Goal: Task Accomplishment & Management: Use online tool/utility

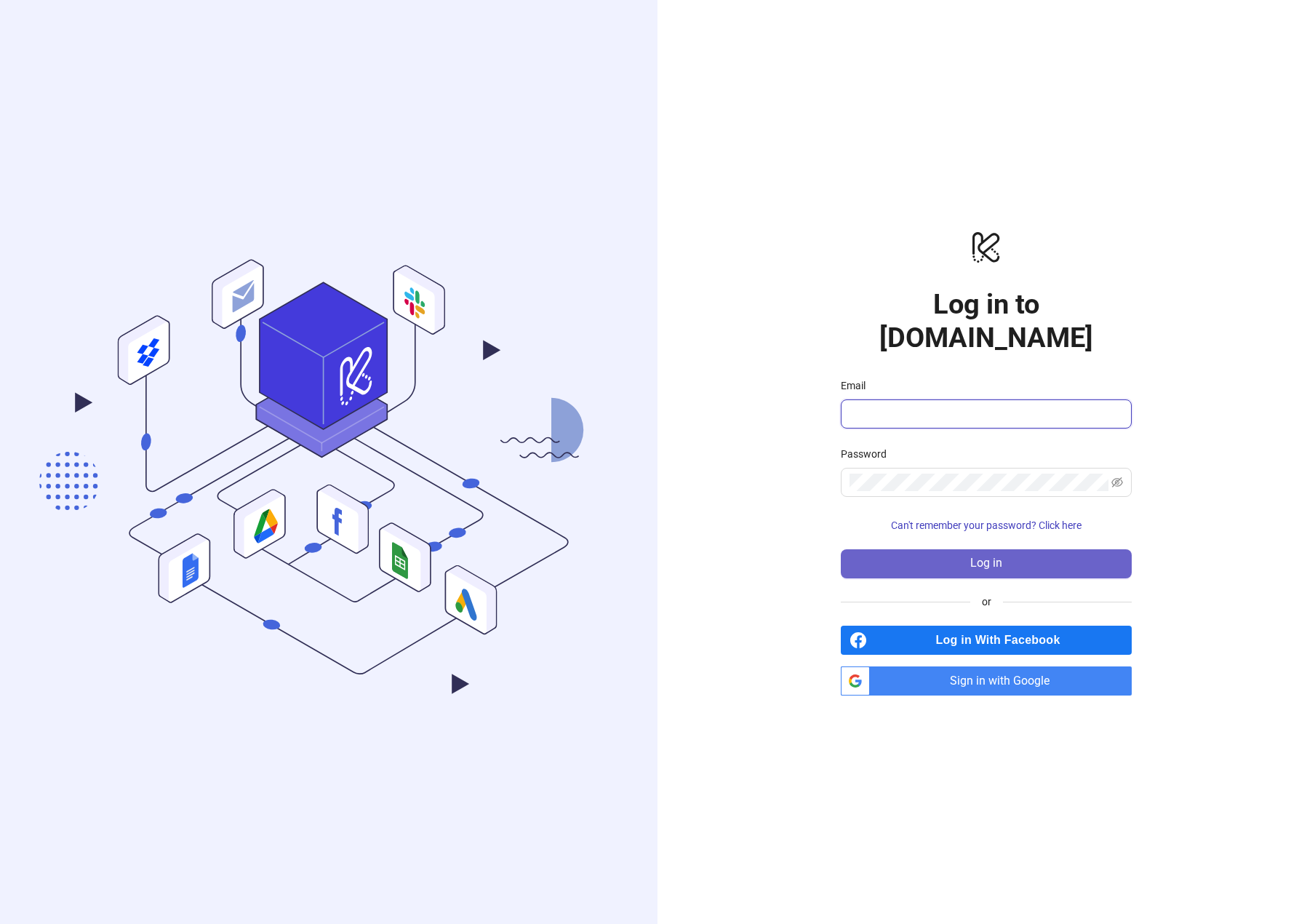
type input "**********"
click at [1010, 549] on button "Log in" at bounding box center [986, 563] width 291 height 29
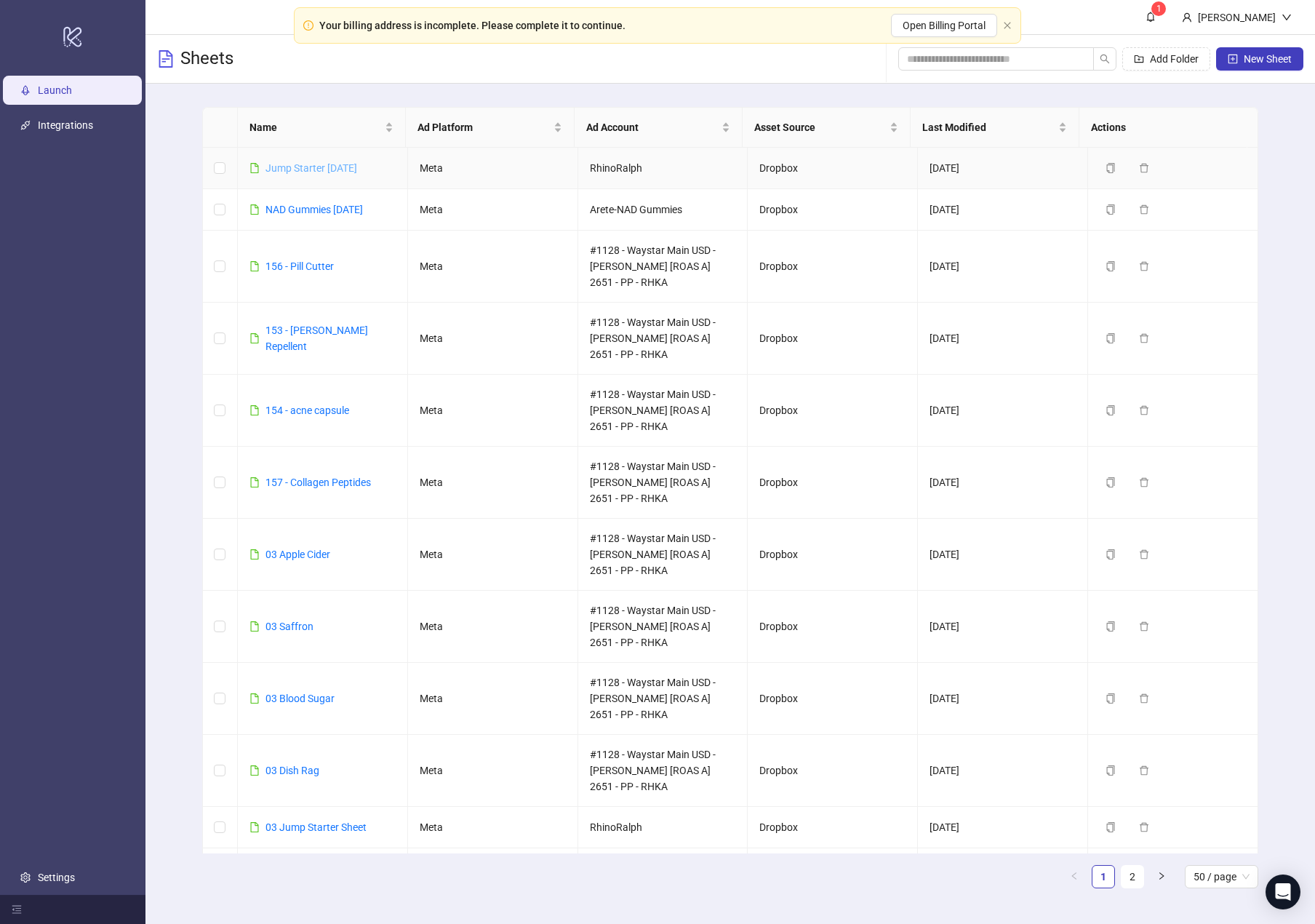
click at [314, 169] on link "Jump Starter [DATE]" at bounding box center [311, 168] width 91 height 12
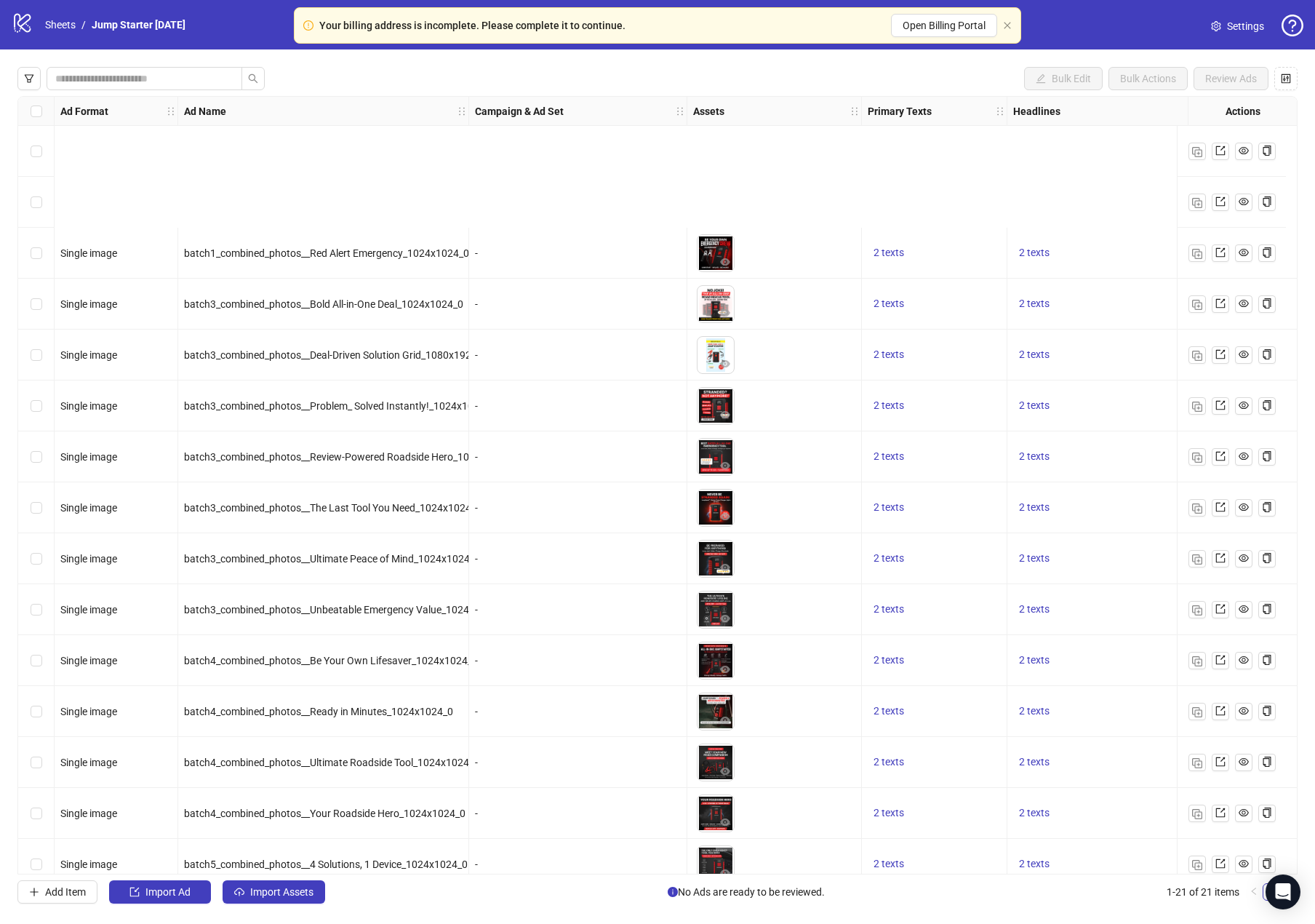
scroll to position [328, 0]
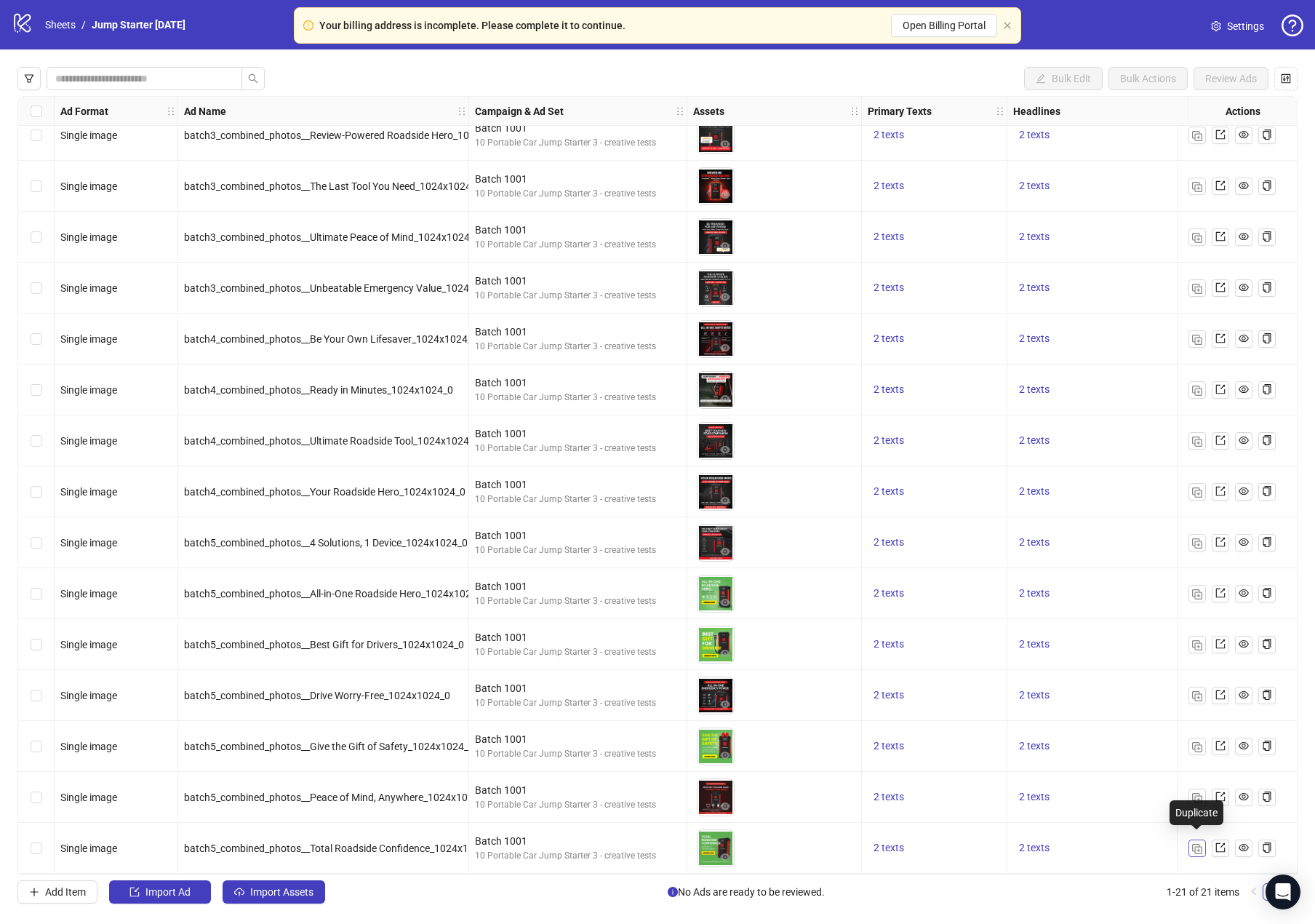
click at [1198, 844] on img "button" at bounding box center [1197, 848] width 10 height 10
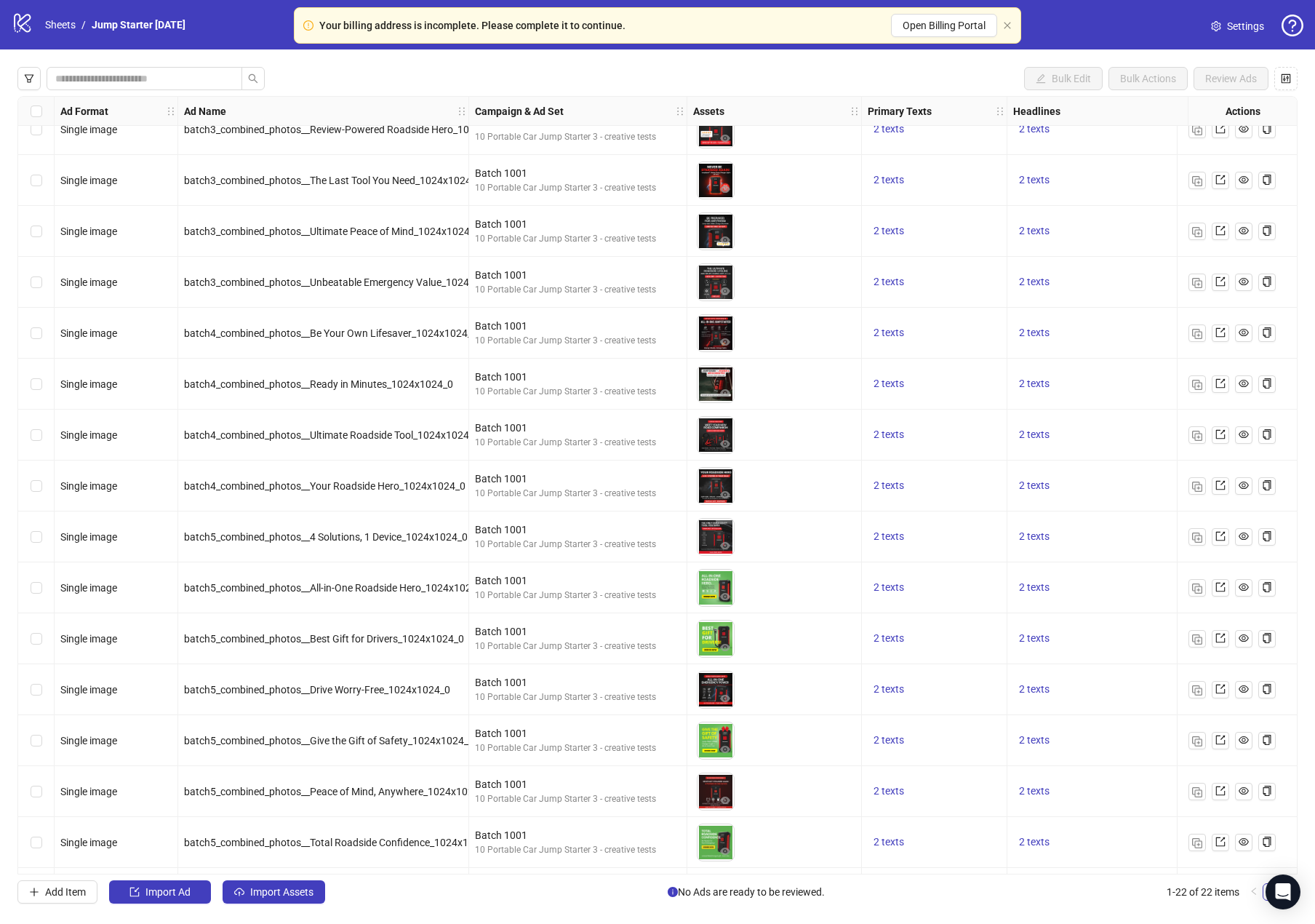
scroll to position [378, 0]
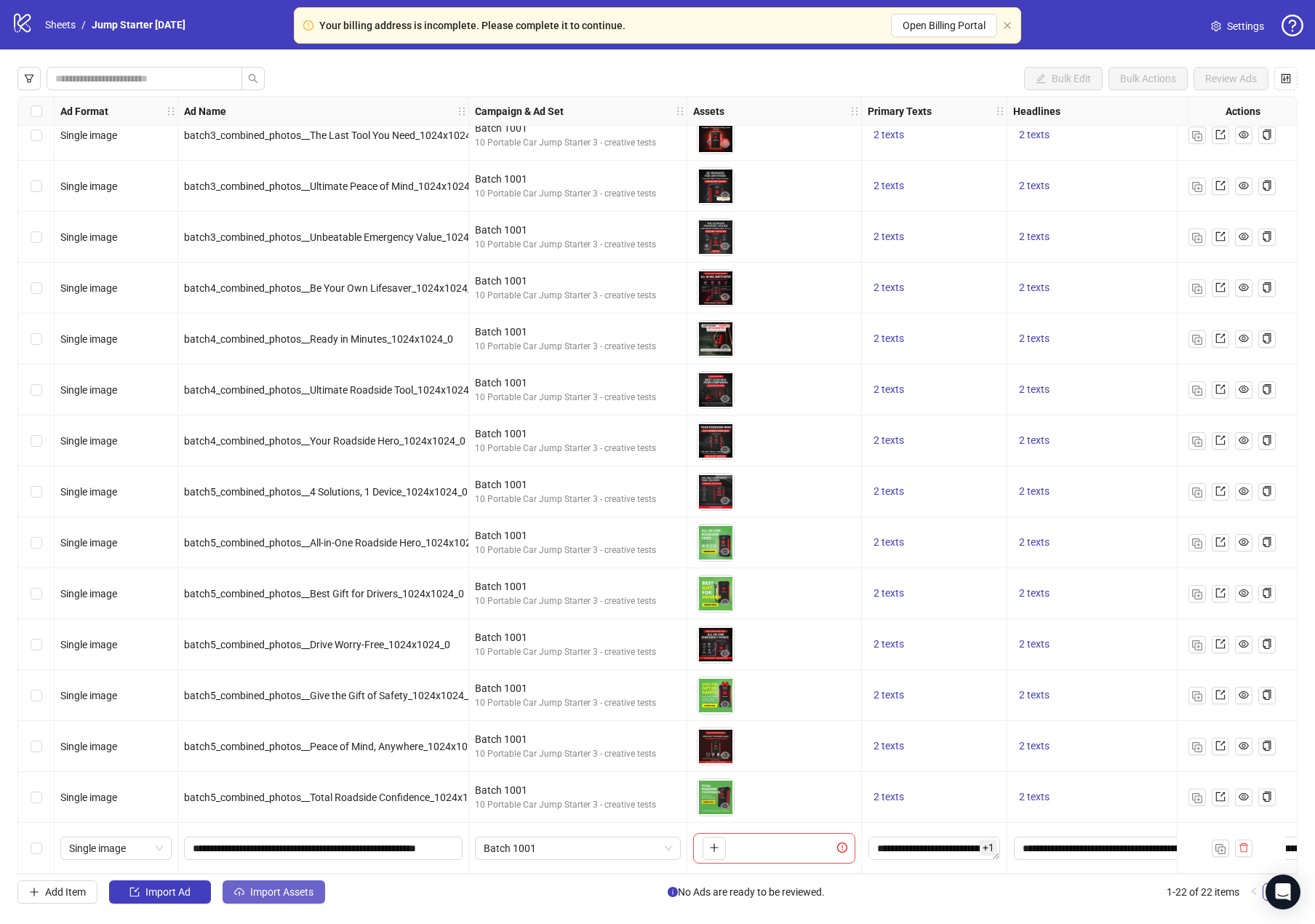
click at [279, 887] on span "Import Assets" at bounding box center [282, 892] width 63 height 12
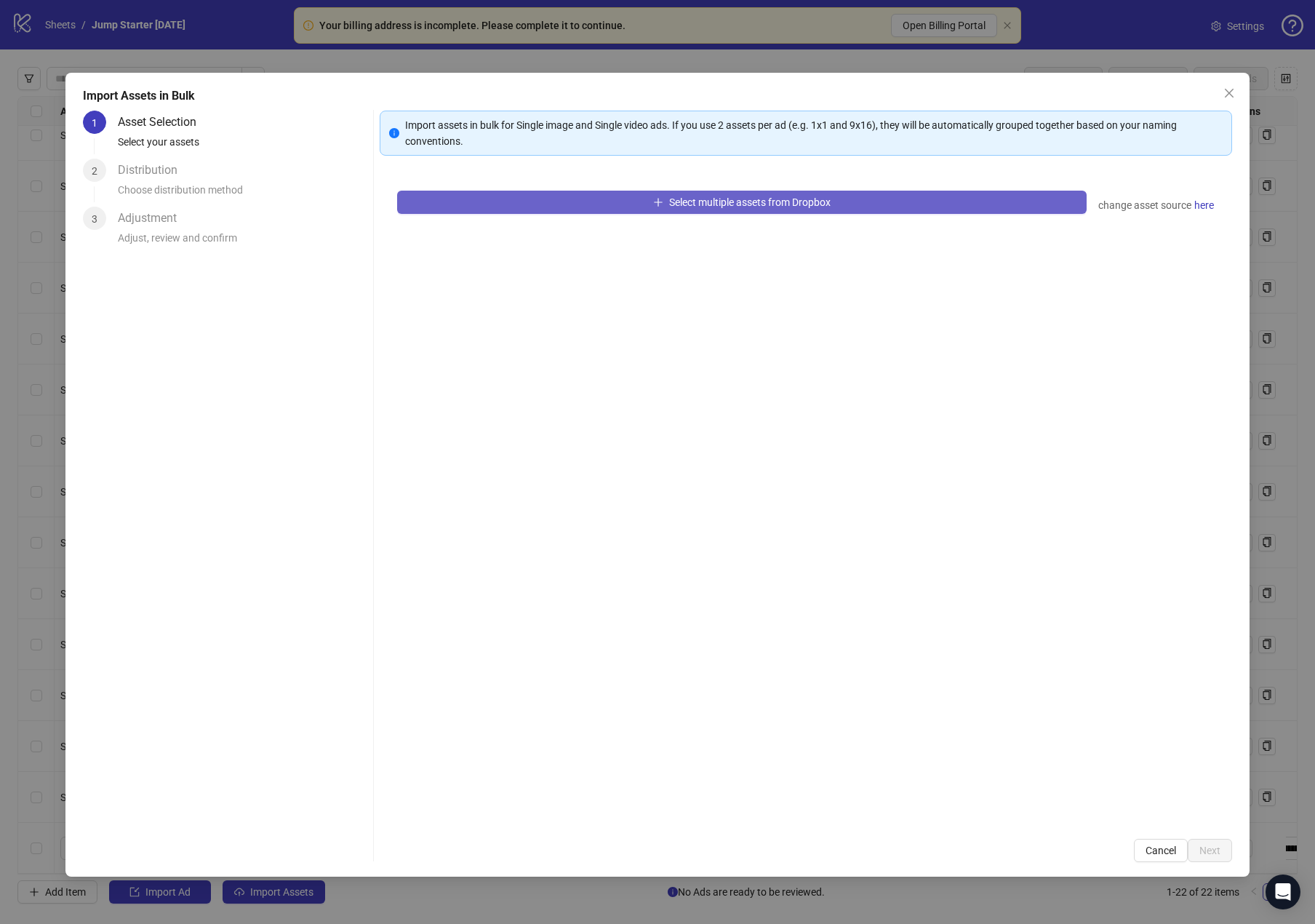
click at [612, 200] on button "Select multiple assets from Dropbox" at bounding box center [741, 202] width 689 height 24
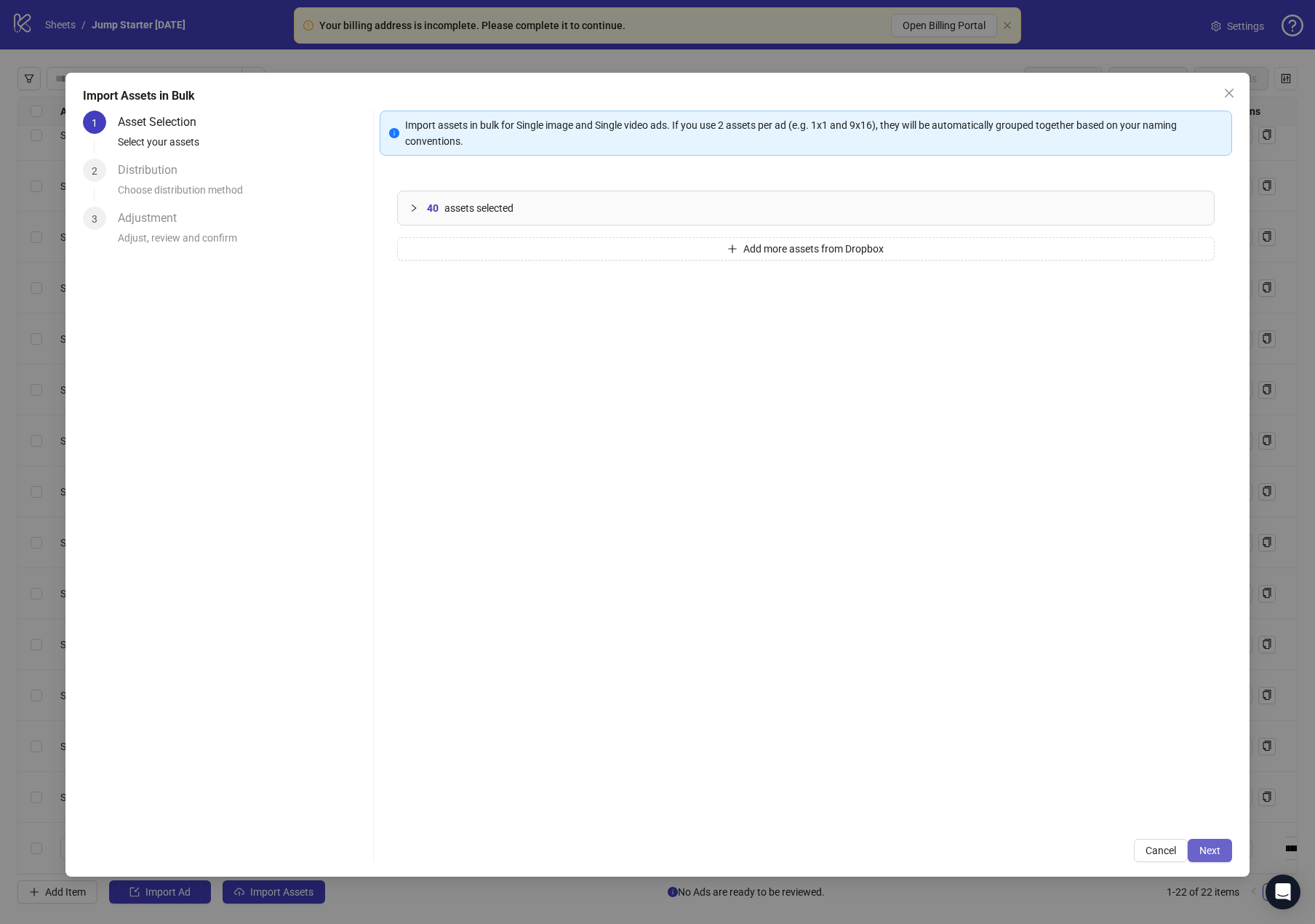
click at [1202, 841] on button "Next" at bounding box center [1210, 851] width 44 height 24
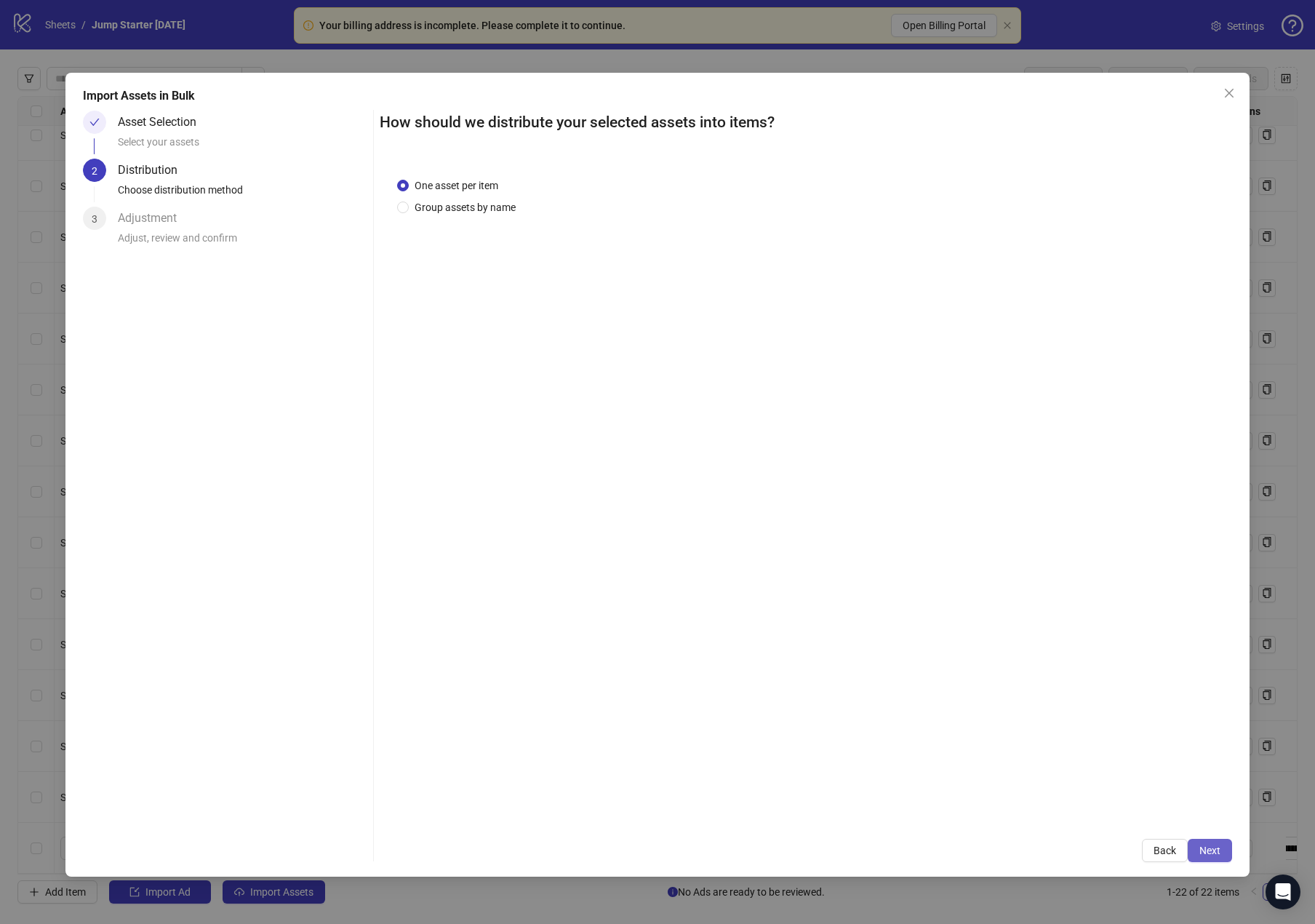
click at [1223, 859] on button "Next" at bounding box center [1210, 851] width 44 height 24
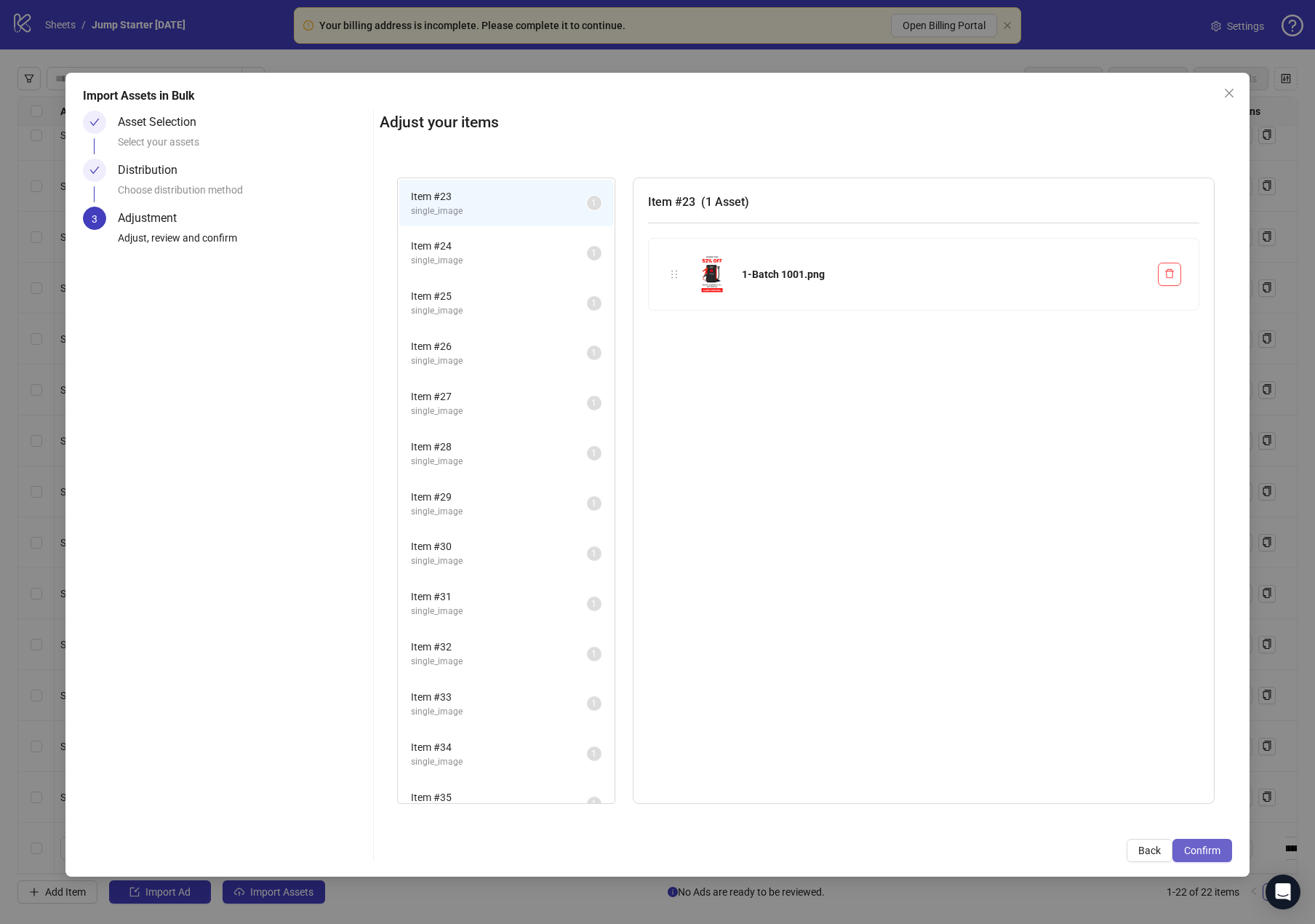
click at [1220, 854] on span "Confirm" at bounding box center [1202, 850] width 36 height 12
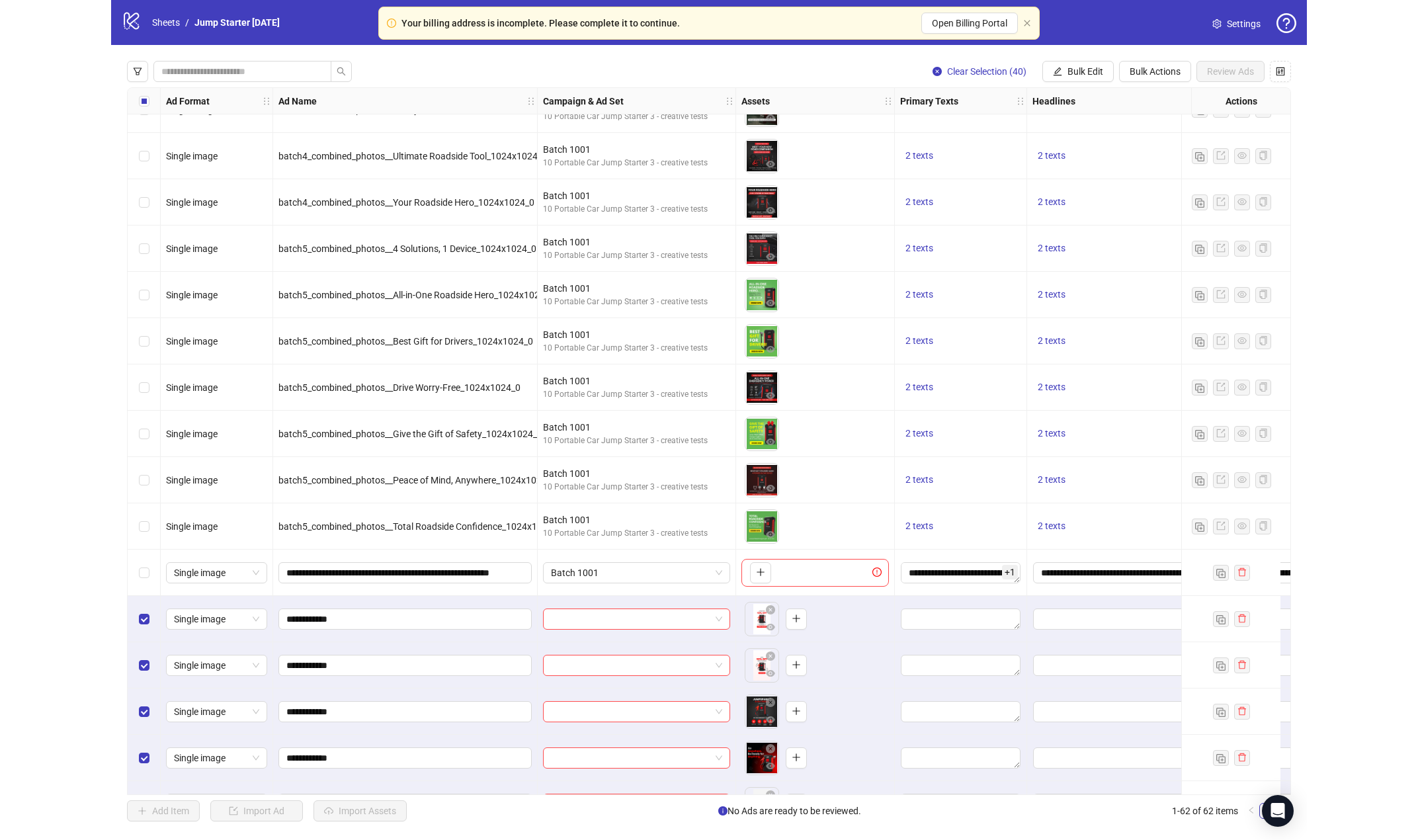
scroll to position [542, 0]
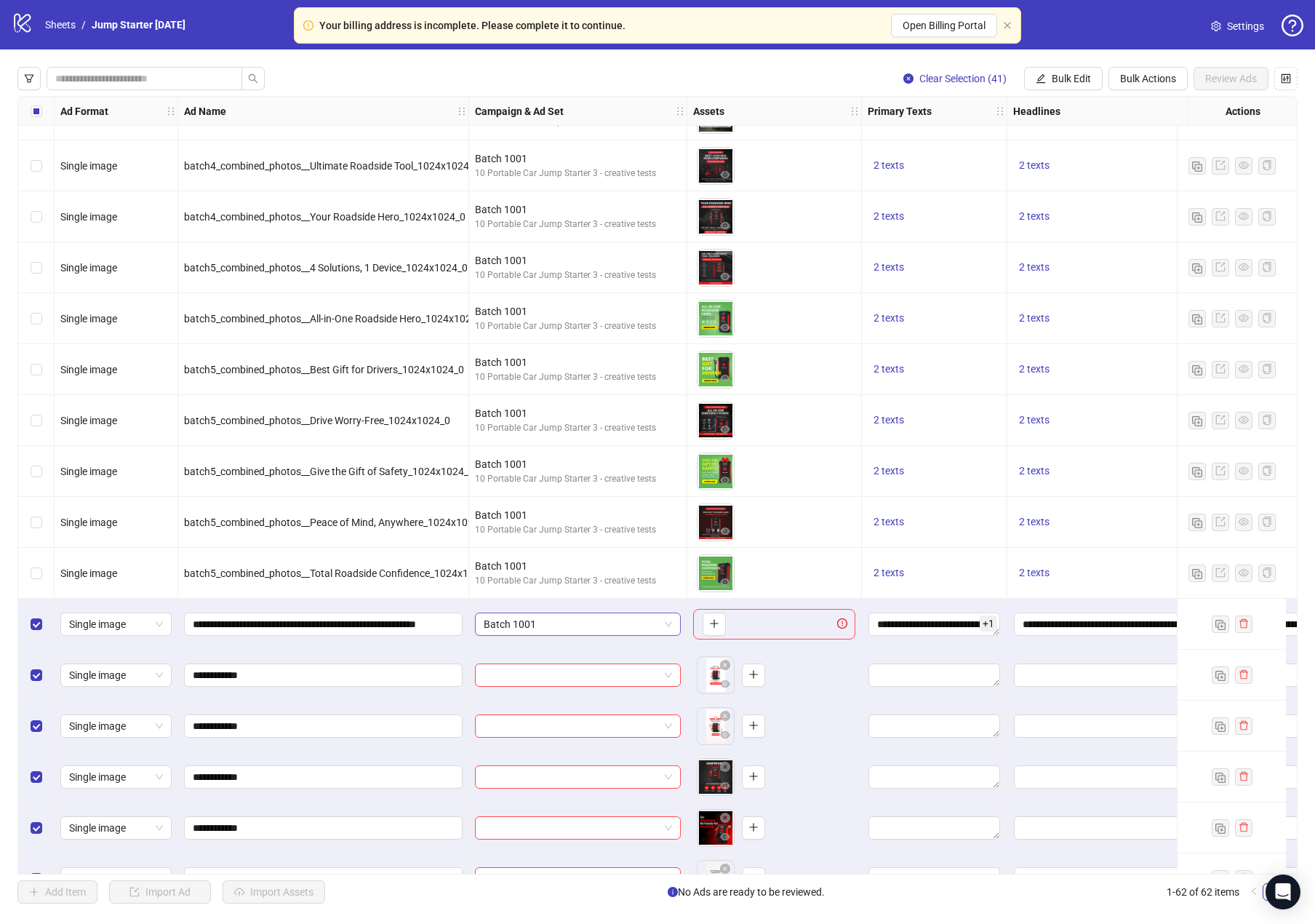
click at [663, 629] on span "Batch 1001" at bounding box center [578, 624] width 188 height 22
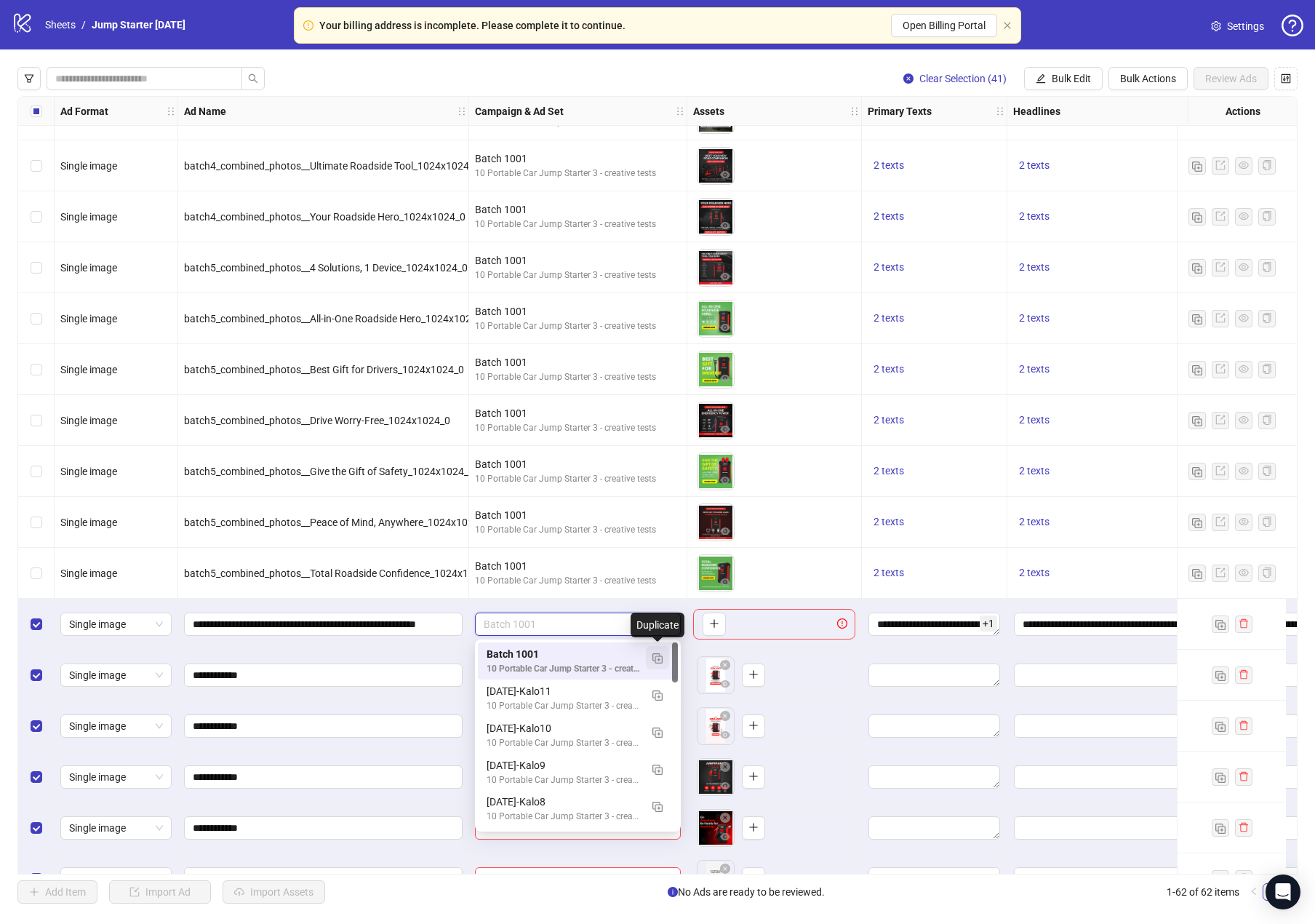
click at [659, 660] on img "button" at bounding box center [657, 658] width 10 height 10
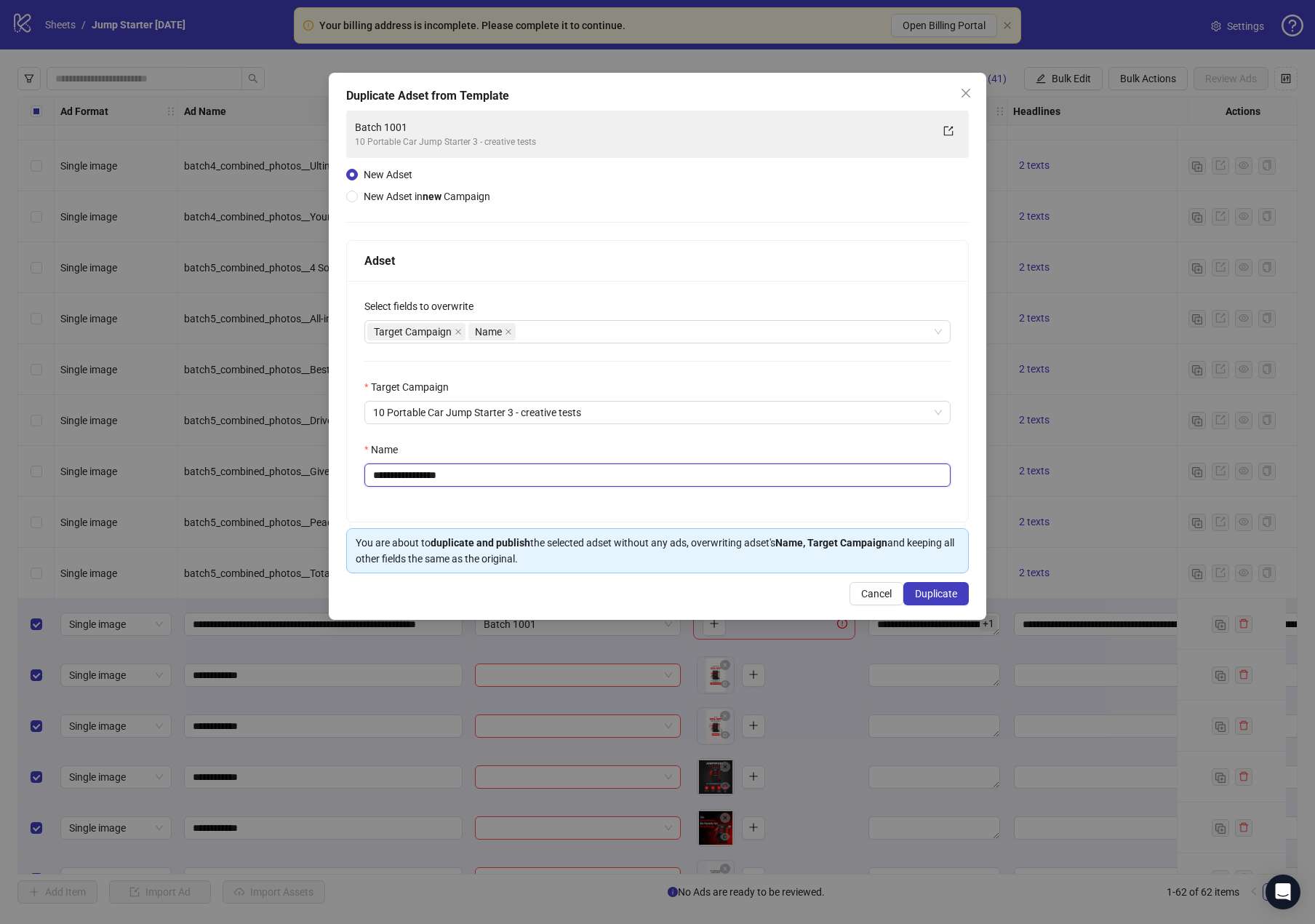
drag, startPoint x: 487, startPoint y: 476, endPoint x: 425, endPoint y: 477, distance: 62.0
click at [425, 477] on input "**********" at bounding box center [658, 475] width 586 height 24
type input "**********"
click at [939, 588] on button "Duplicate" at bounding box center [936, 594] width 65 height 24
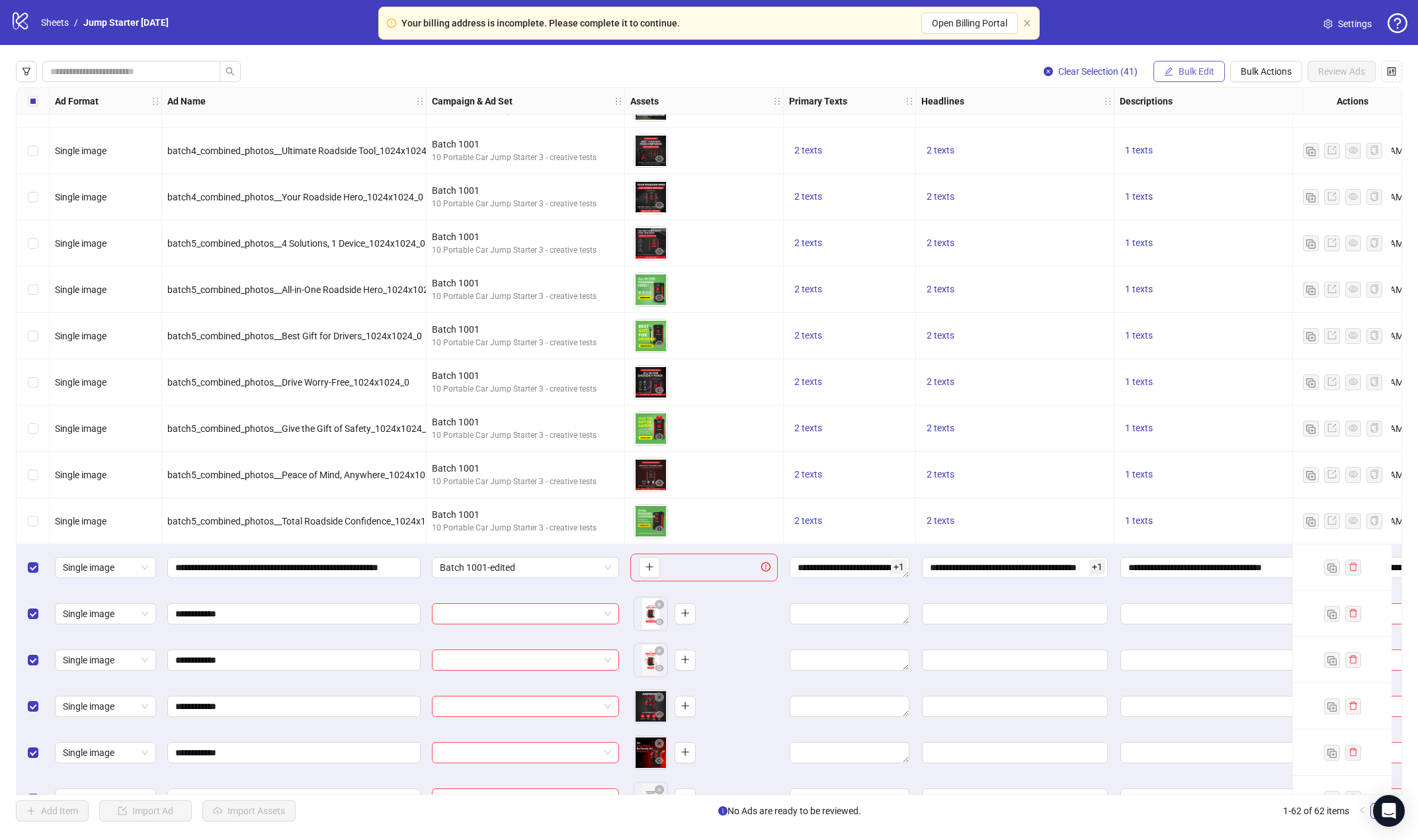
click at [1185, 77] on span "Bulk Edit" at bounding box center [1196, 71] width 36 height 11
click at [1185, 136] on span "Campaign & Ad Set" at bounding box center [1202, 141] width 79 height 14
click at [1185, 162] on icon "check" at bounding box center [1276, 163] width 9 height 9
click at [1185, 73] on span "Bulk Edit" at bounding box center [1196, 71] width 36 height 11
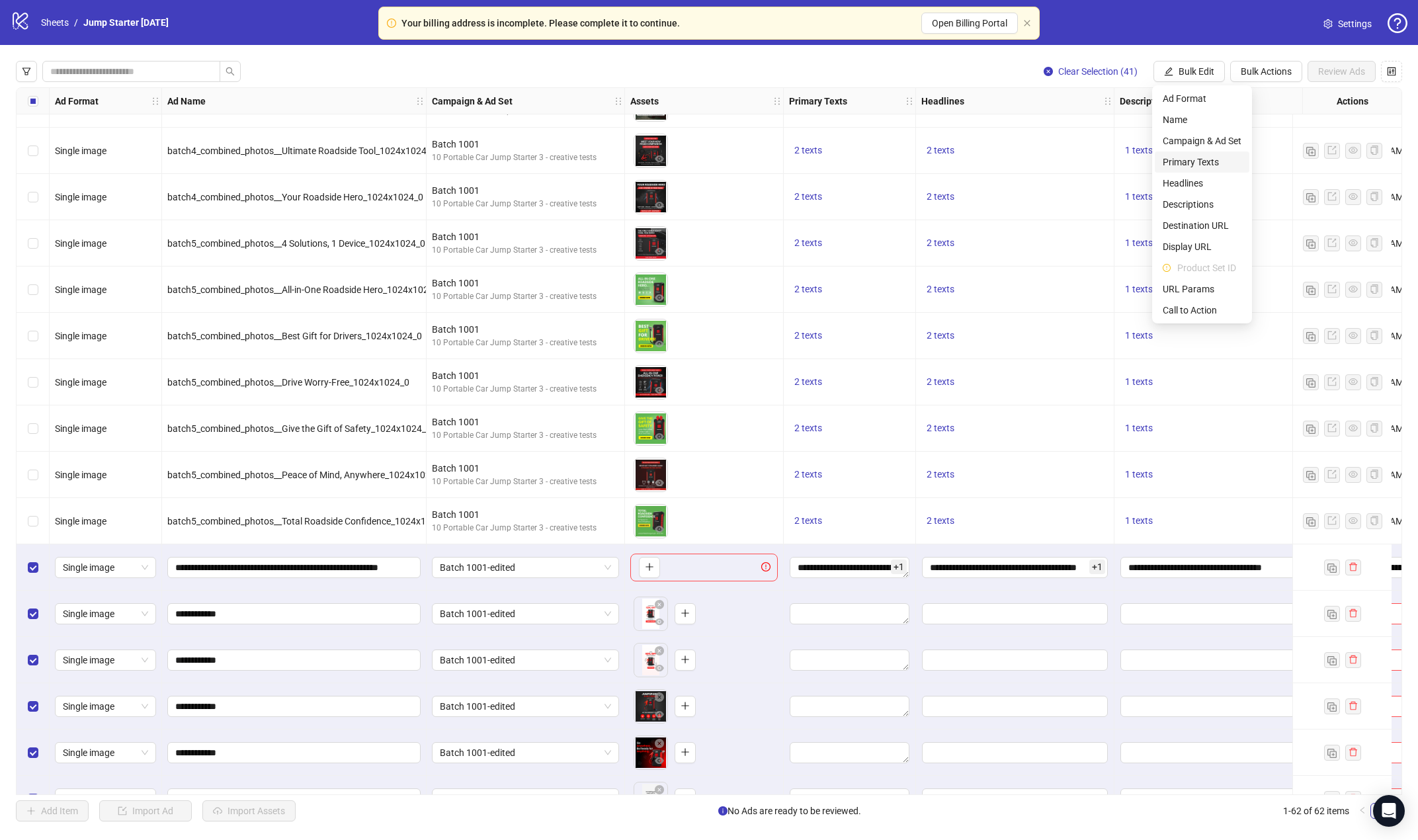
click at [1185, 160] on span "Primary Texts" at bounding box center [1202, 162] width 79 height 14
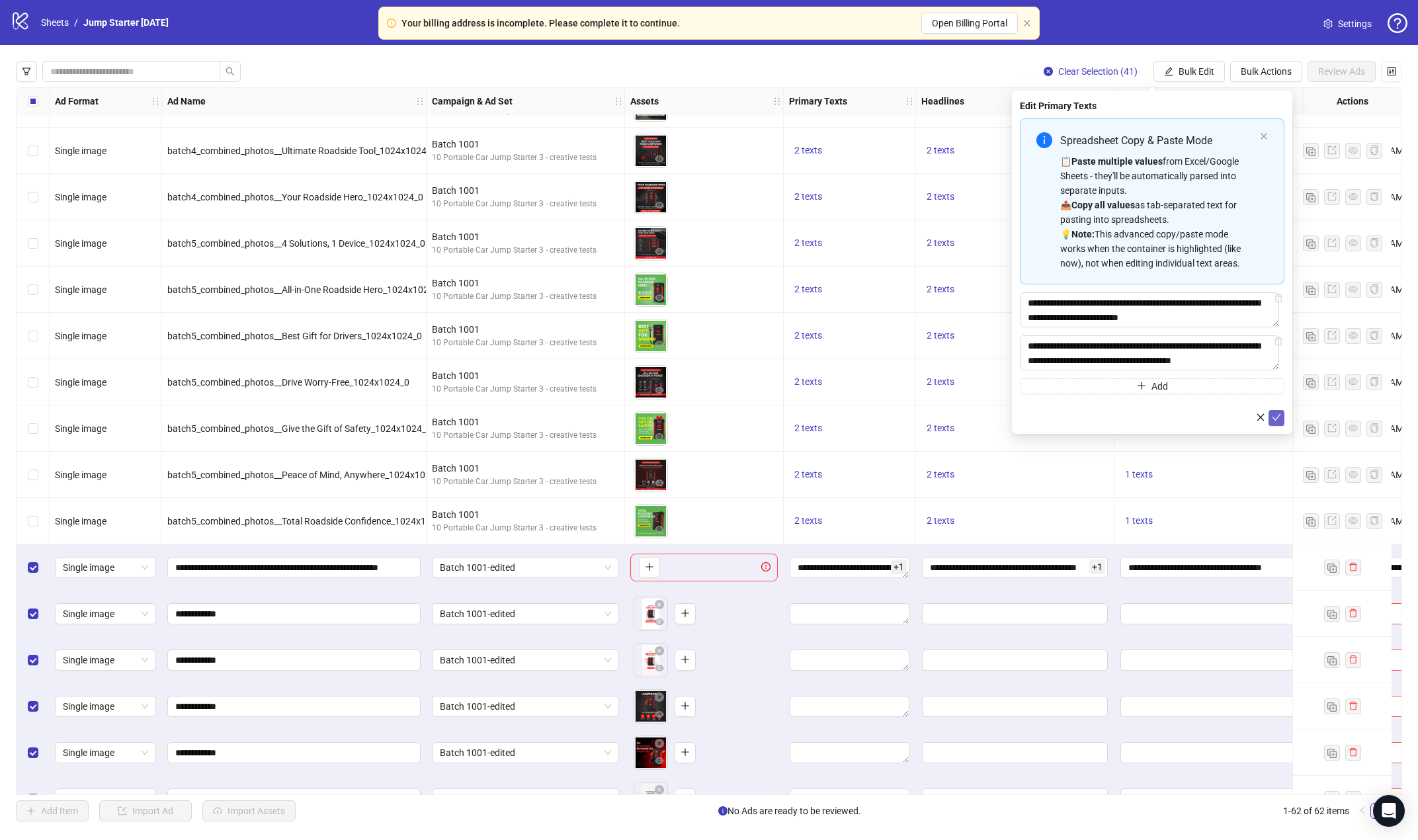
click at [1185, 416] on button "submit" at bounding box center [1276, 417] width 16 height 16
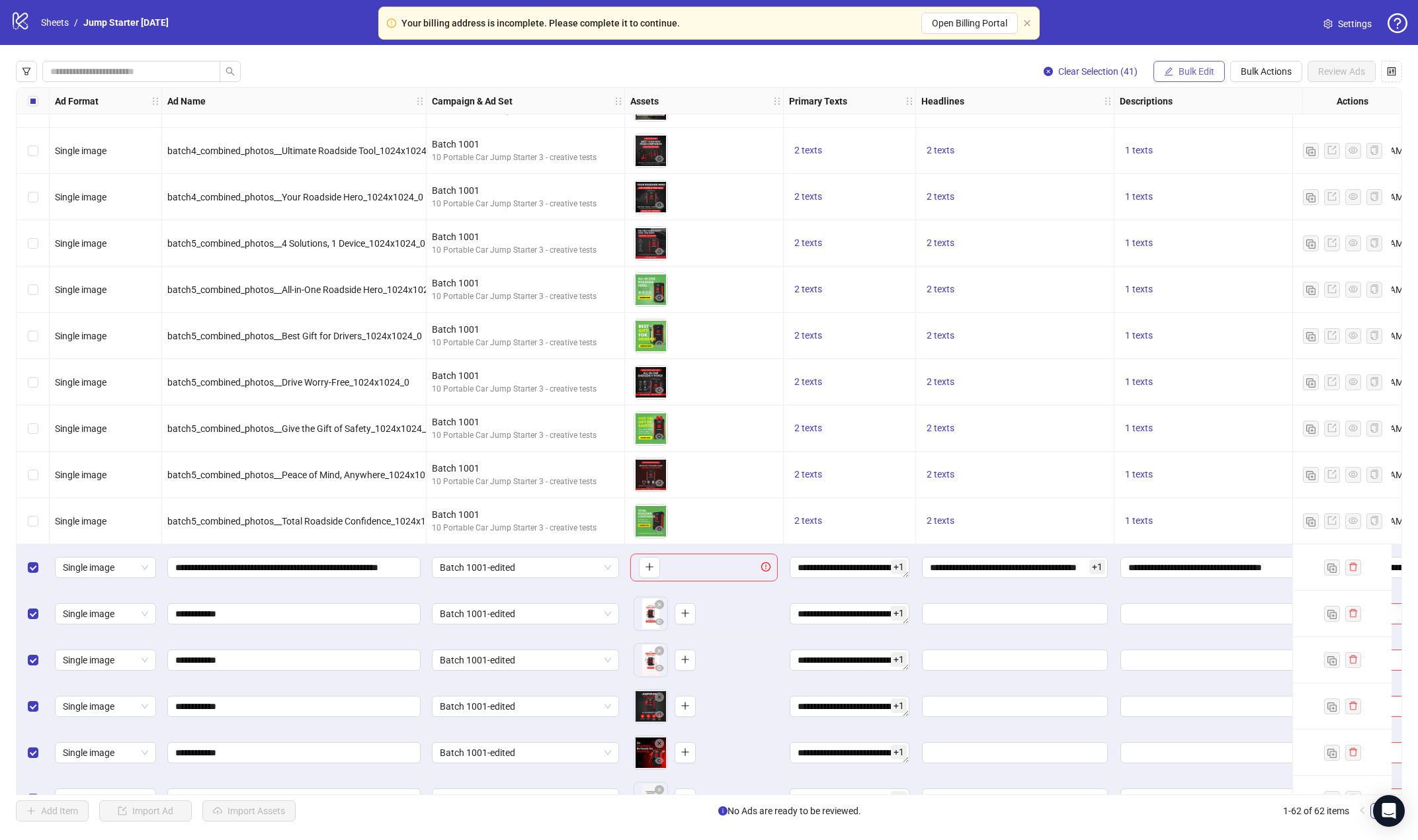
click at [1176, 72] on button "Bulk Edit" at bounding box center [1189, 72] width 72 height 21
click at [1185, 185] on span "Headlines" at bounding box center [1202, 183] width 79 height 14
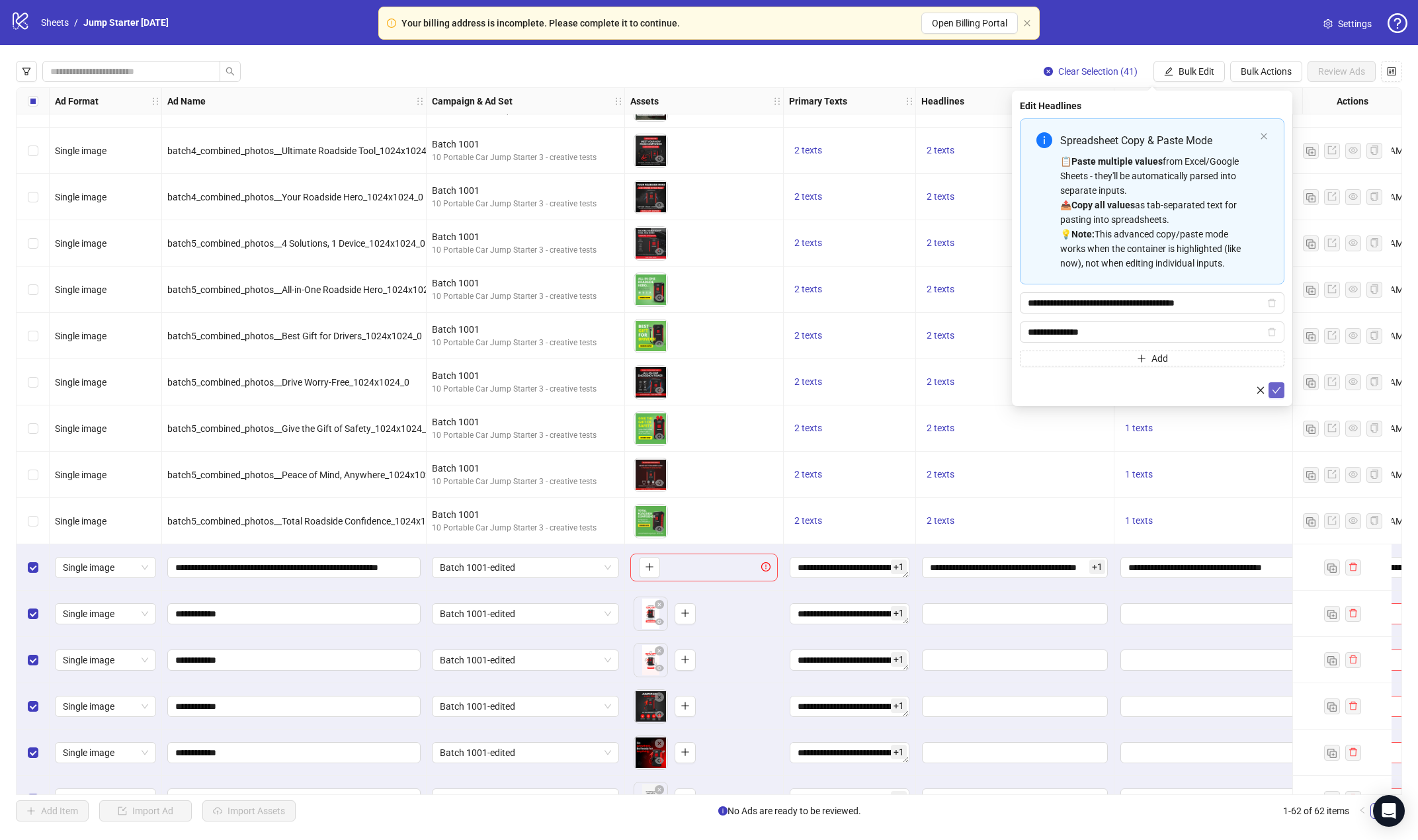
click at [1185, 390] on icon "check" at bounding box center [1276, 390] width 9 height 9
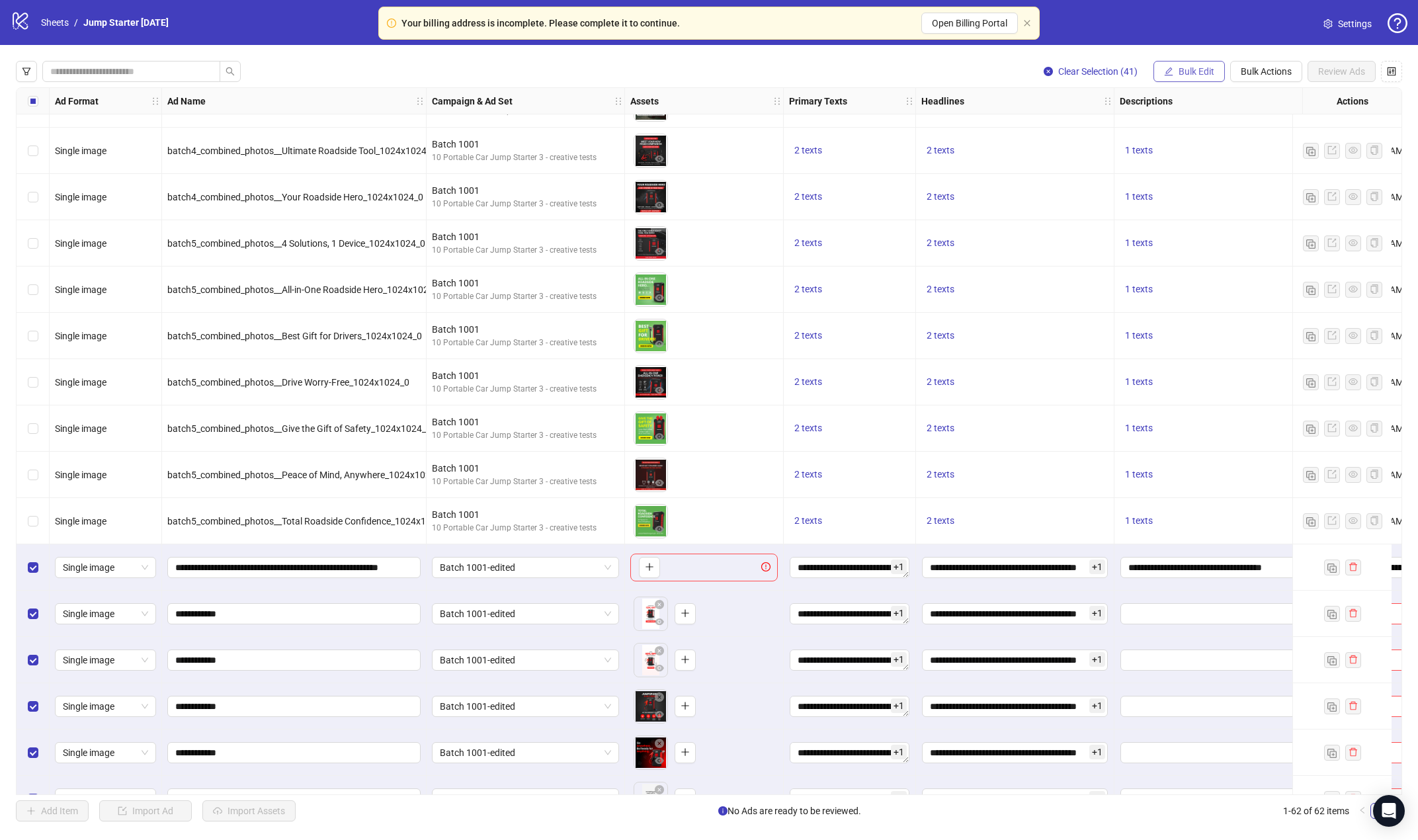
click at [1185, 67] on span "Bulk Edit" at bounding box center [1196, 71] width 36 height 11
click at [1185, 210] on span "Descriptions" at bounding box center [1202, 204] width 79 height 14
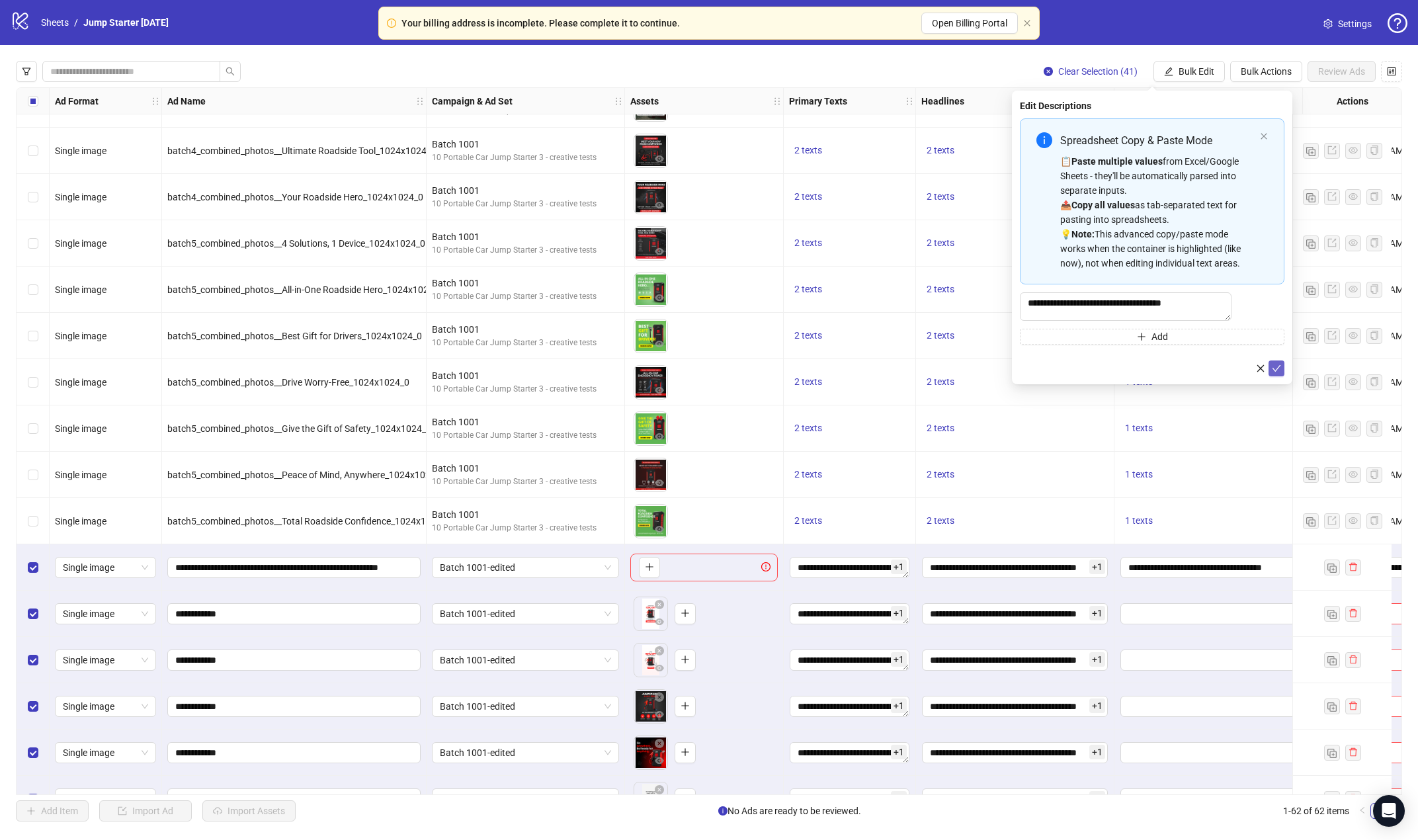
click at [1185, 374] on span "submit" at bounding box center [1276, 368] width 9 height 11
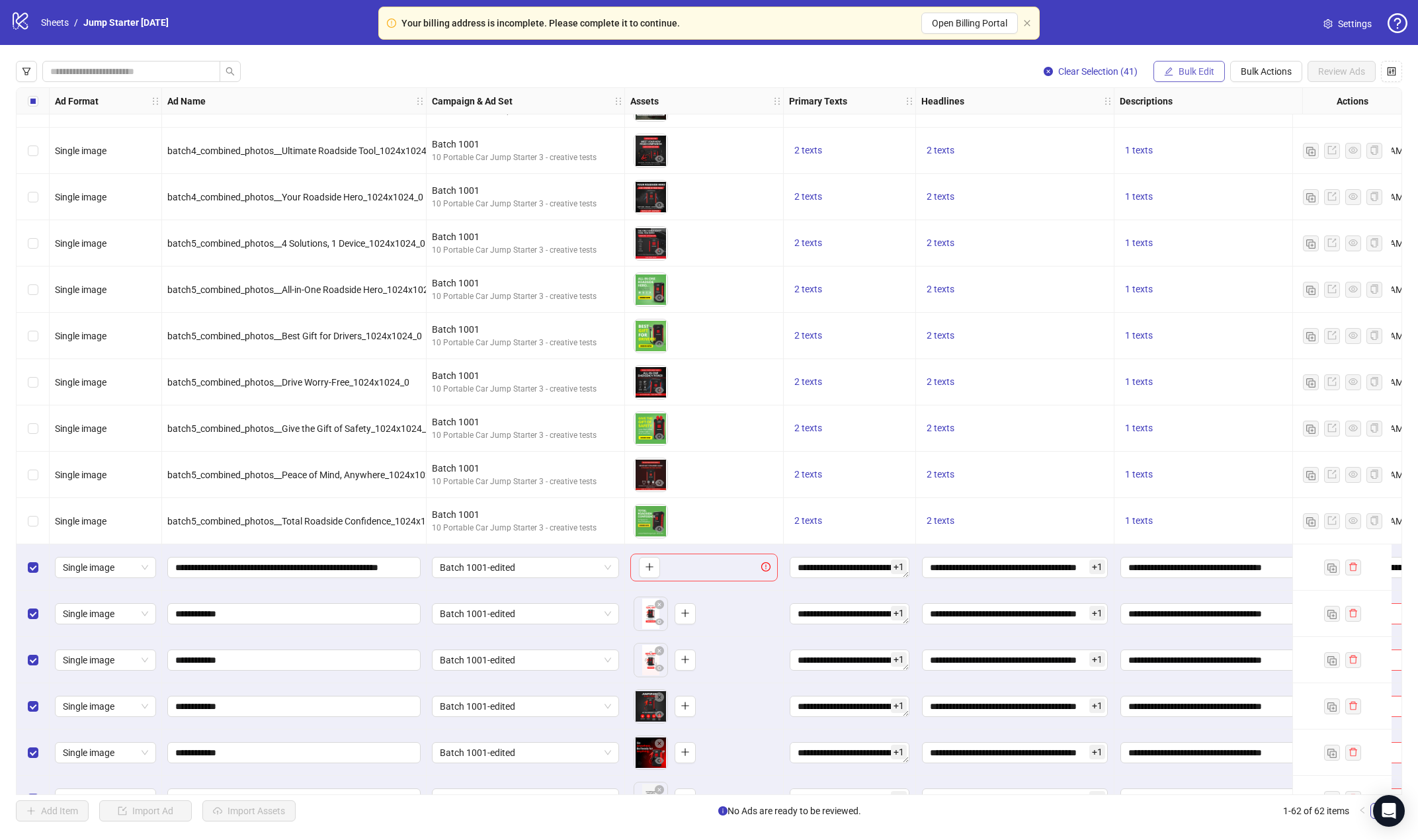
click at [1183, 71] on span "Bulk Edit" at bounding box center [1196, 71] width 36 height 11
click at [1185, 229] on span "Destination URL" at bounding box center [1202, 226] width 79 height 14
click at [1185, 166] on button "submit" at bounding box center [1276, 163] width 16 height 16
click at [1185, 71] on span "Bulk Edit" at bounding box center [1196, 71] width 36 height 11
click at [1185, 289] on span "URL Params" at bounding box center [1202, 289] width 79 height 14
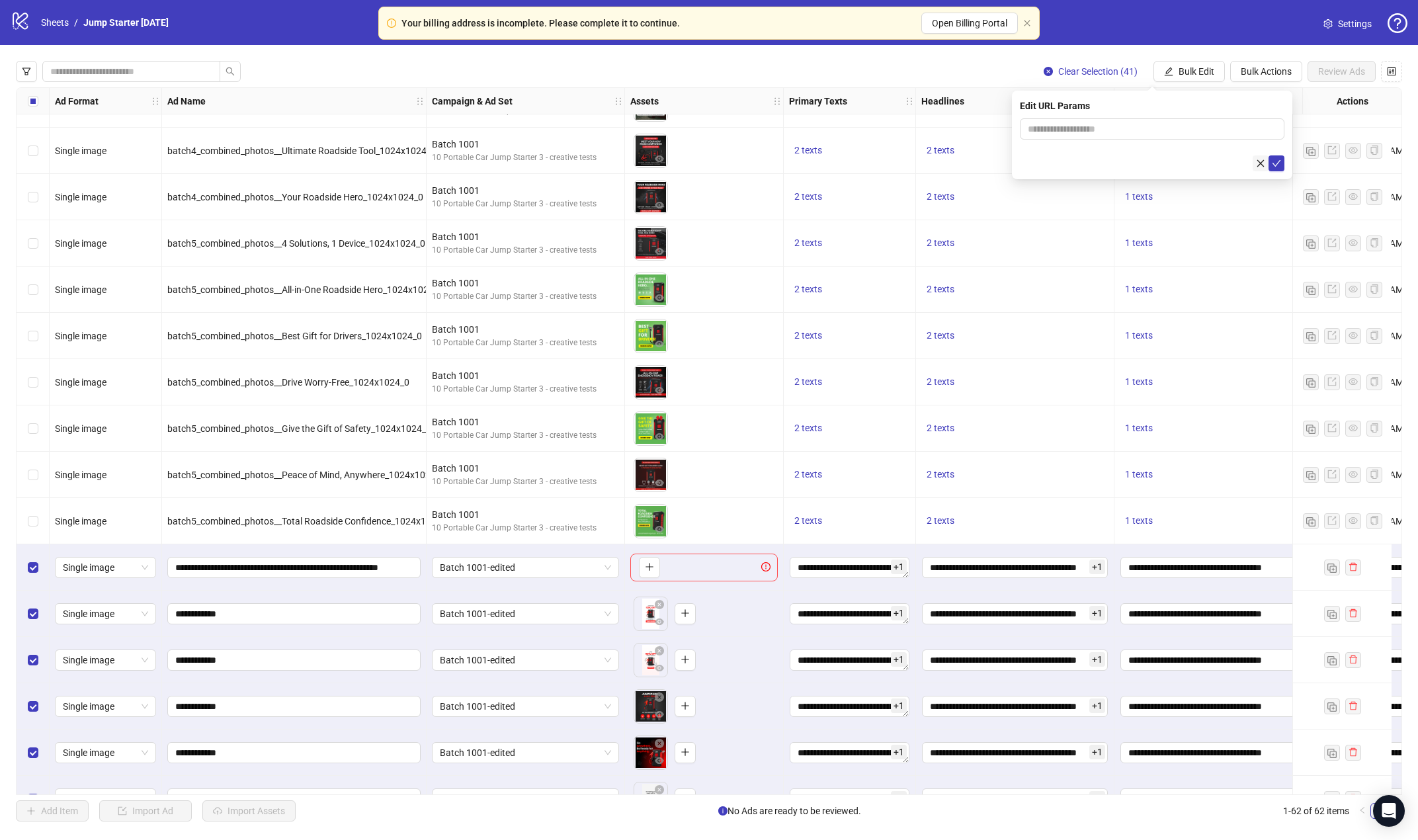
click at [1185, 160] on icon "close" at bounding box center [1260, 163] width 7 height 7
click at [1185, 76] on span "Bulk Edit" at bounding box center [1196, 71] width 36 height 11
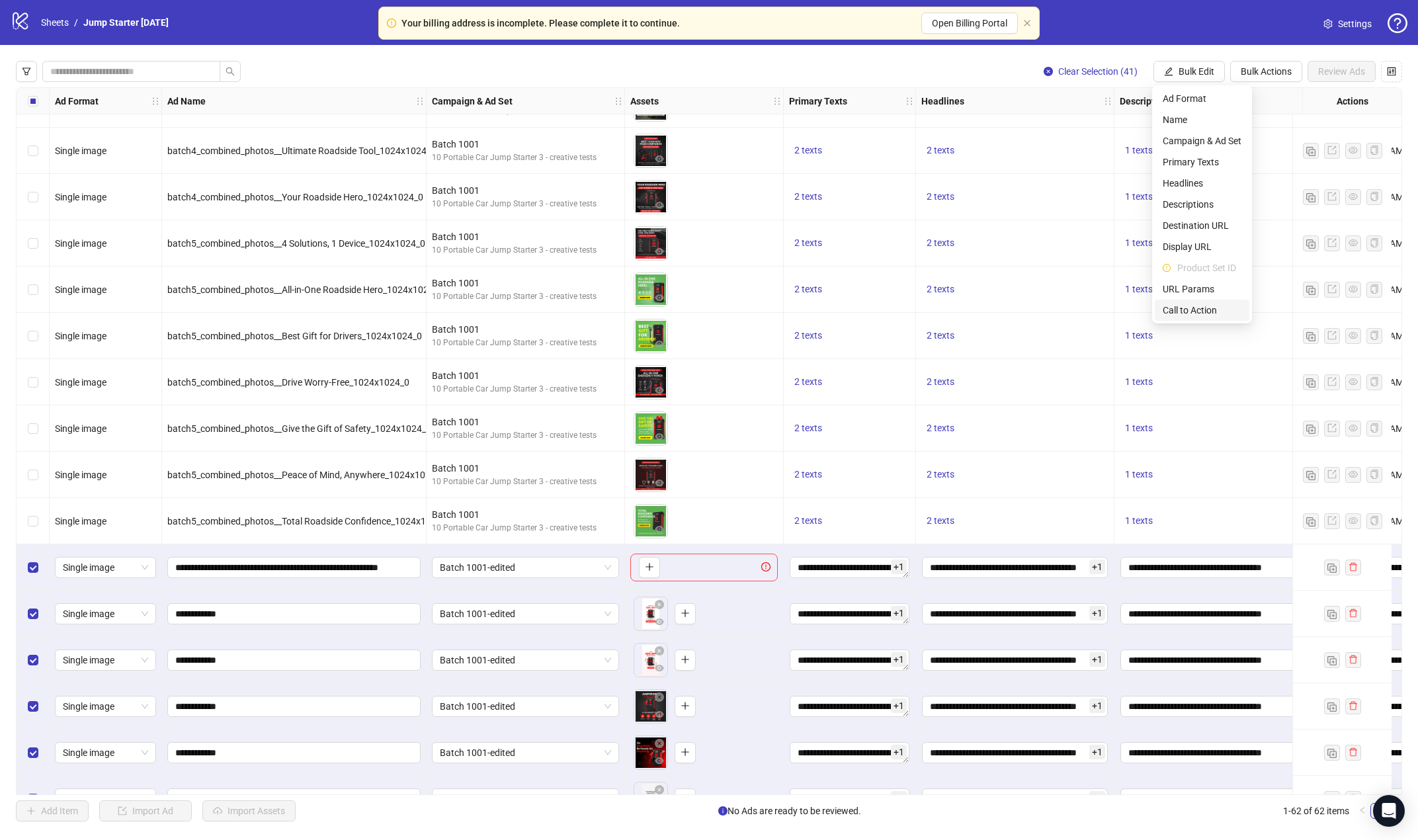
click at [1185, 306] on span "Call to Action" at bounding box center [1202, 310] width 79 height 14
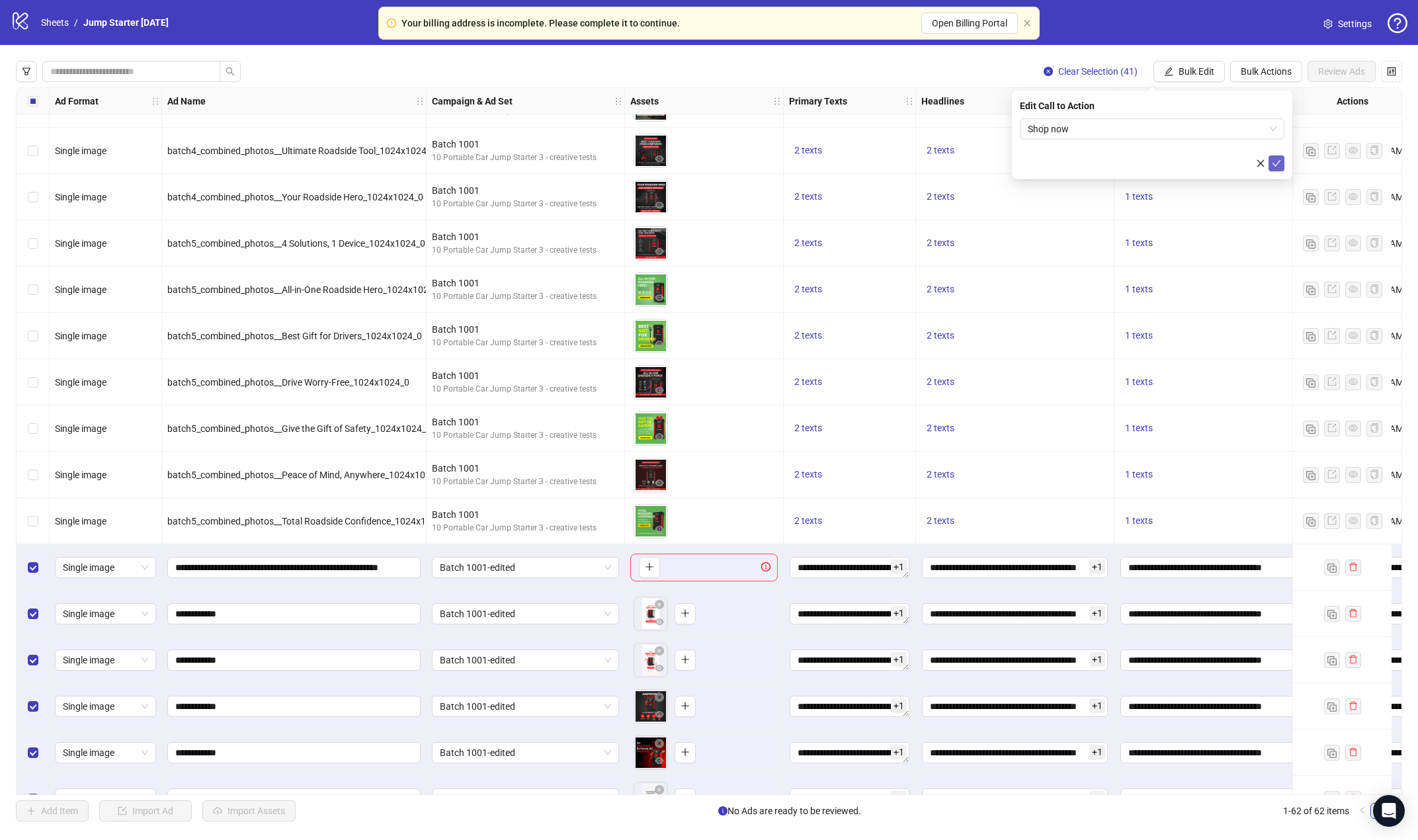
click at [1185, 163] on icon "check" at bounding box center [1276, 163] width 9 height 9
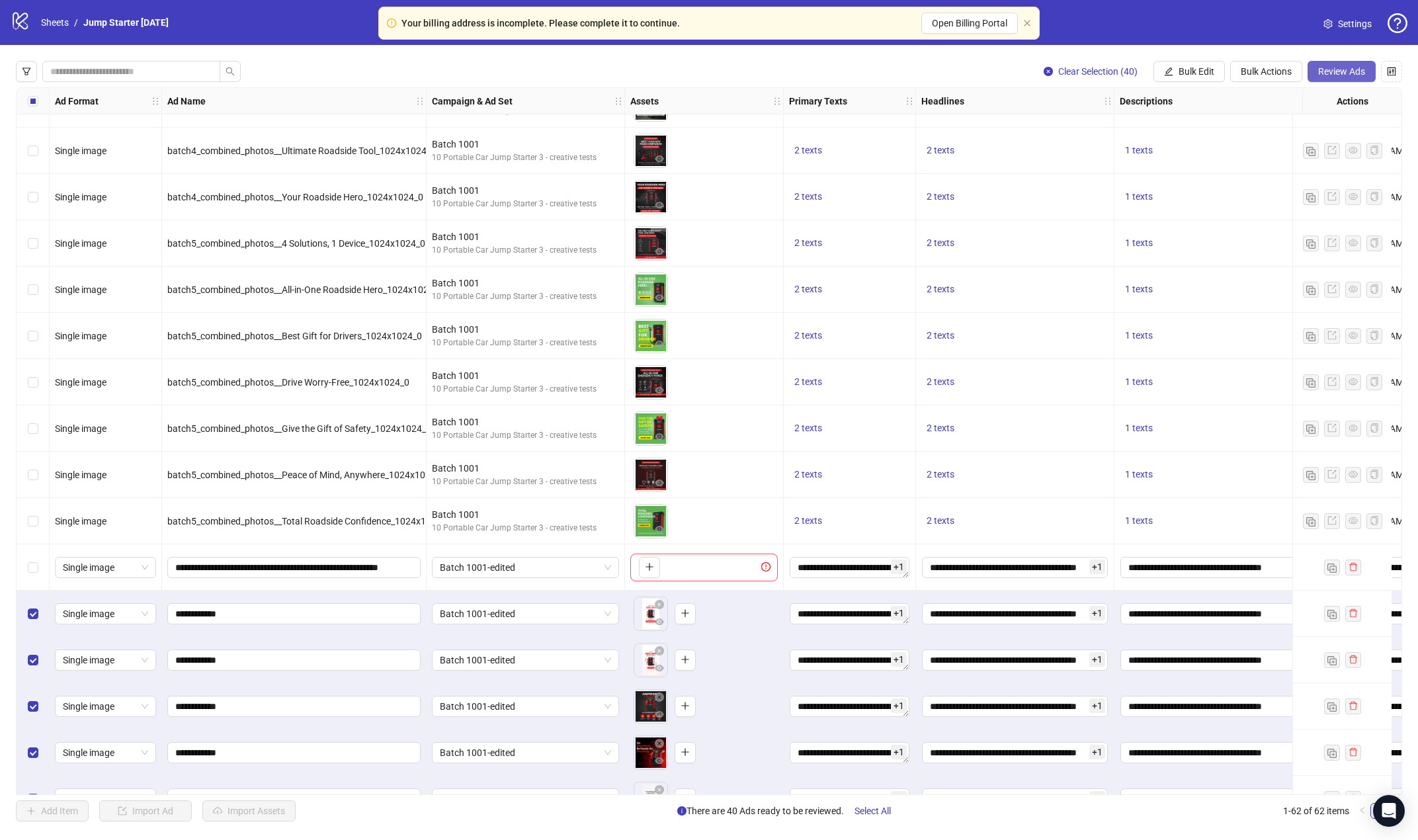
click at [1185, 70] on span "Review Ads" at bounding box center [1341, 71] width 47 height 11
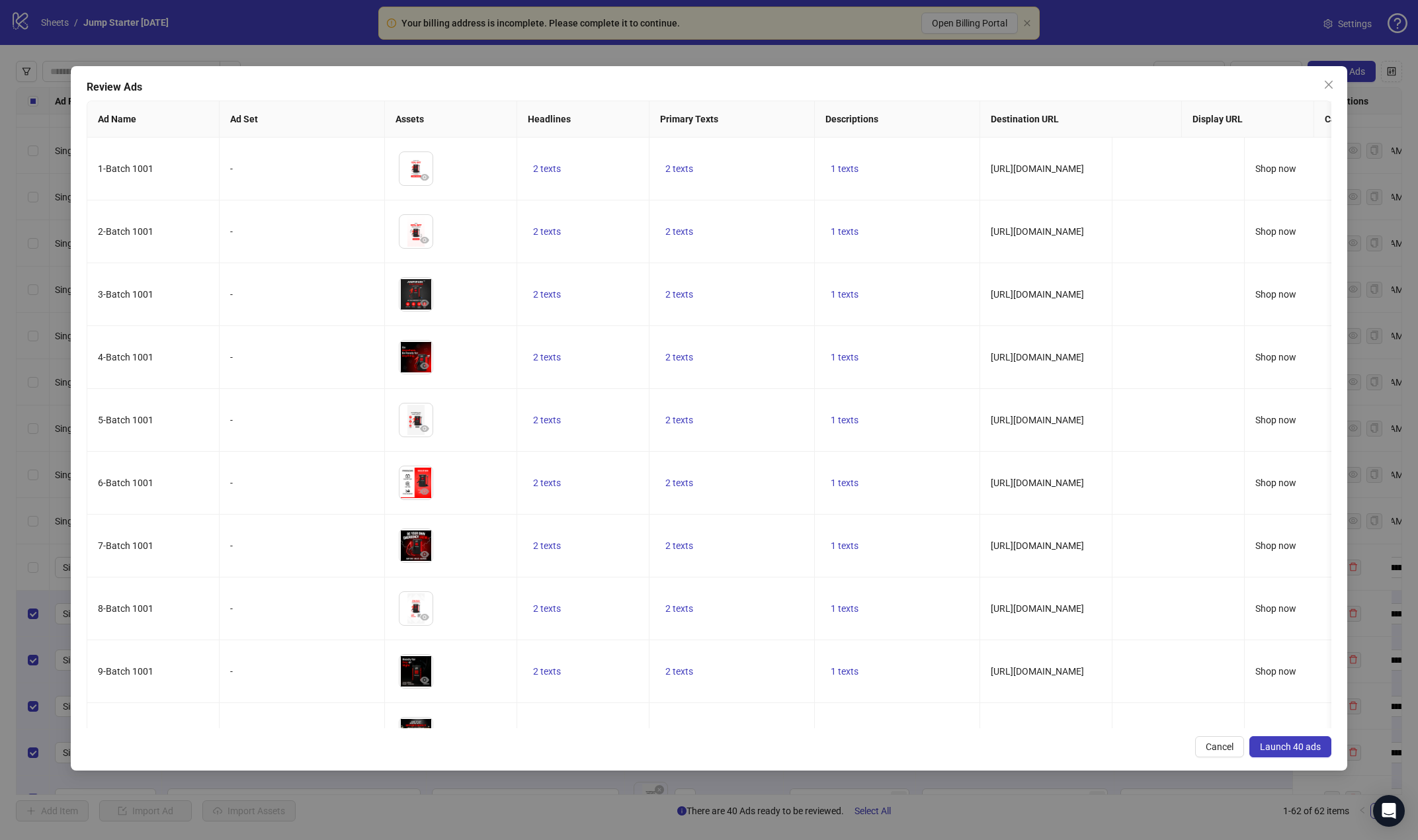
click at [1185, 743] on span "Launch 40 ads" at bounding box center [1290, 746] width 61 height 11
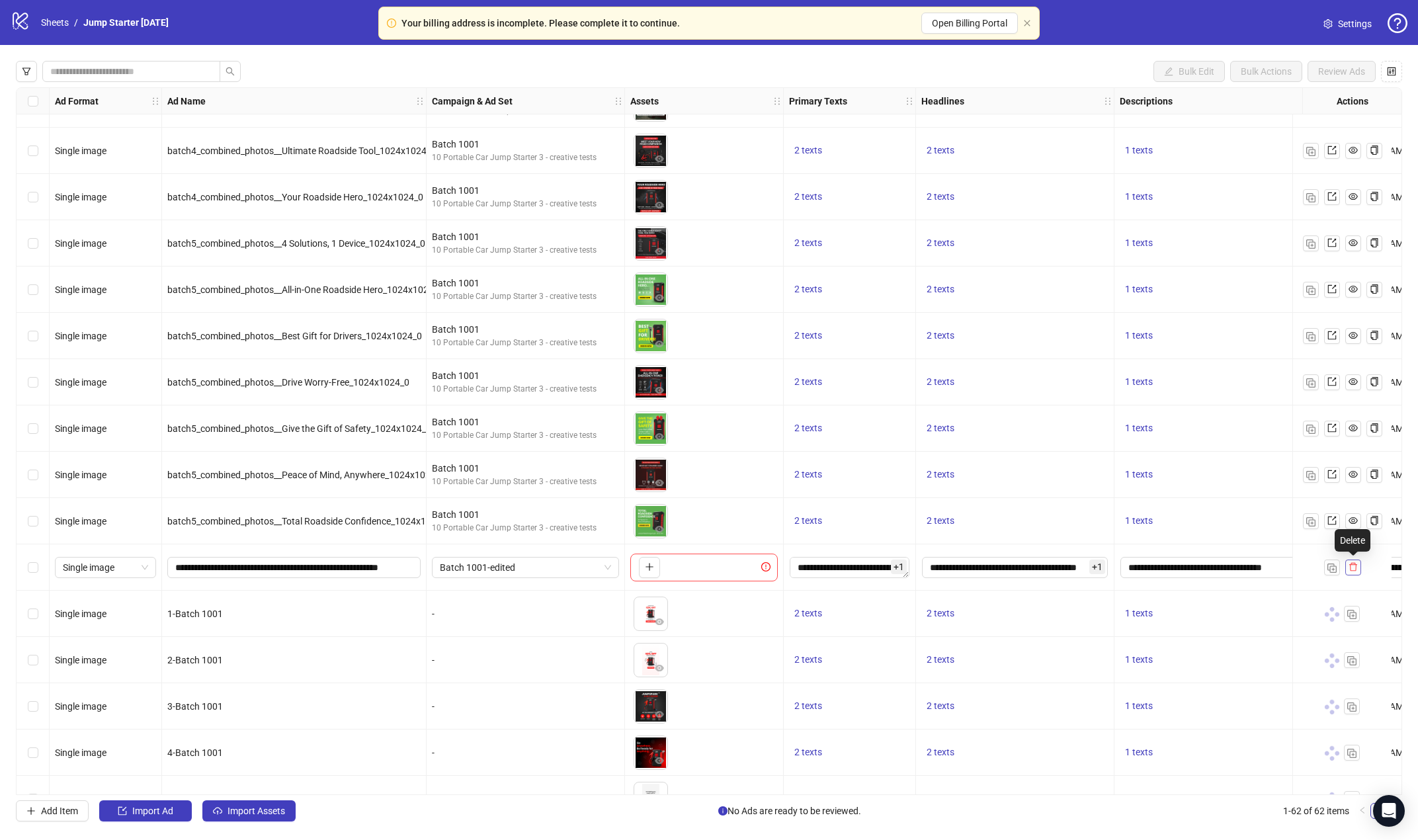
click at [1185, 566] on icon "delete" at bounding box center [1353, 566] width 9 height 9
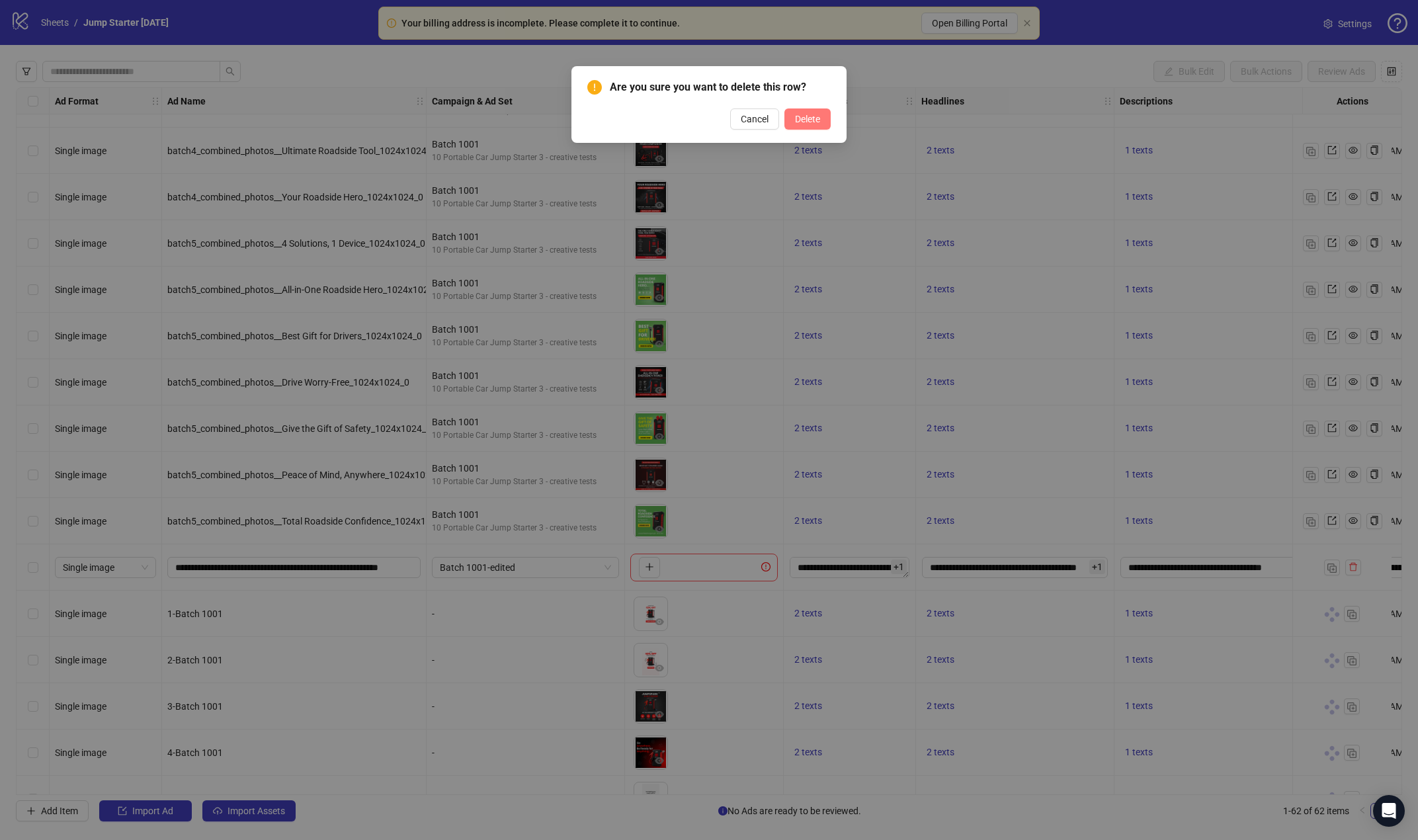
click at [809, 116] on span "Delete" at bounding box center [807, 119] width 25 height 11
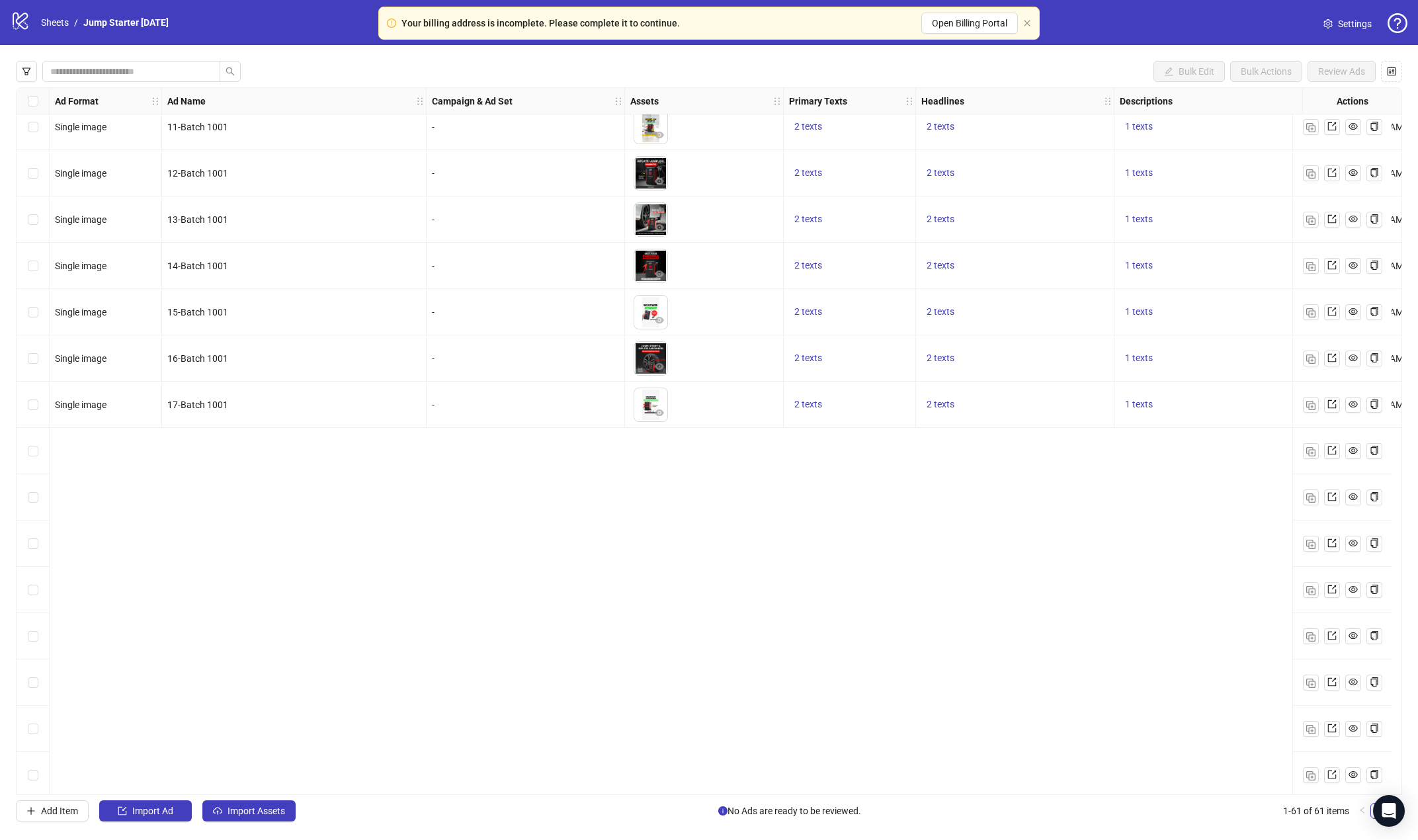
scroll to position [959, 0]
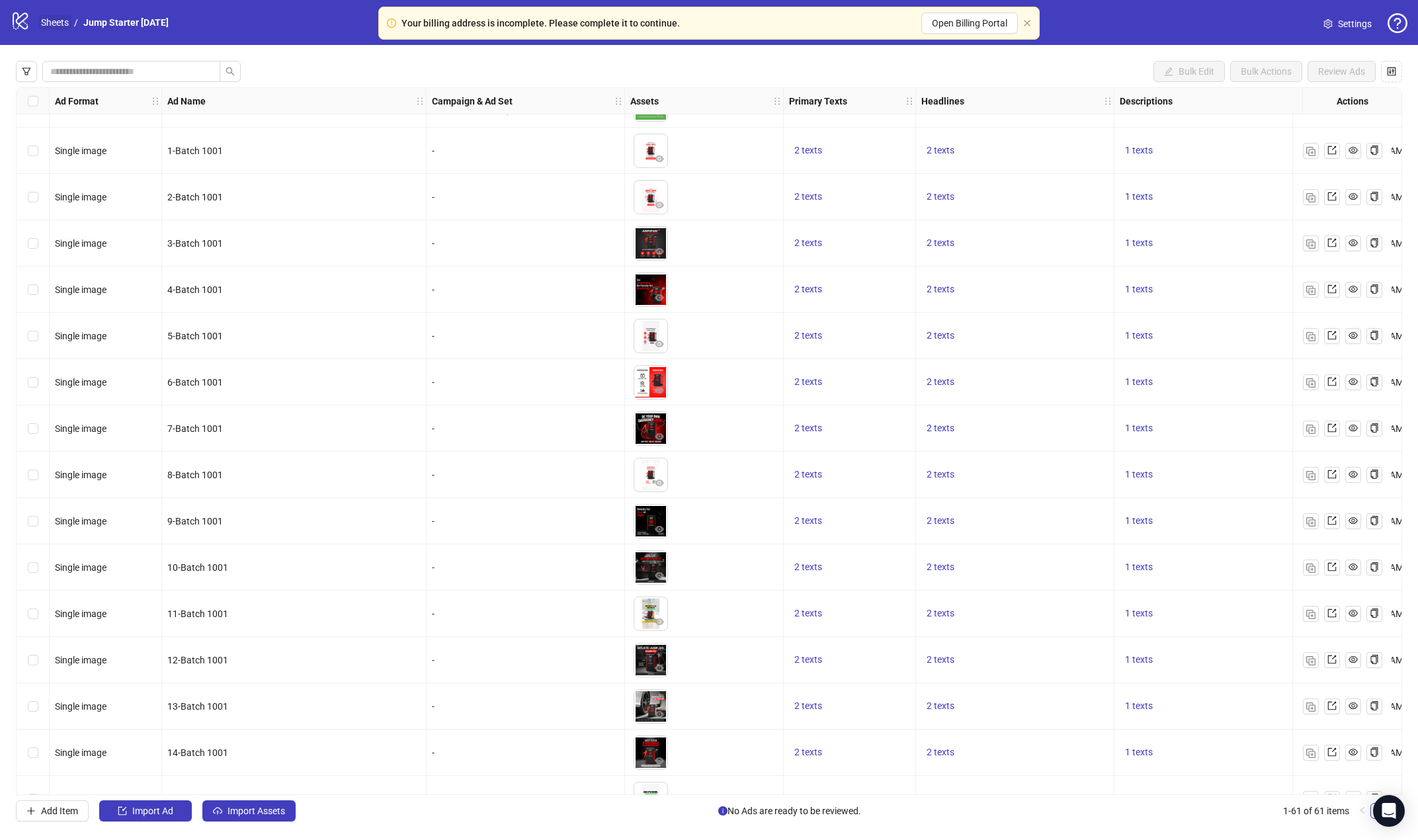
click at [62, 19] on link "Sheets" at bounding box center [55, 22] width 33 height 14
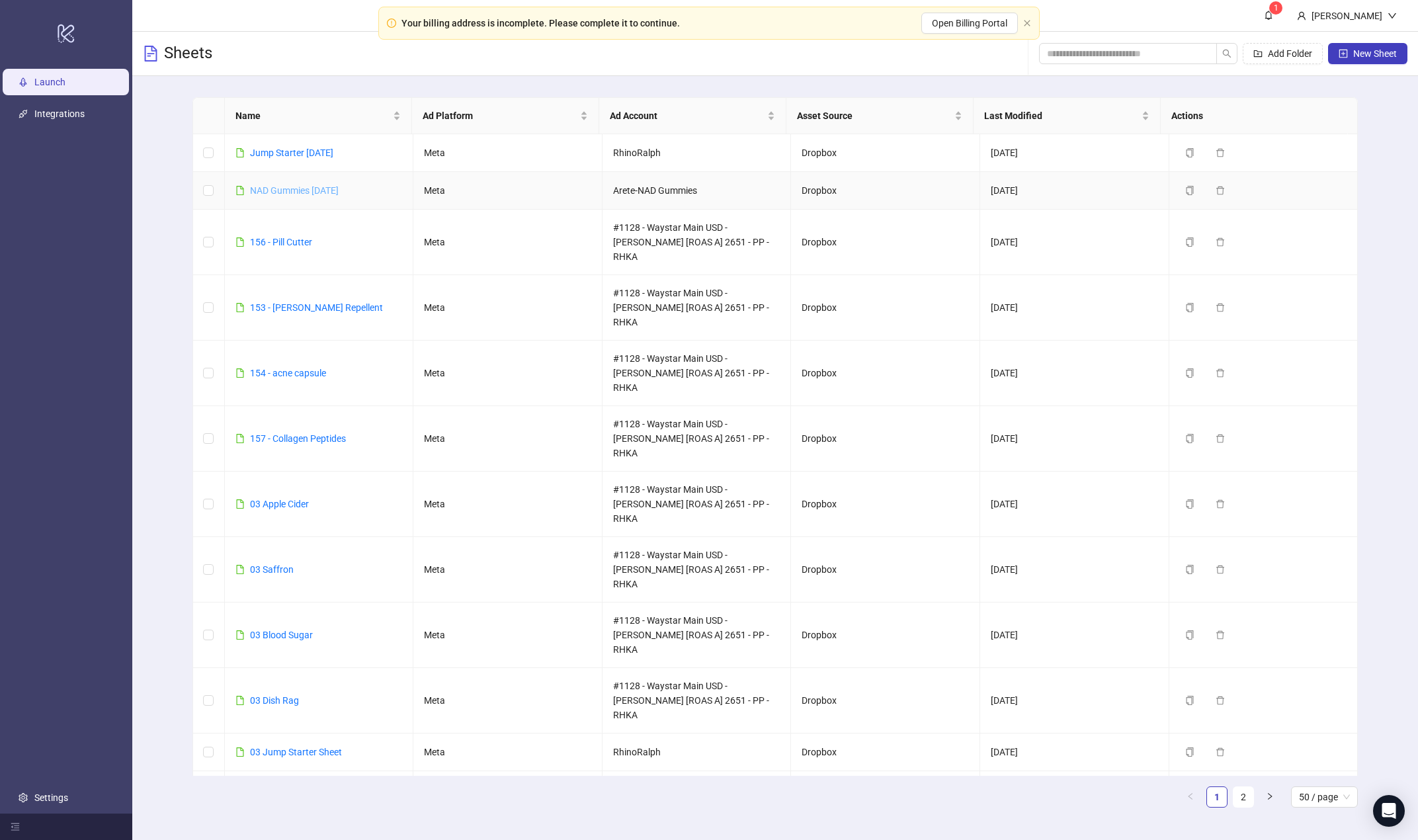
click at [302, 192] on link "NAD Gummies [DATE]" at bounding box center [294, 190] width 89 height 11
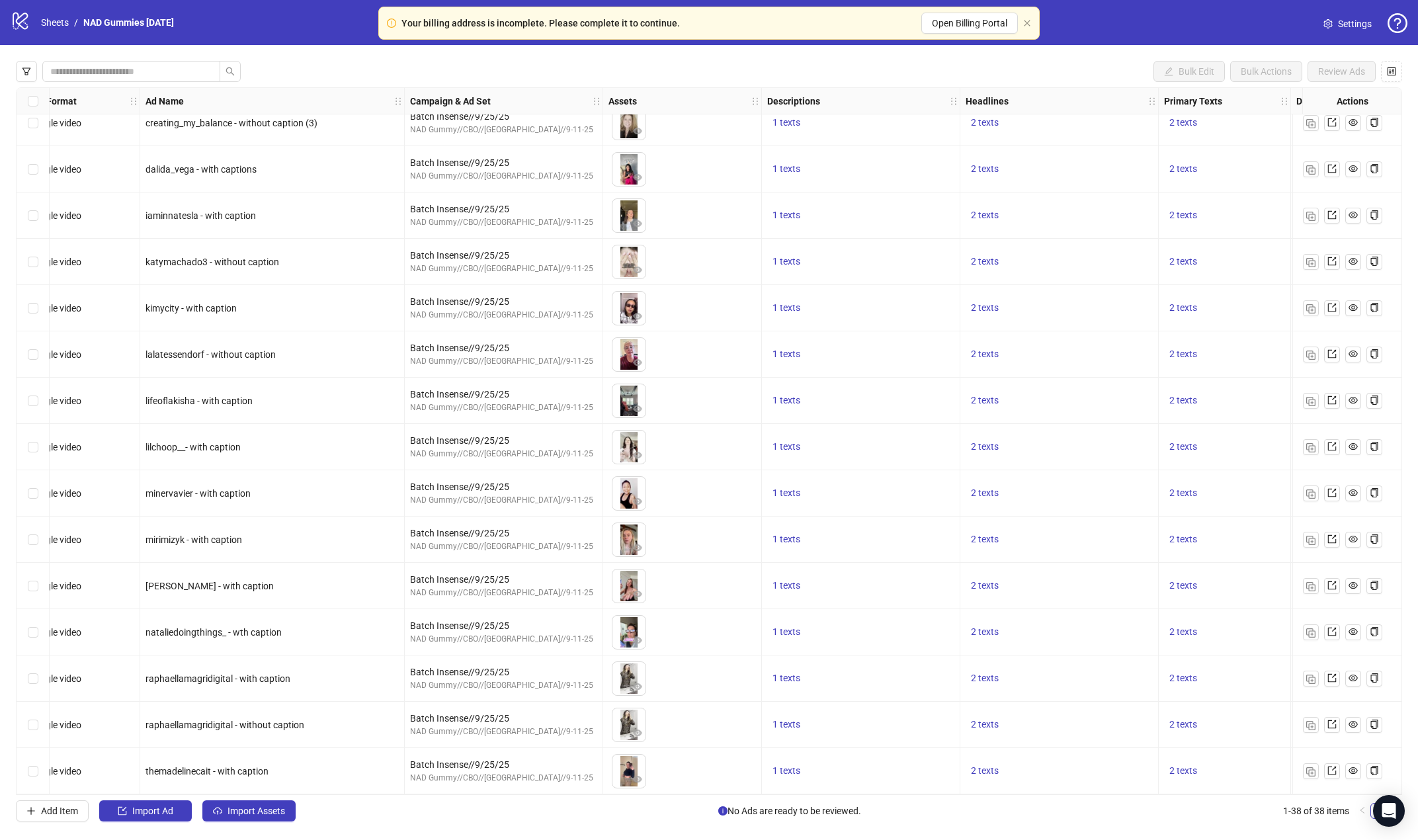
scroll to position [1084, 0]
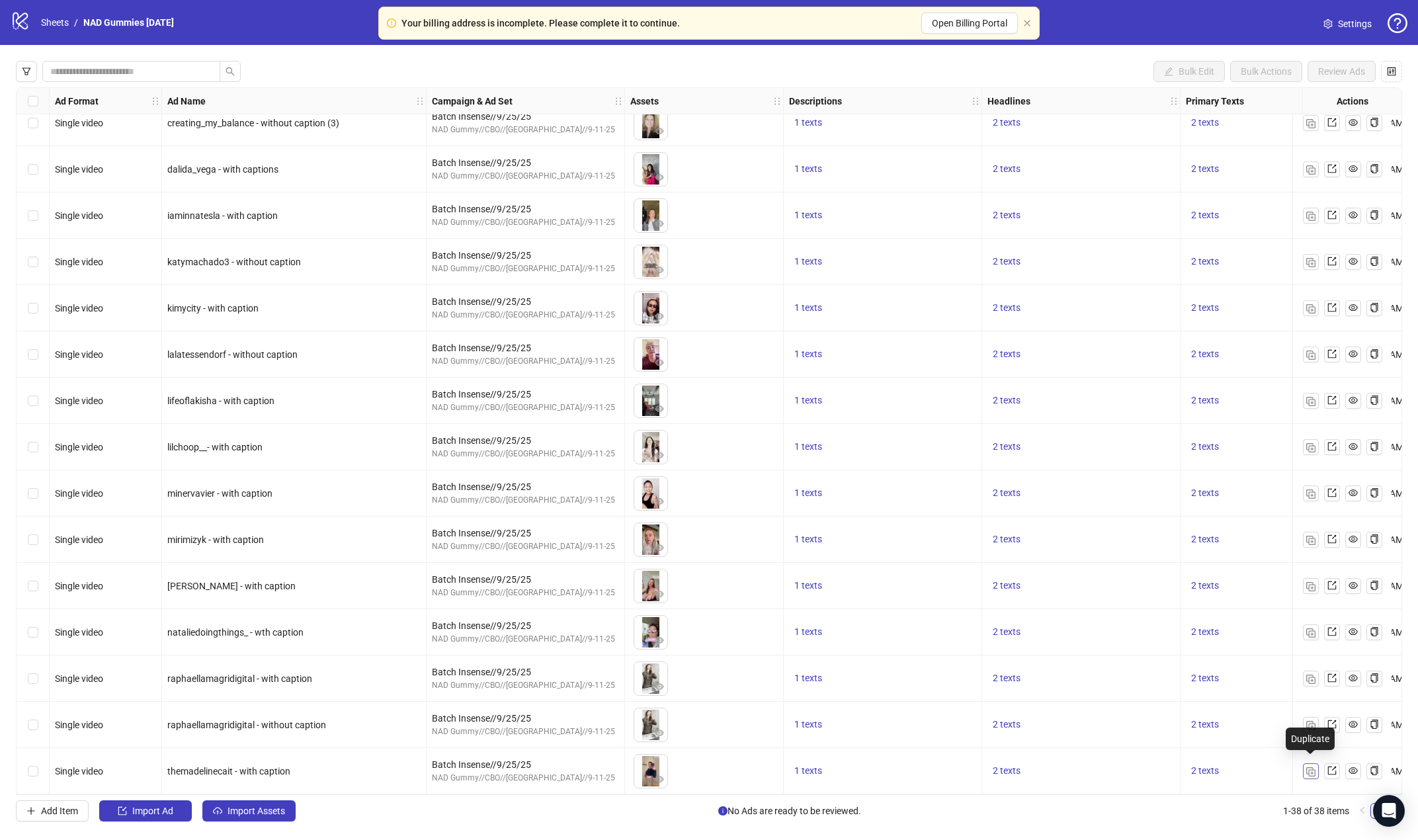
click at [1185, 768] on img "button" at bounding box center [1311, 771] width 9 height 9
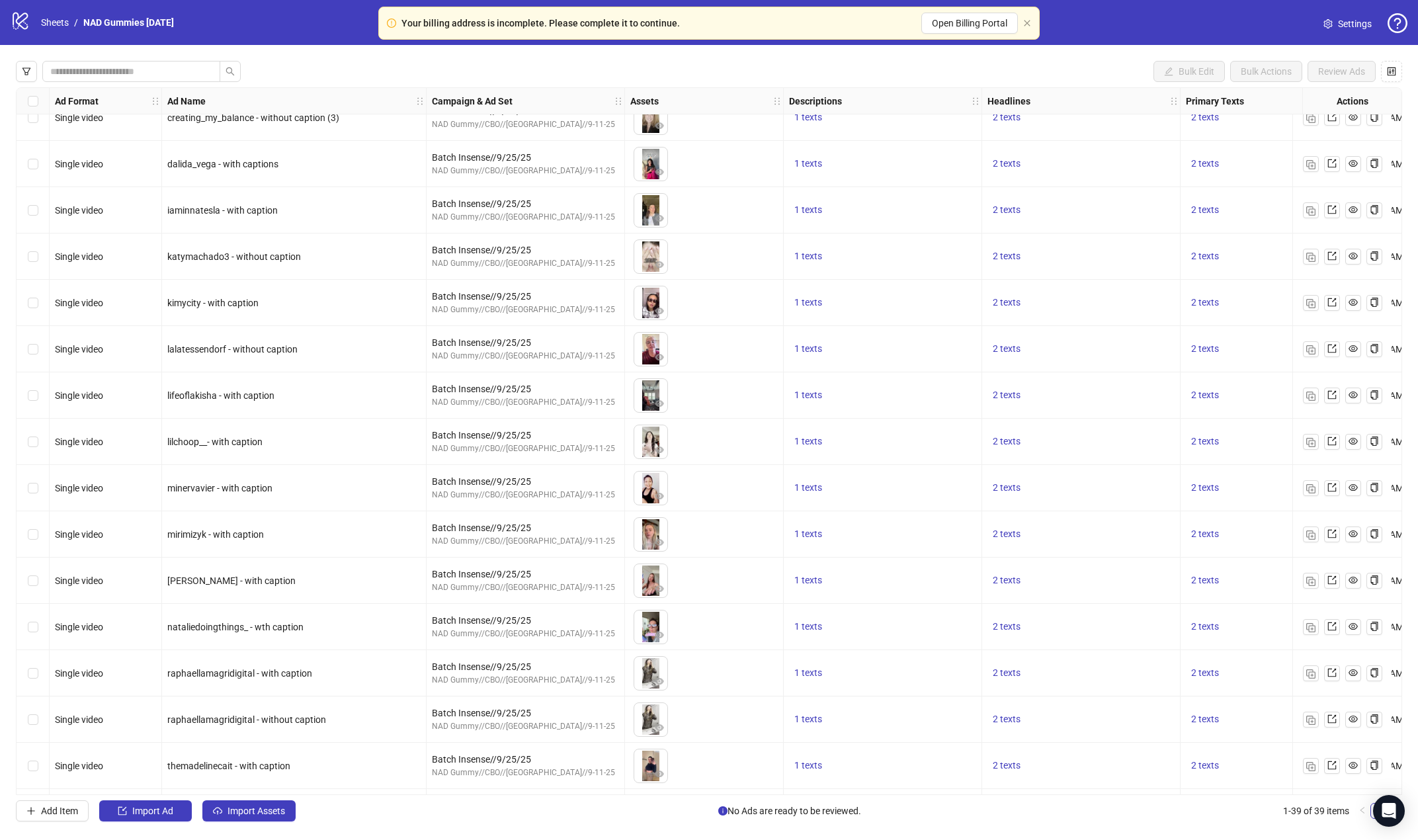
scroll to position [1131, 0]
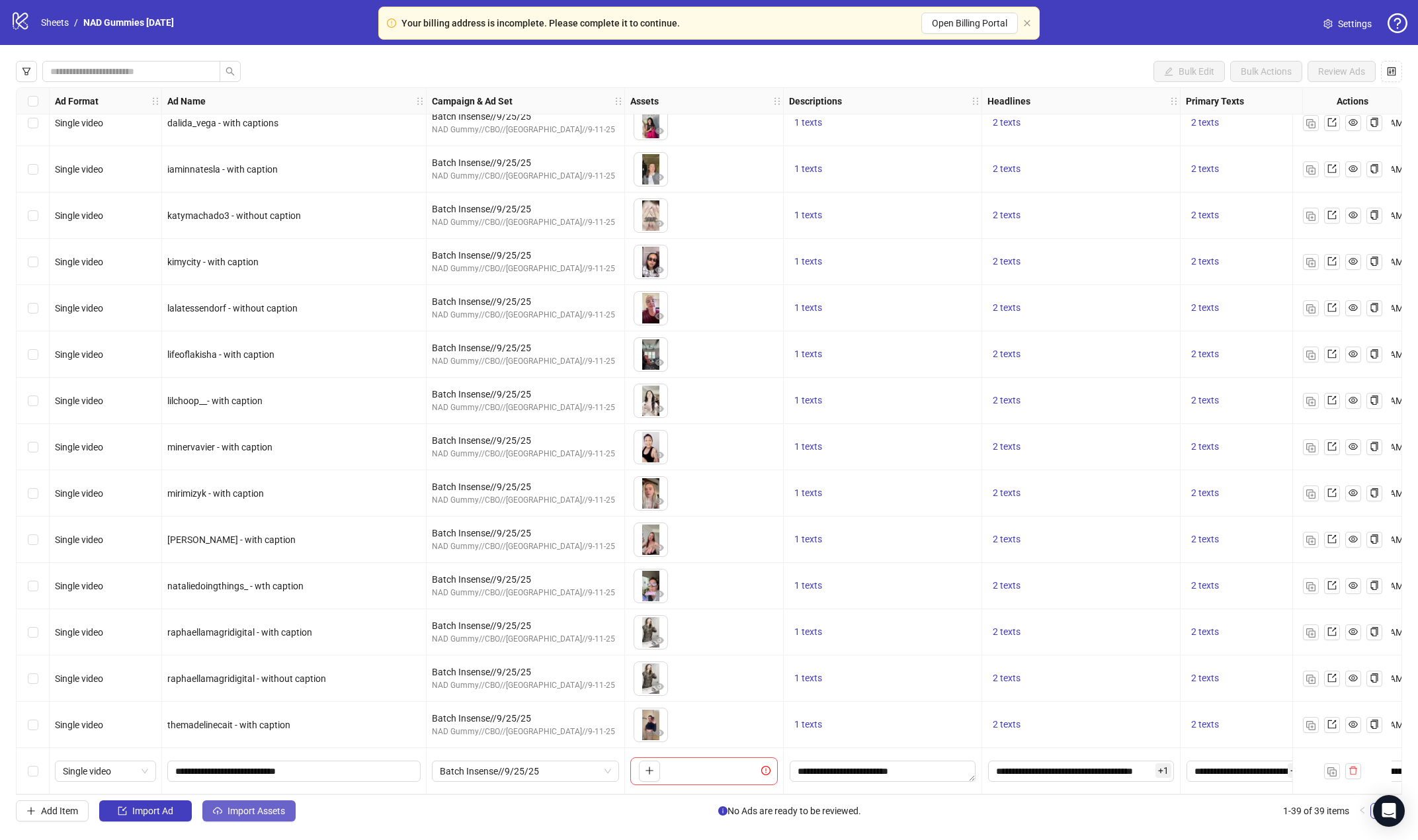
click at [260, 813] on span "Import Assets" at bounding box center [256, 811] width 57 height 11
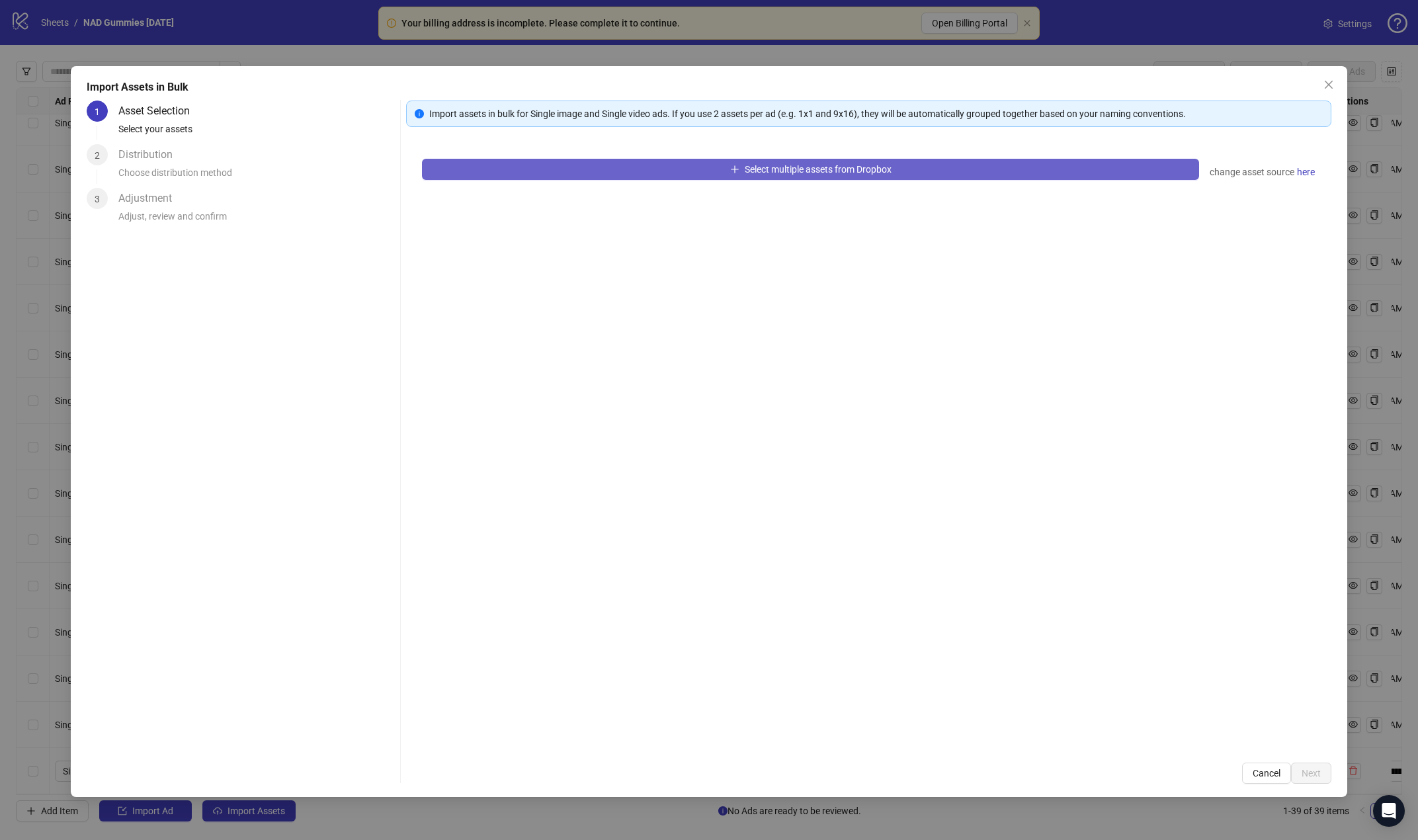
click at [725, 163] on button "Select multiple assets from Dropbox" at bounding box center [810, 170] width 776 height 21
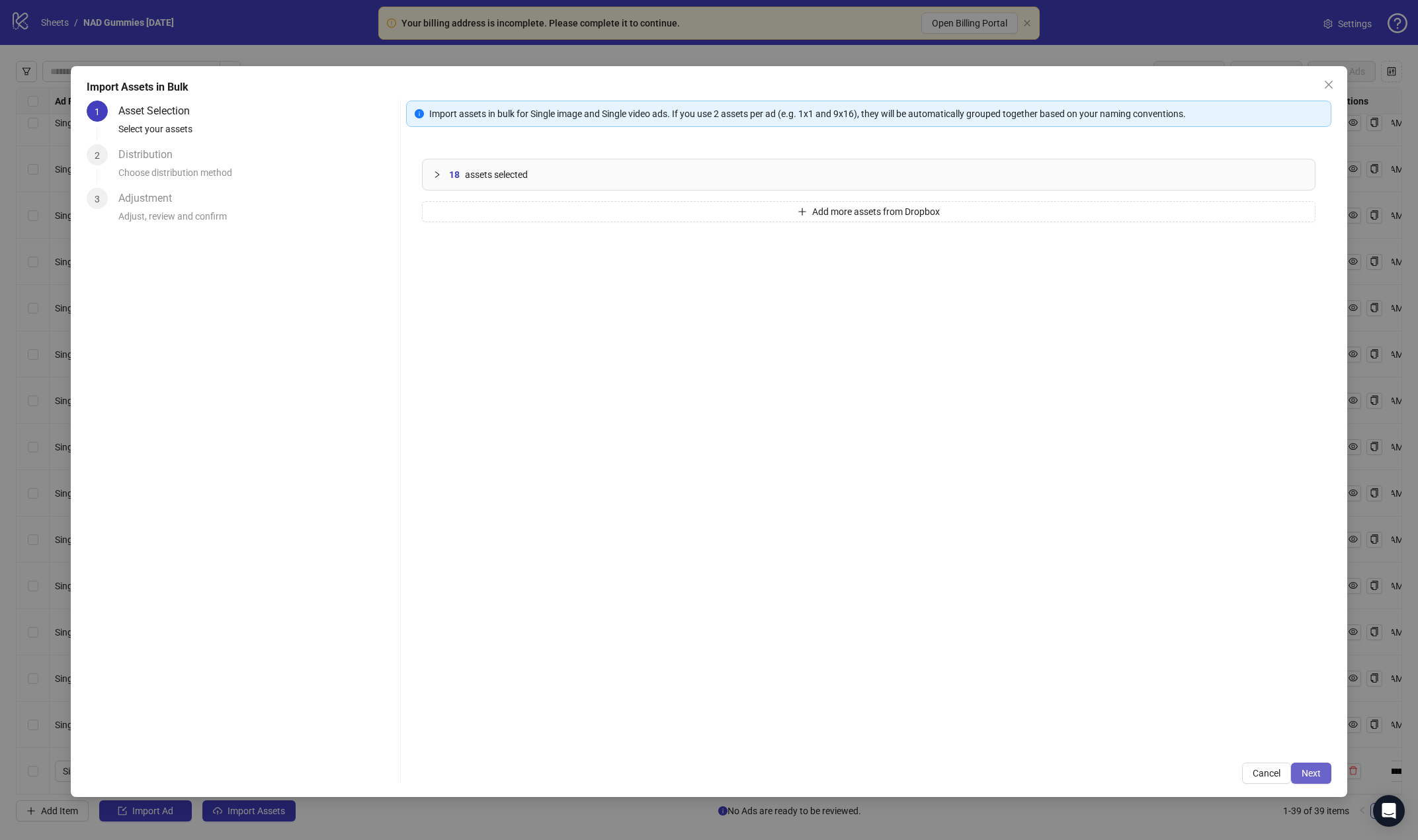
click at [1185, 776] on span "Next" at bounding box center [1311, 773] width 19 height 11
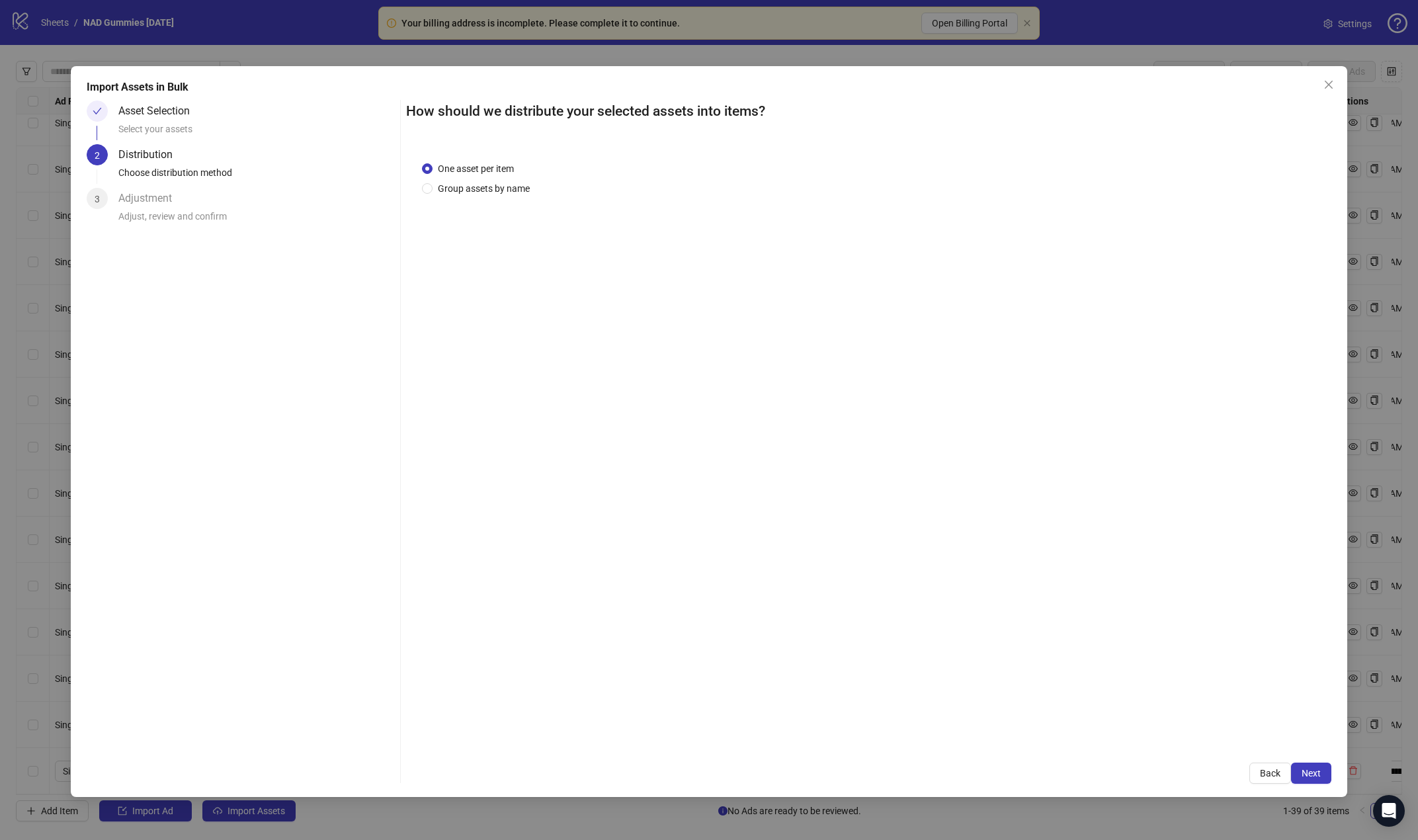
click at [1185, 776] on span "Next" at bounding box center [1311, 773] width 19 height 11
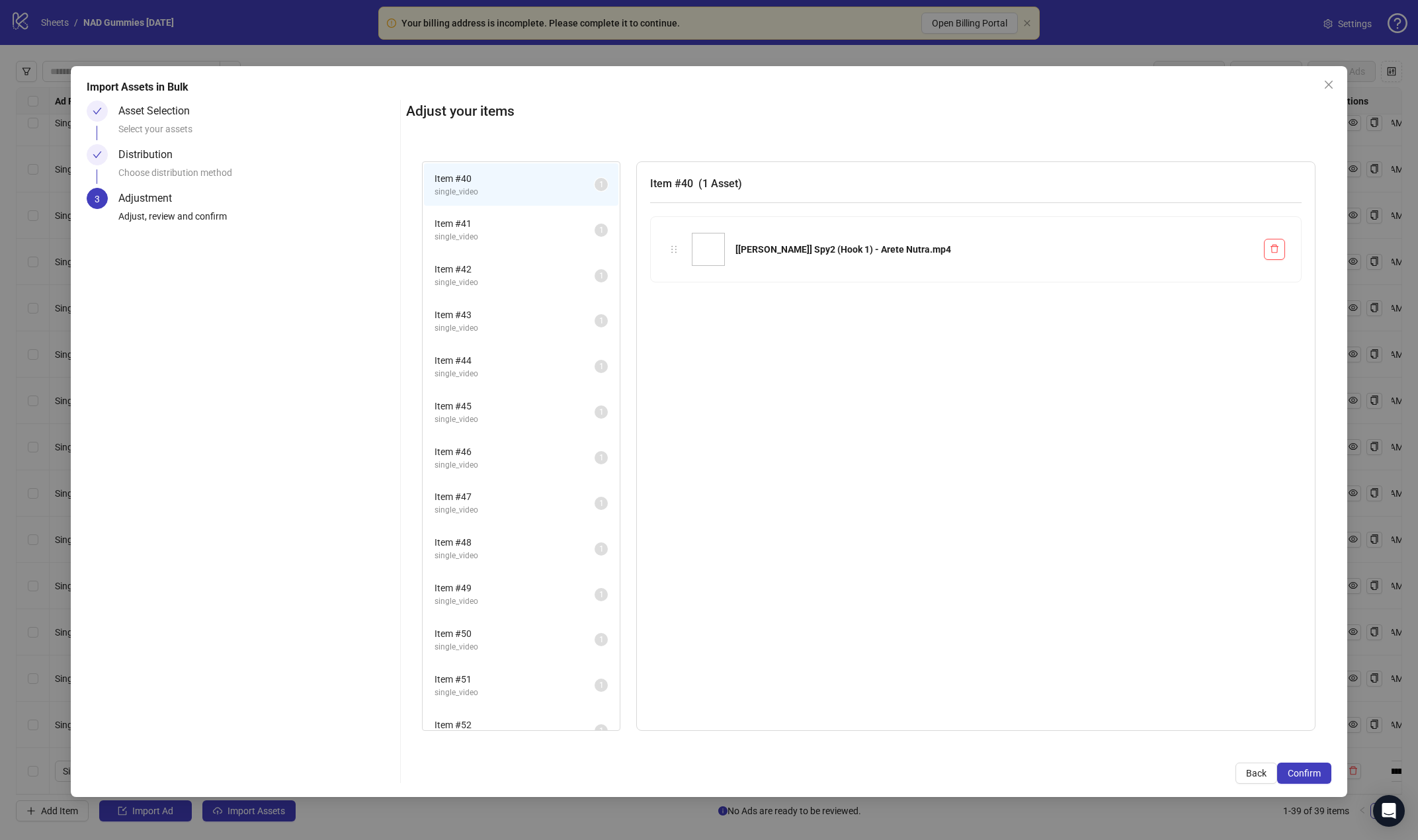
click at [1185, 776] on span "Confirm" at bounding box center [1304, 773] width 33 height 11
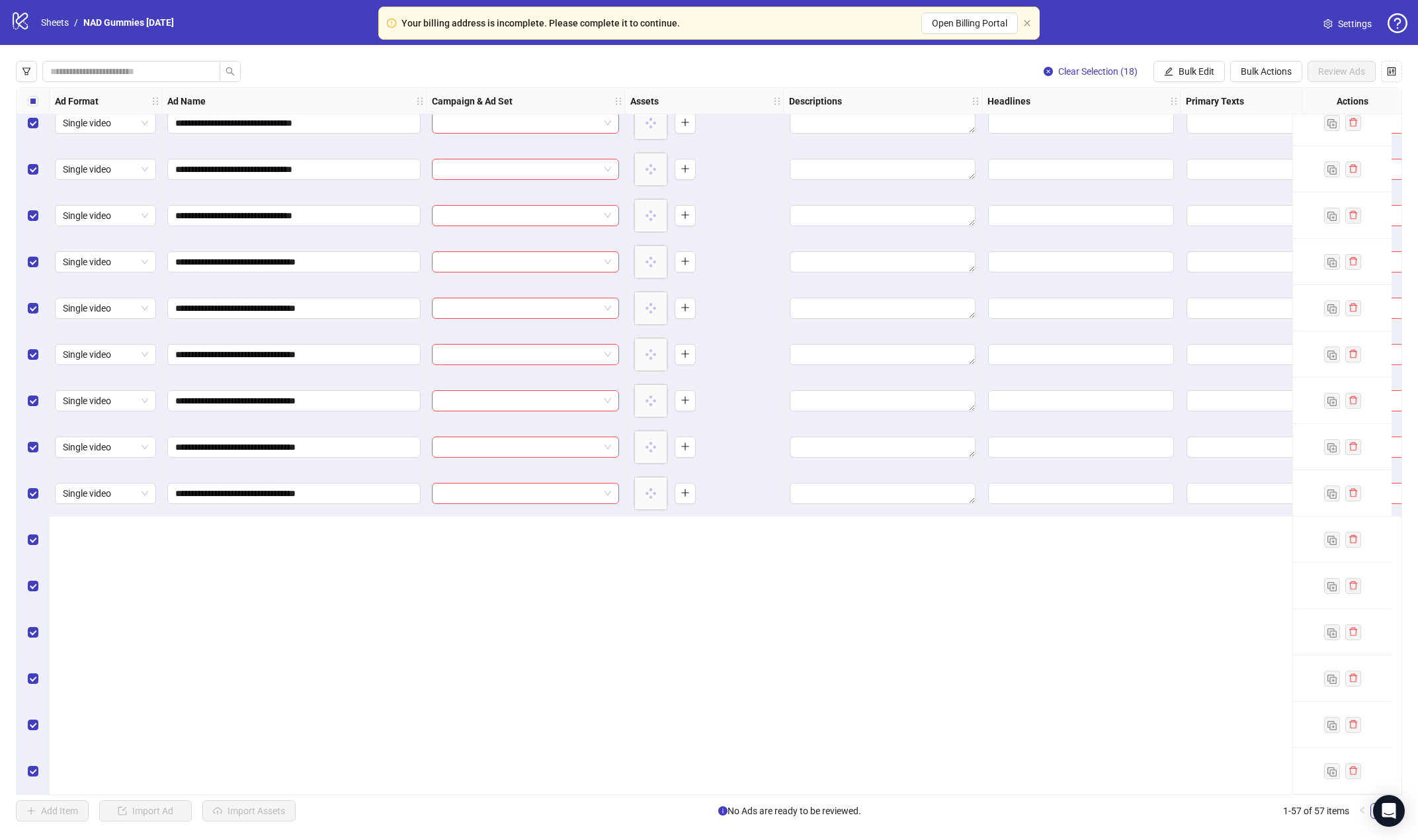
scroll to position [1633, 0]
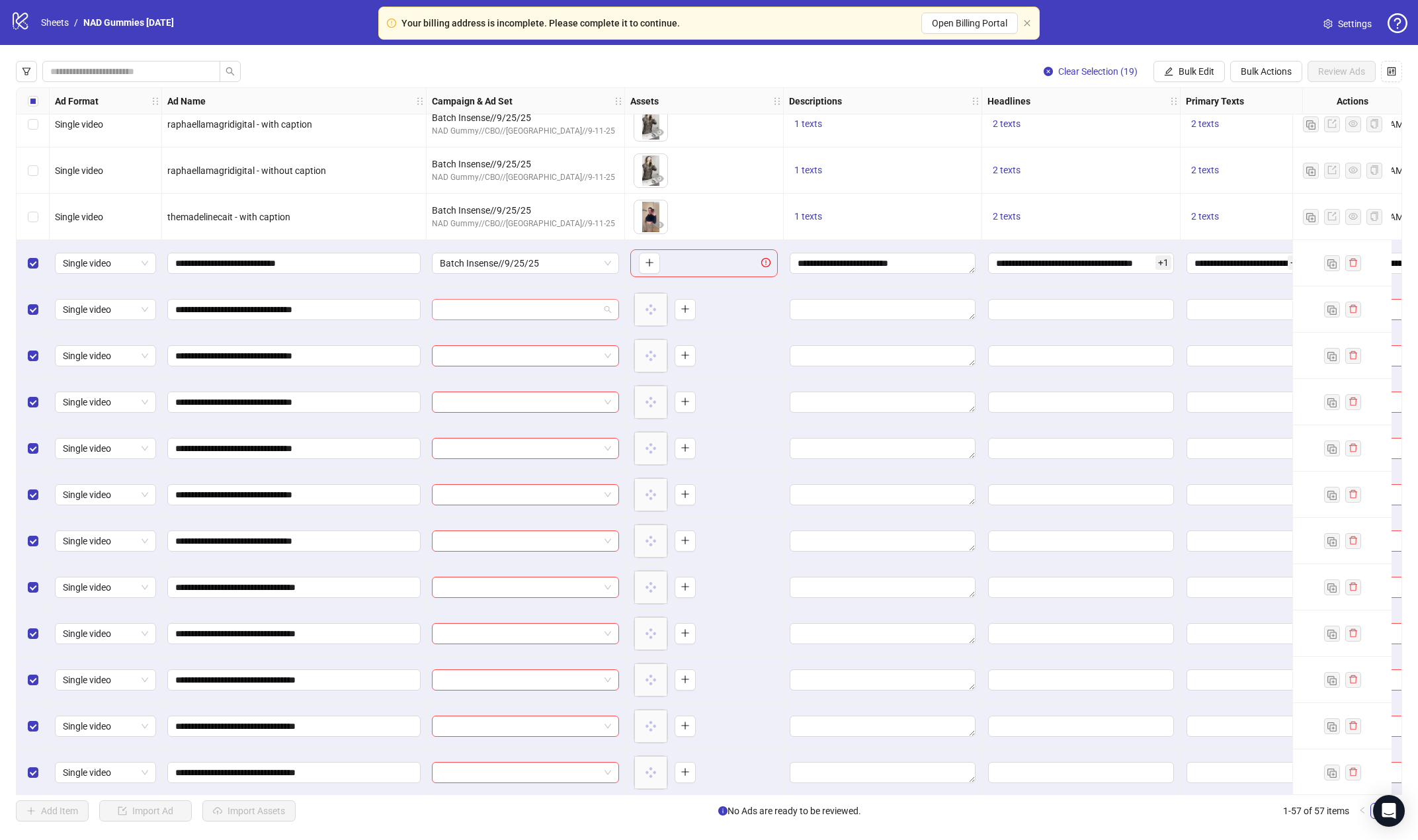
click at [603, 306] on span at bounding box center [525, 309] width 171 height 20
click at [604, 306] on span at bounding box center [525, 309] width 171 height 20
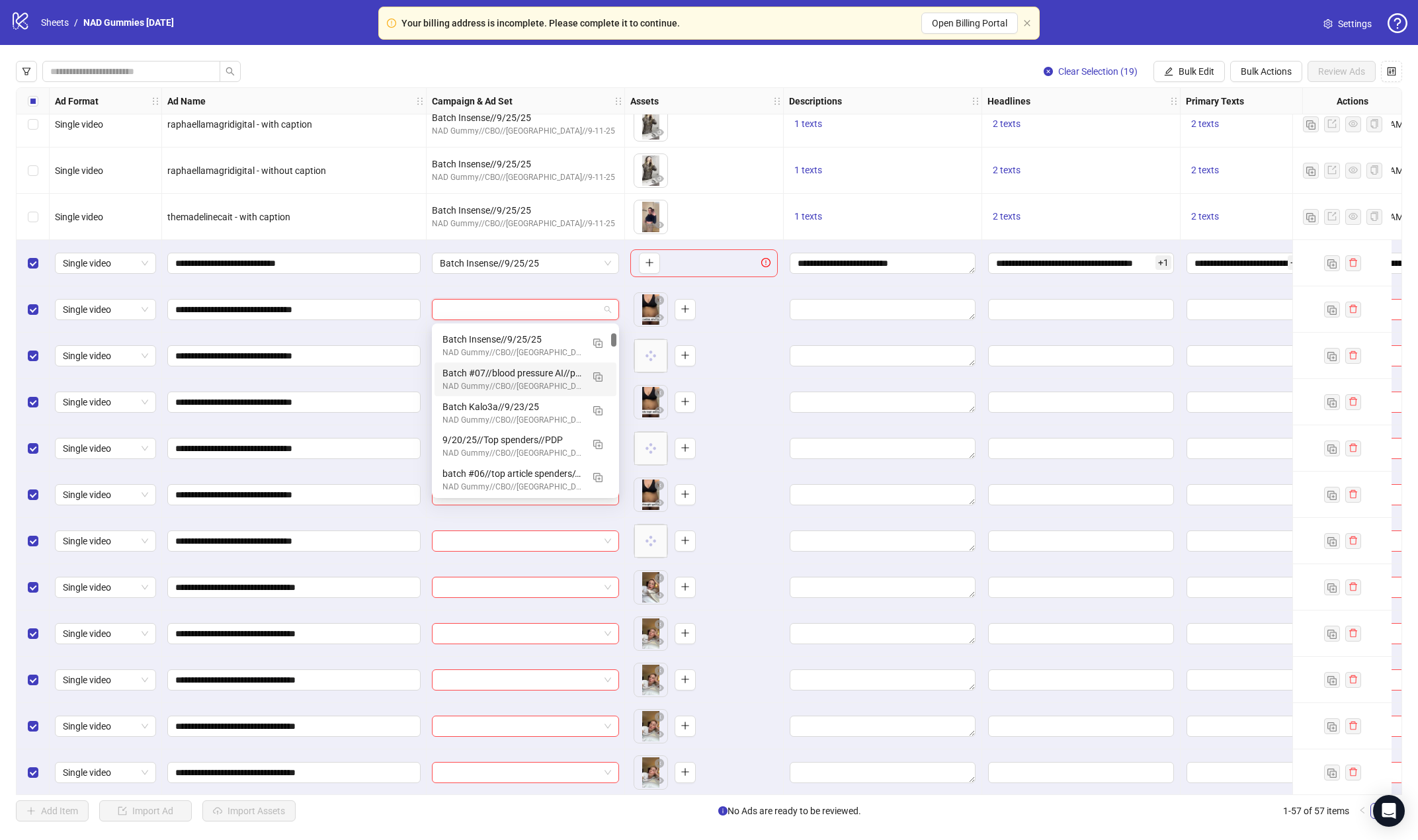
scroll to position [66, 0]
click at [600, 407] on img "button" at bounding box center [597, 409] width 9 height 9
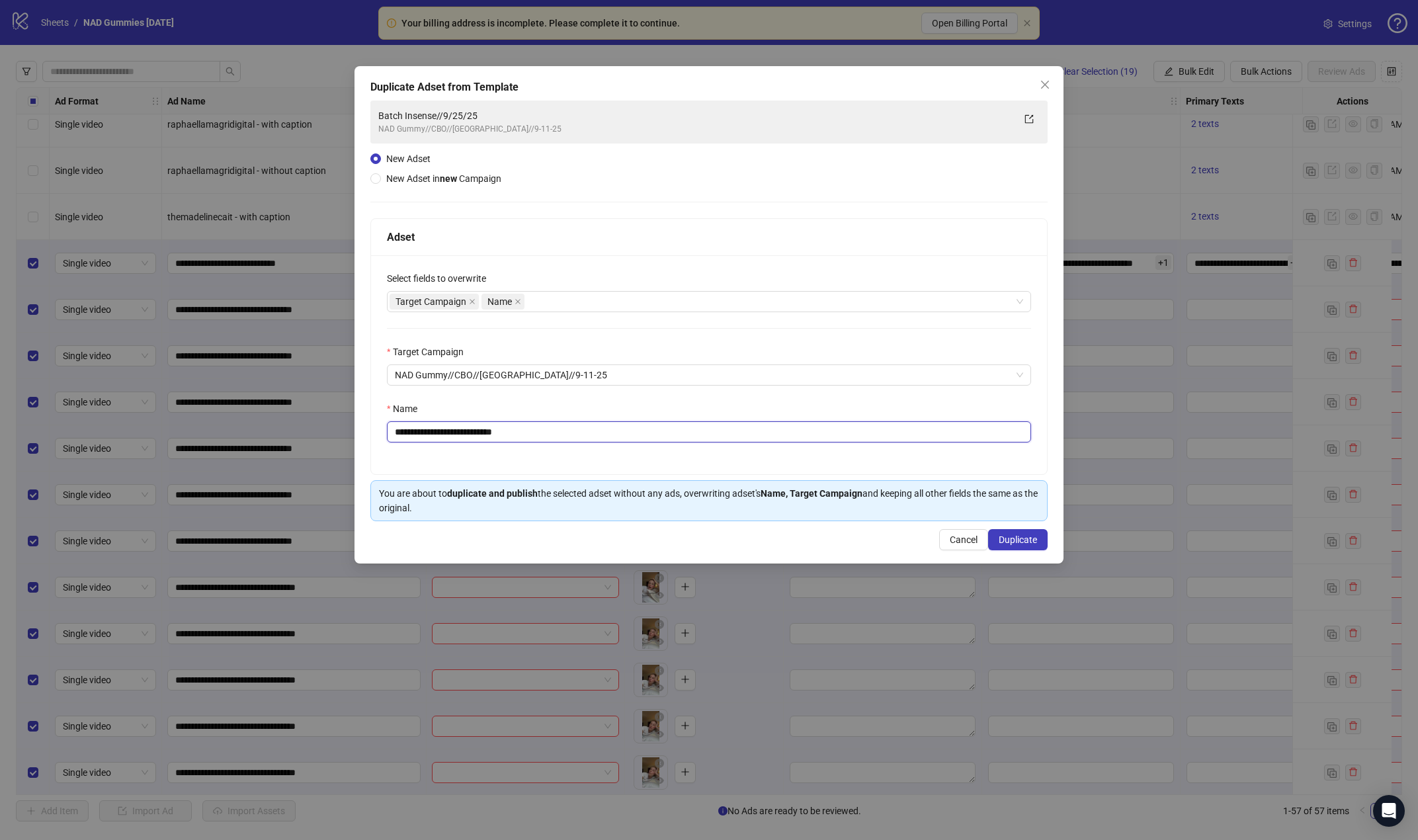
drag, startPoint x: 539, startPoint y: 432, endPoint x: 420, endPoint y: 428, distance: 119.1
click at [420, 428] on input "**********" at bounding box center [708, 432] width 644 height 21
click at [549, 432] on input "**********" at bounding box center [708, 432] width 644 height 21
click at [565, 435] on input "**********" at bounding box center [708, 432] width 644 height 21
drag, startPoint x: 529, startPoint y: 435, endPoint x: 422, endPoint y: 436, distance: 107.0
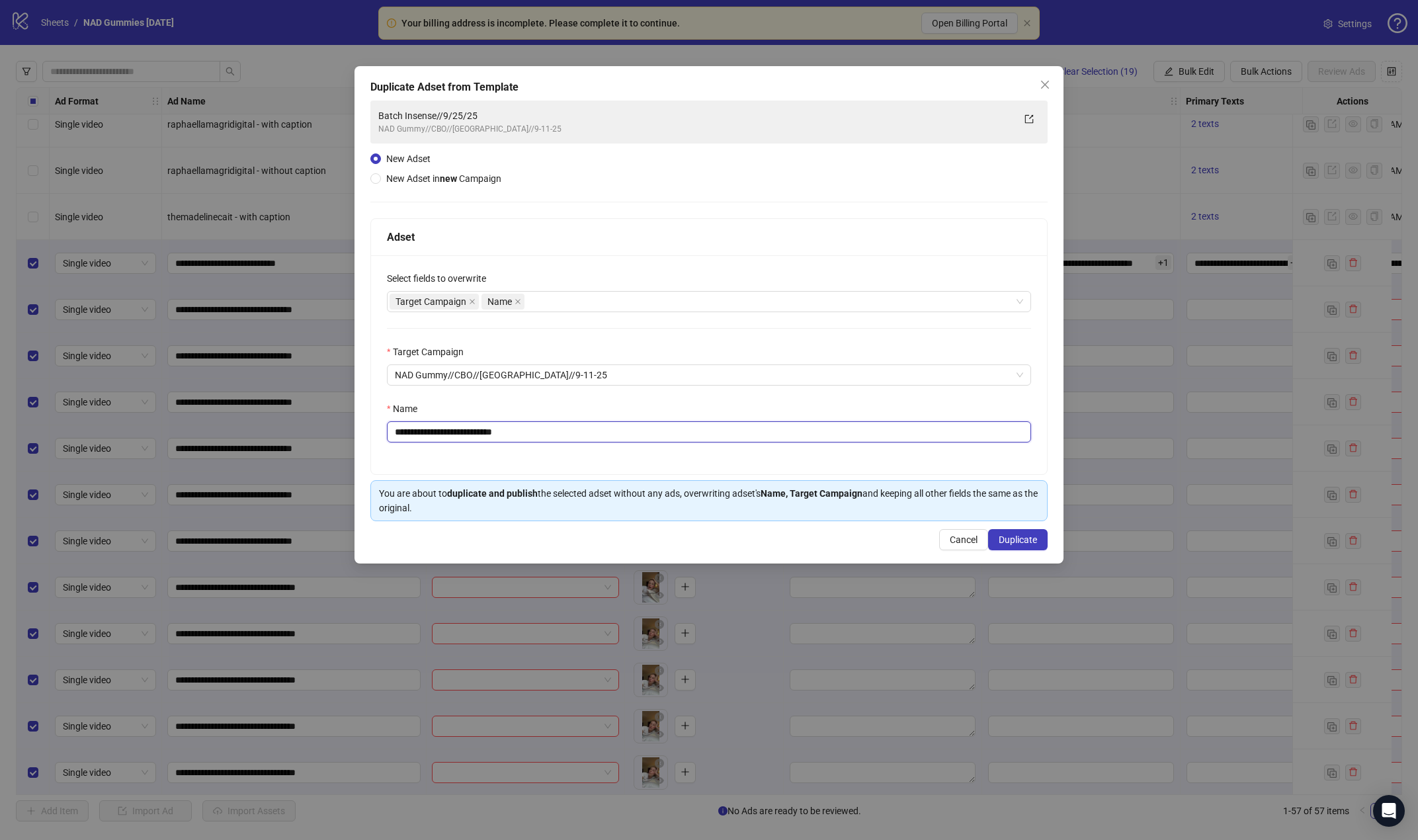
click at [422, 436] on input "**********" at bounding box center [708, 432] width 644 height 21
click at [524, 433] on input "**********" at bounding box center [708, 432] width 644 height 21
type input "**********"
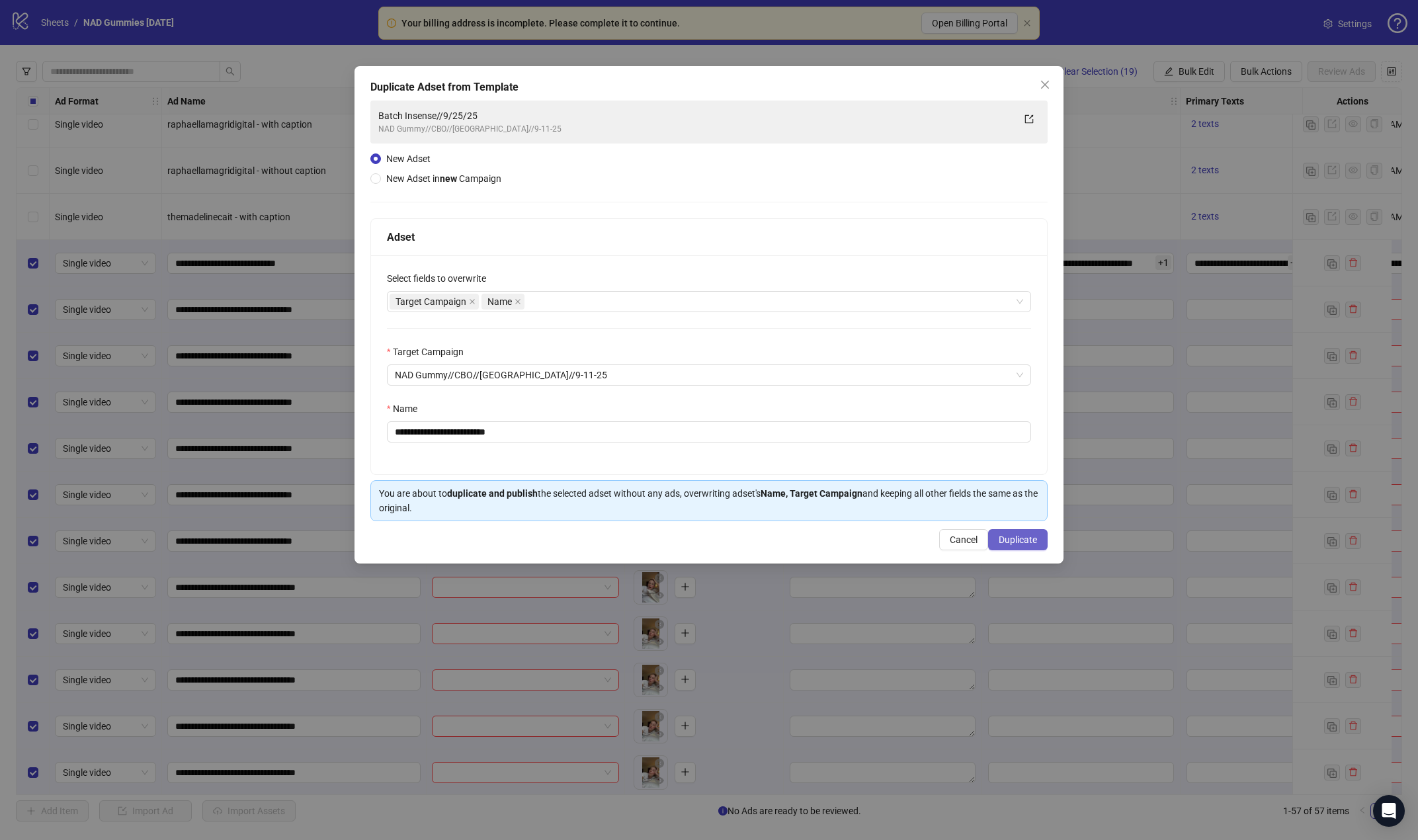
click at [1031, 545] on span "Duplicate" at bounding box center [1018, 539] width 39 height 11
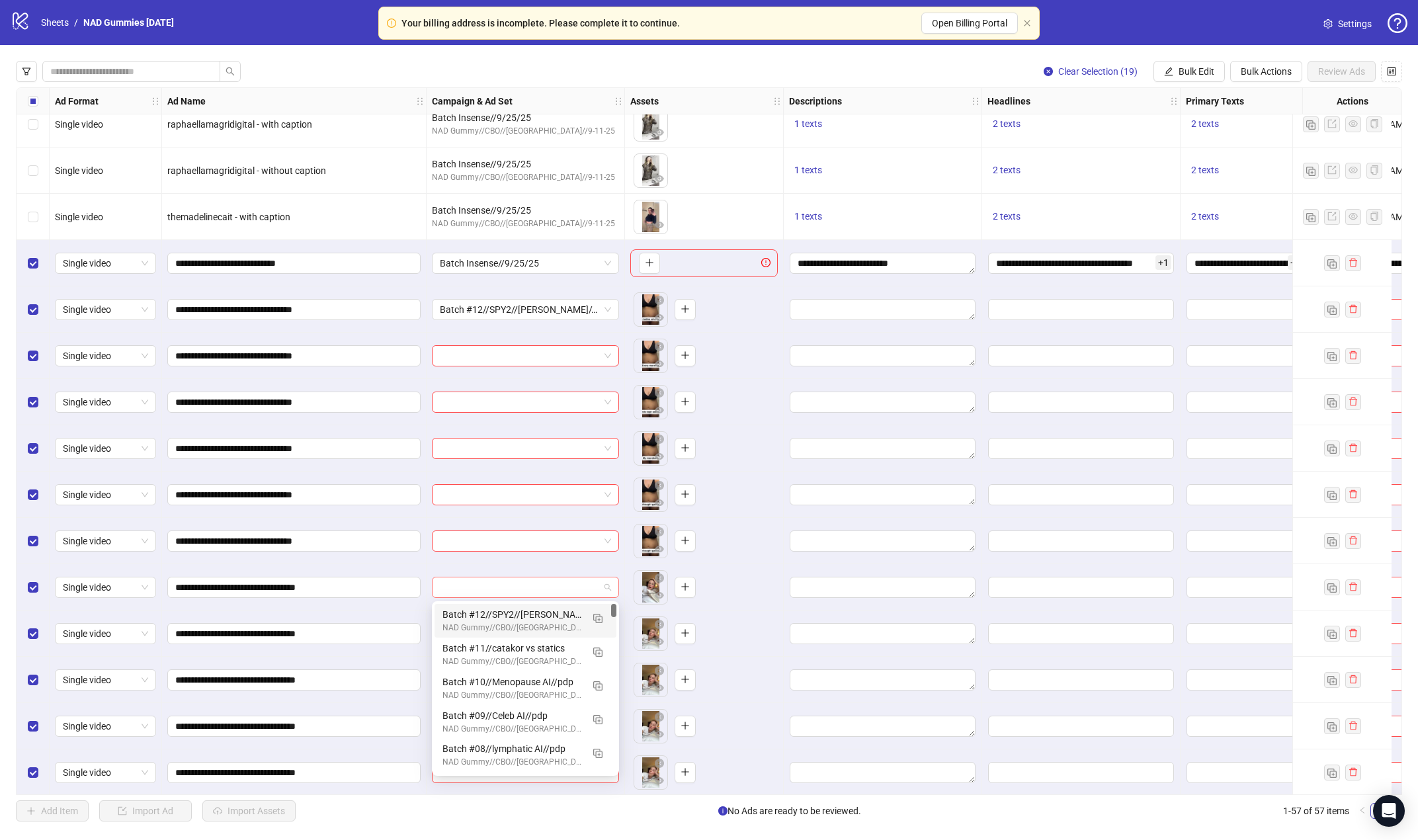
click at [611, 586] on div at bounding box center [525, 587] width 187 height 21
click at [595, 616] on img "button" at bounding box center [597, 618] width 9 height 9
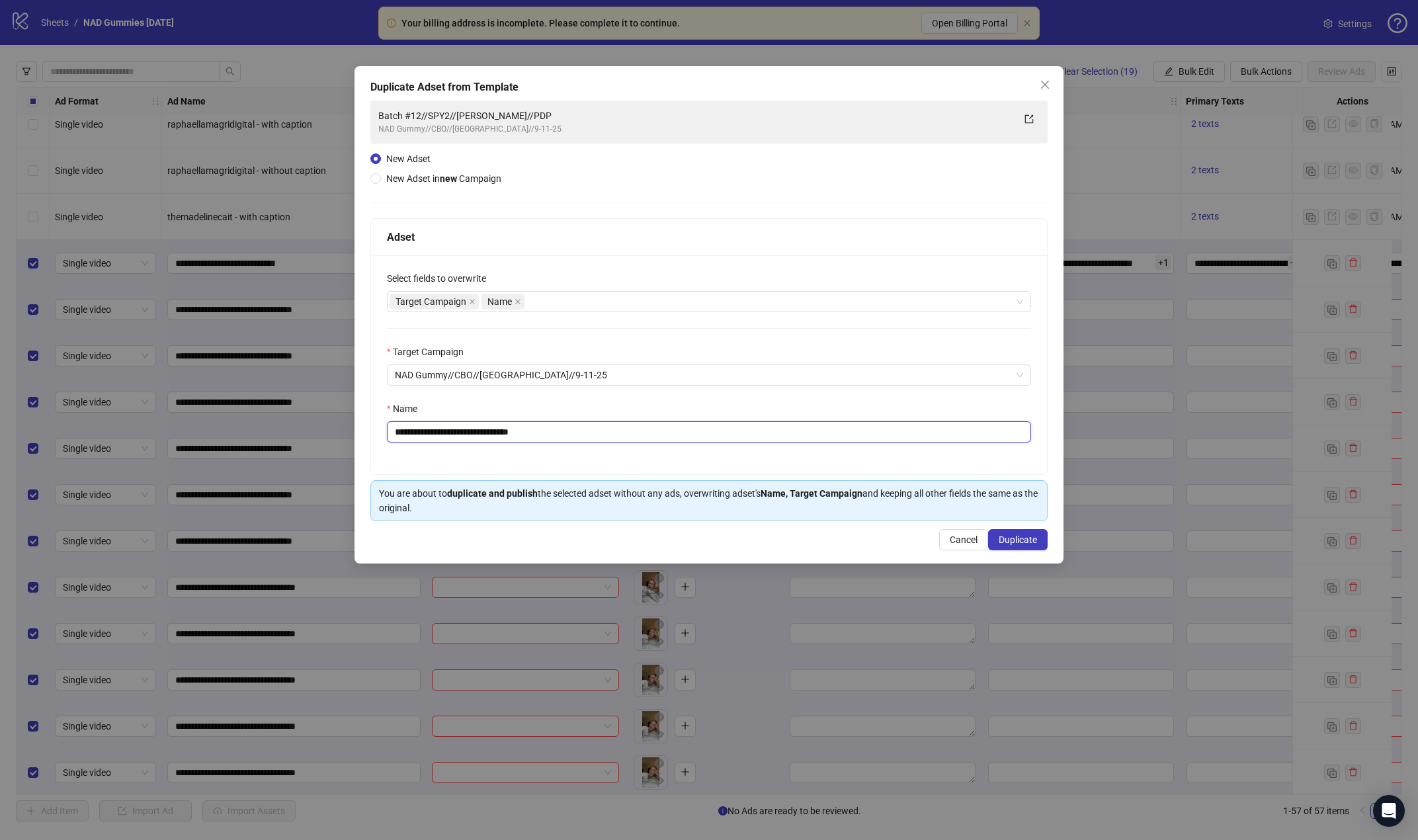
click at [462, 432] on input "**********" at bounding box center [708, 432] width 644 height 21
click at [436, 433] on input "**********" at bounding box center [708, 432] width 644 height 21
type input "**********"
click at [1021, 540] on span "Duplicate" at bounding box center [1018, 539] width 39 height 11
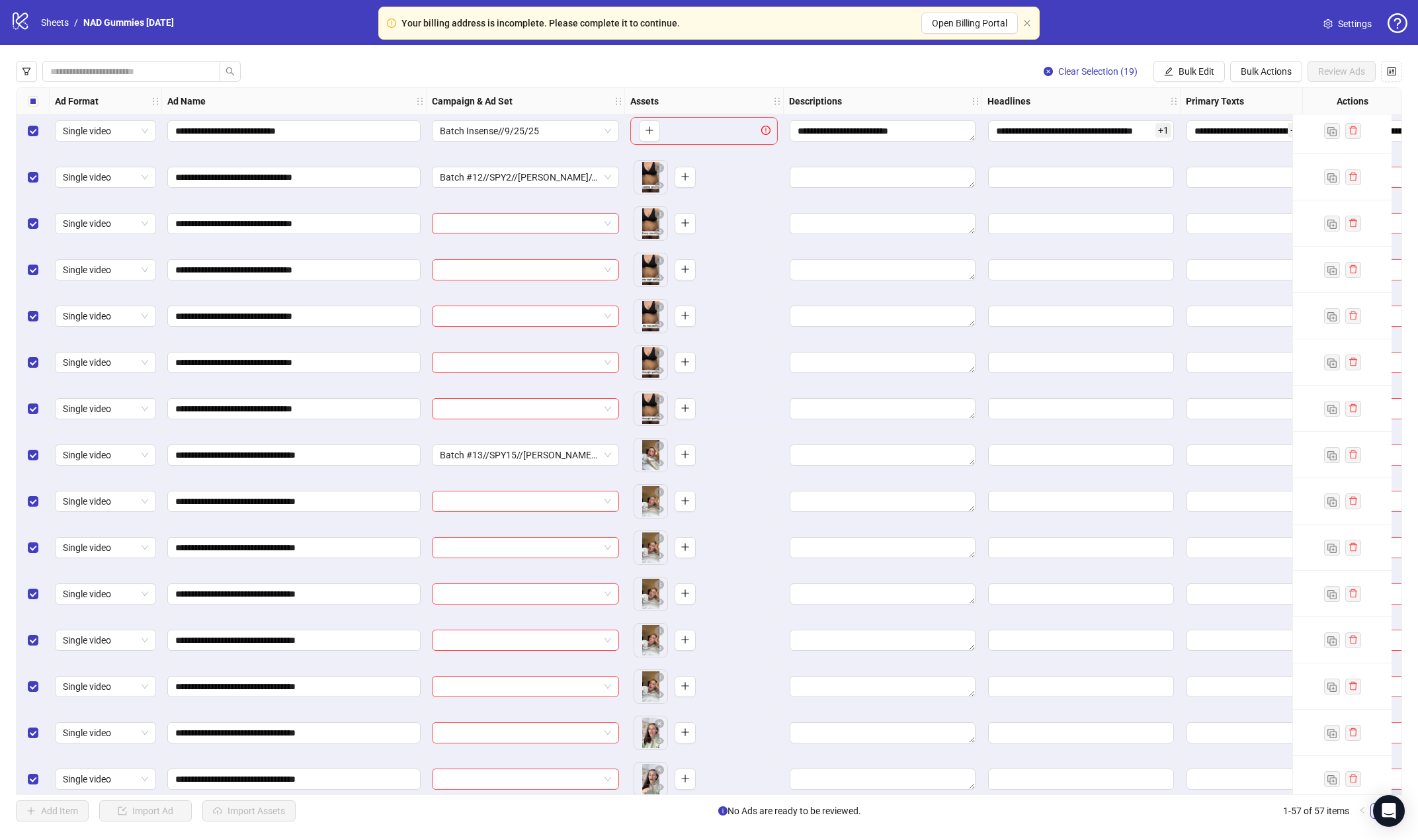
scroll to position [1832, 0]
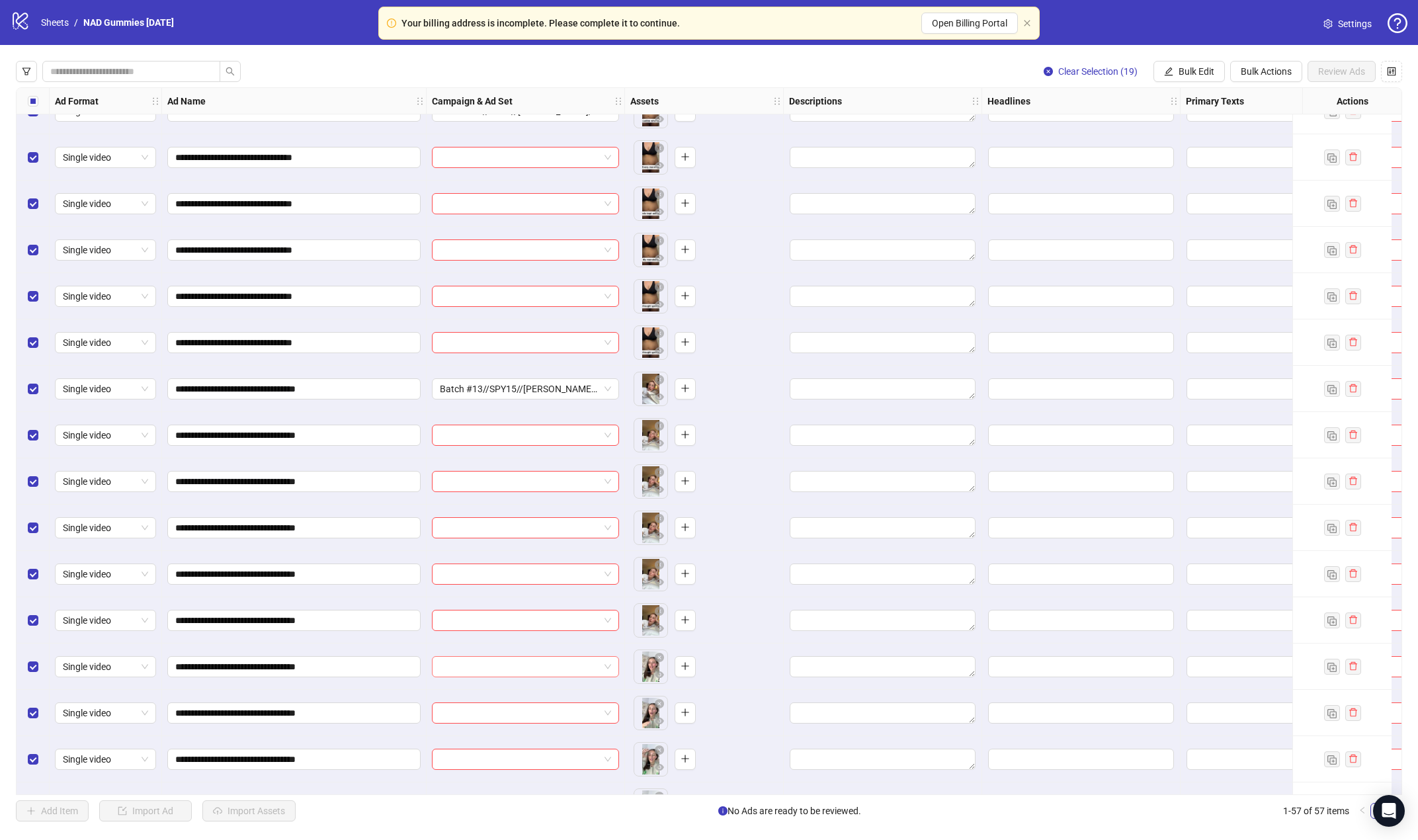
click at [609, 665] on span at bounding box center [525, 667] width 171 height 20
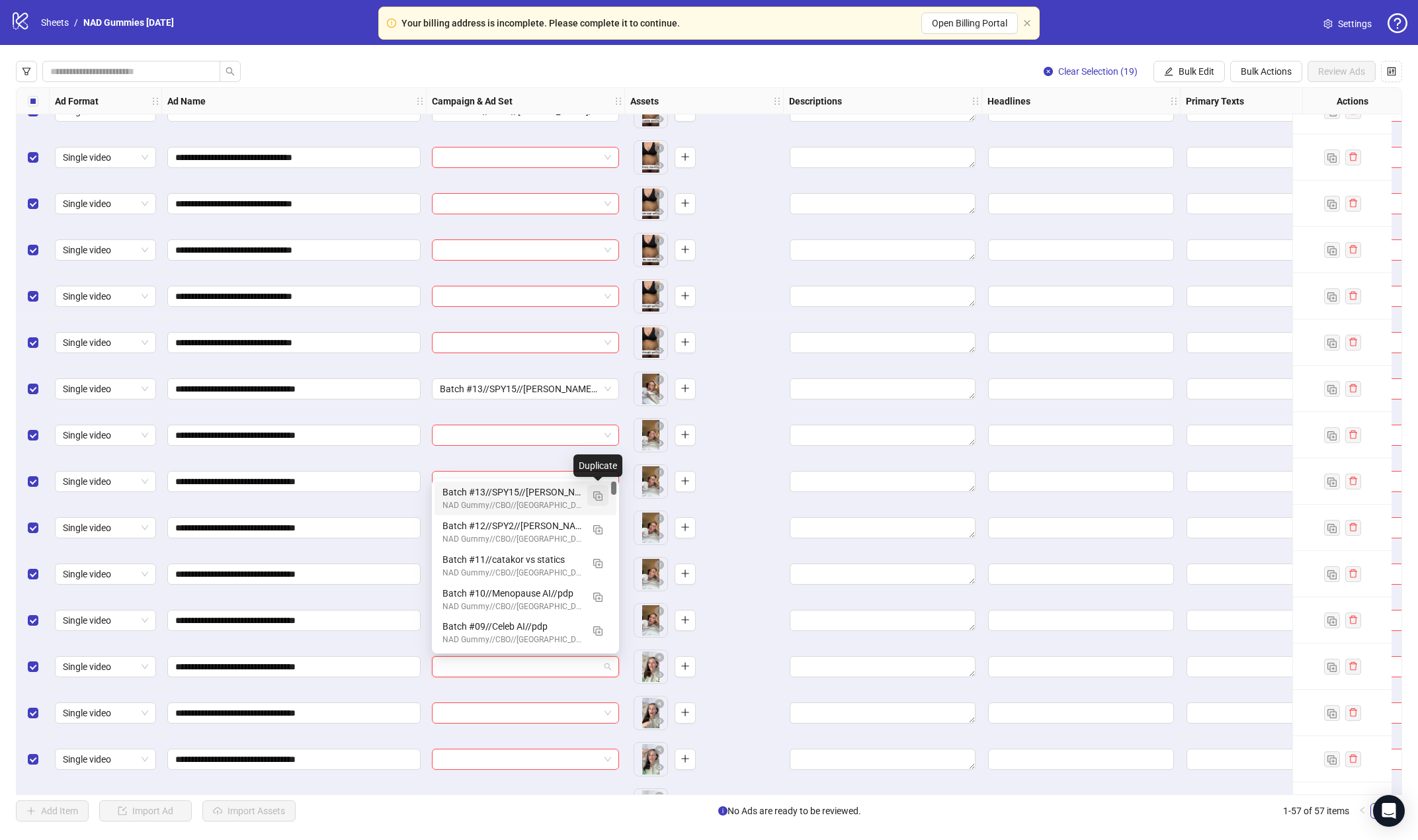
click at [599, 494] on img "button" at bounding box center [597, 496] width 9 height 9
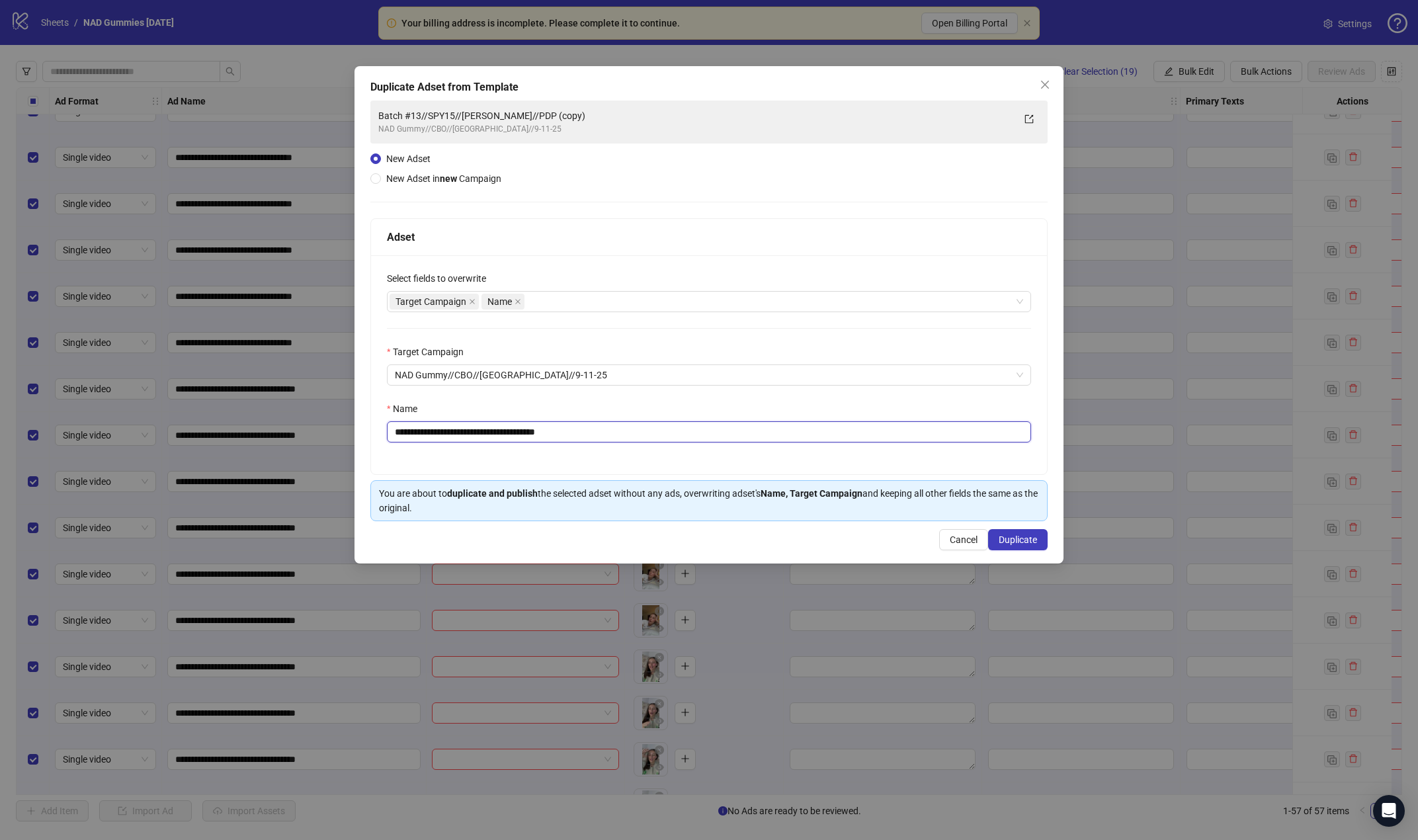
click at [435, 430] on input "**********" at bounding box center [708, 432] width 644 height 21
drag, startPoint x: 638, startPoint y: 437, endPoint x: 526, endPoint y: 438, distance: 112.0
click at [526, 438] on input "**********" at bounding box center [708, 432] width 644 height 21
type input "**********"
click at [1029, 538] on span "Duplicate" at bounding box center [1018, 539] width 39 height 11
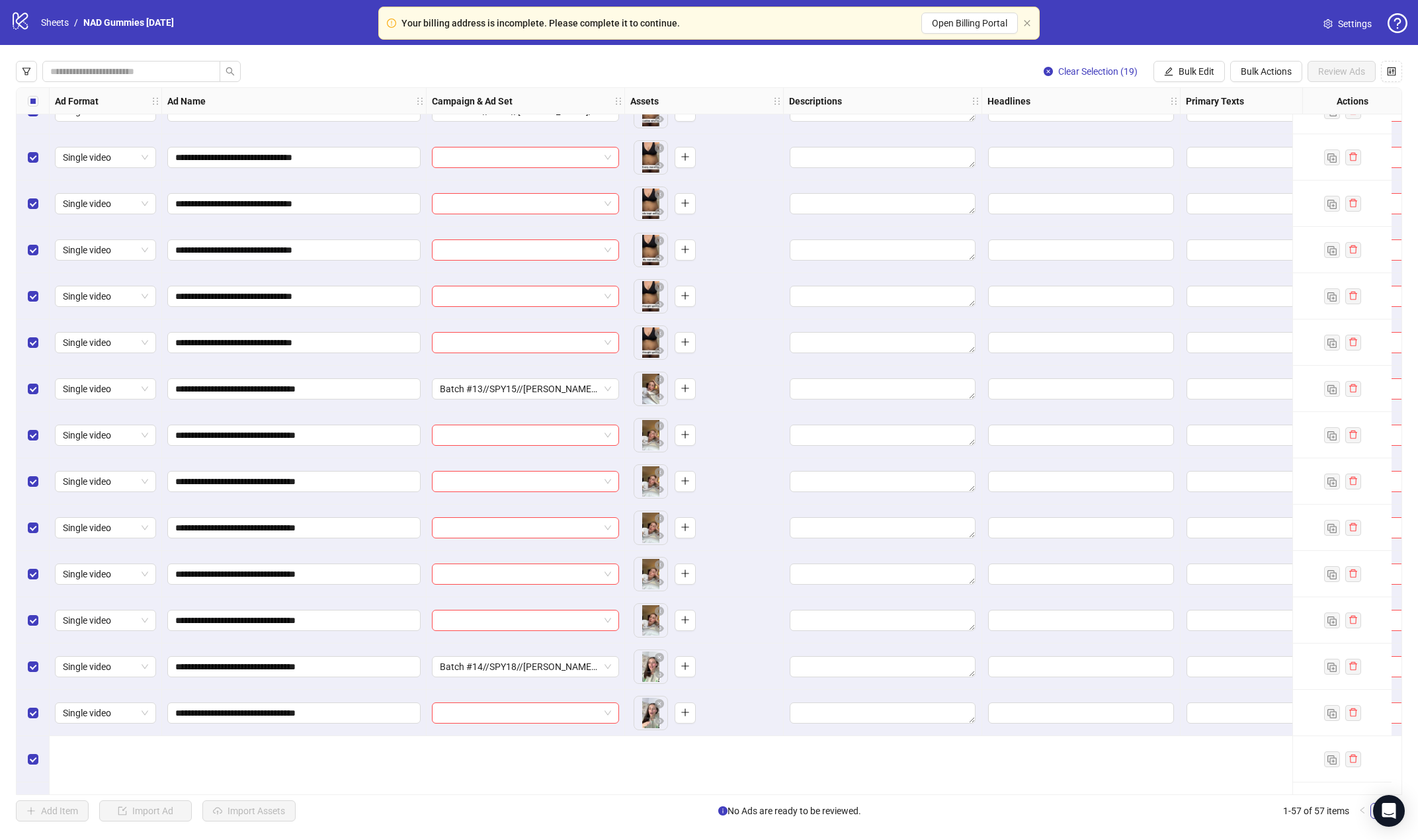
scroll to position [1699, 0]
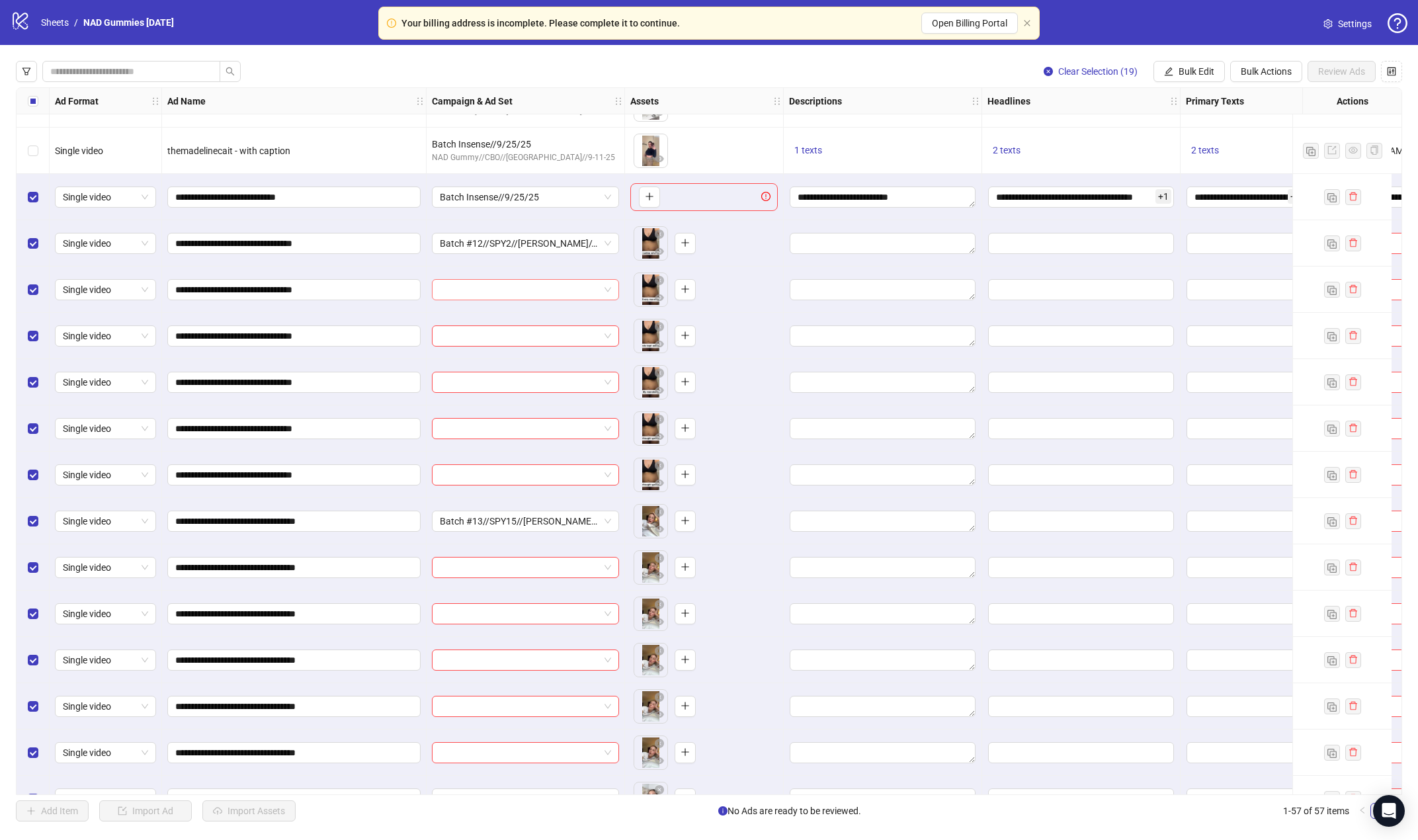
click at [582, 290] on input "search" at bounding box center [519, 290] width 160 height 20
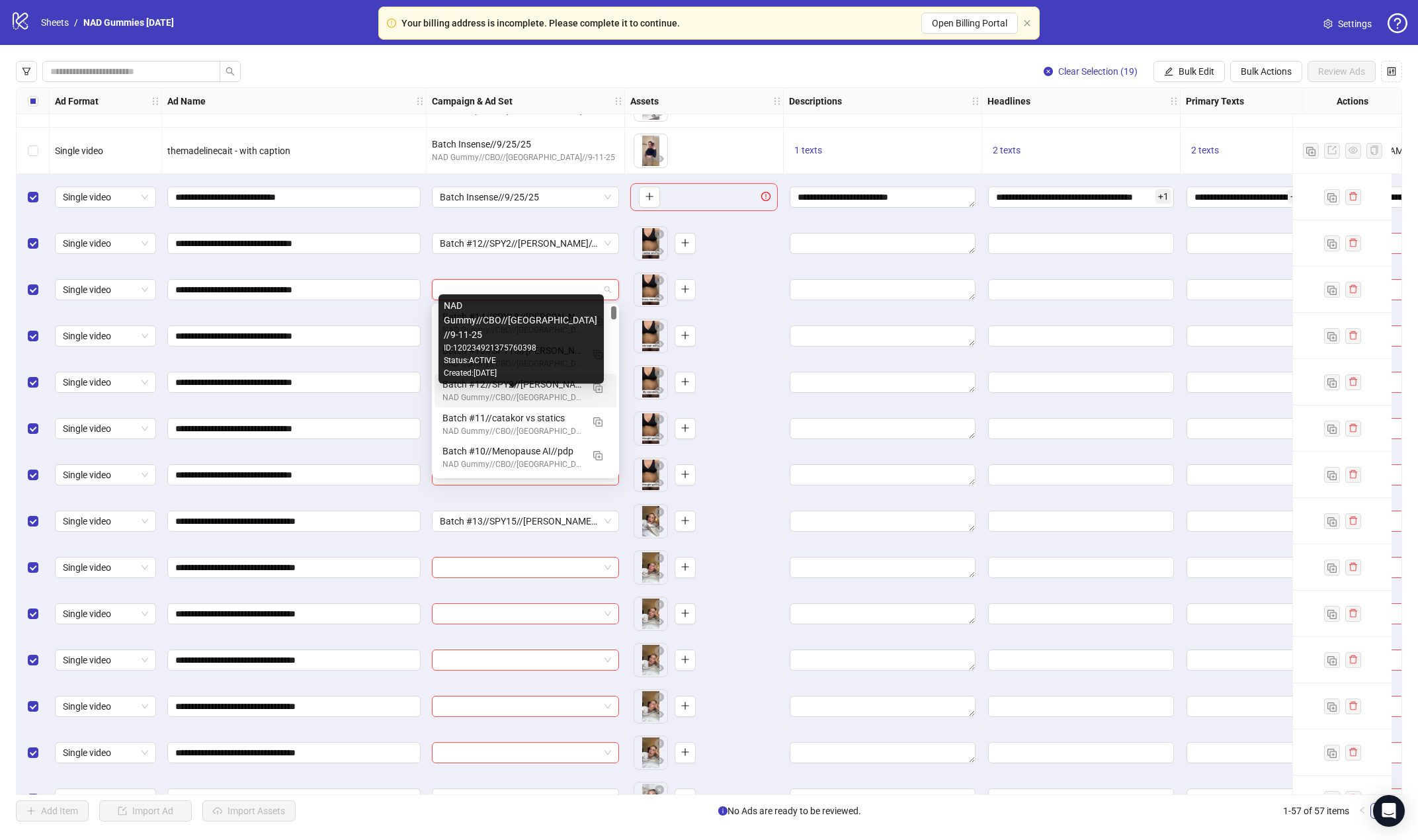
click at [554, 398] on div "NAD Gummy//CBO//[GEOGRAPHIC_DATA]//9-11-25" at bounding box center [512, 398] width 140 height 13
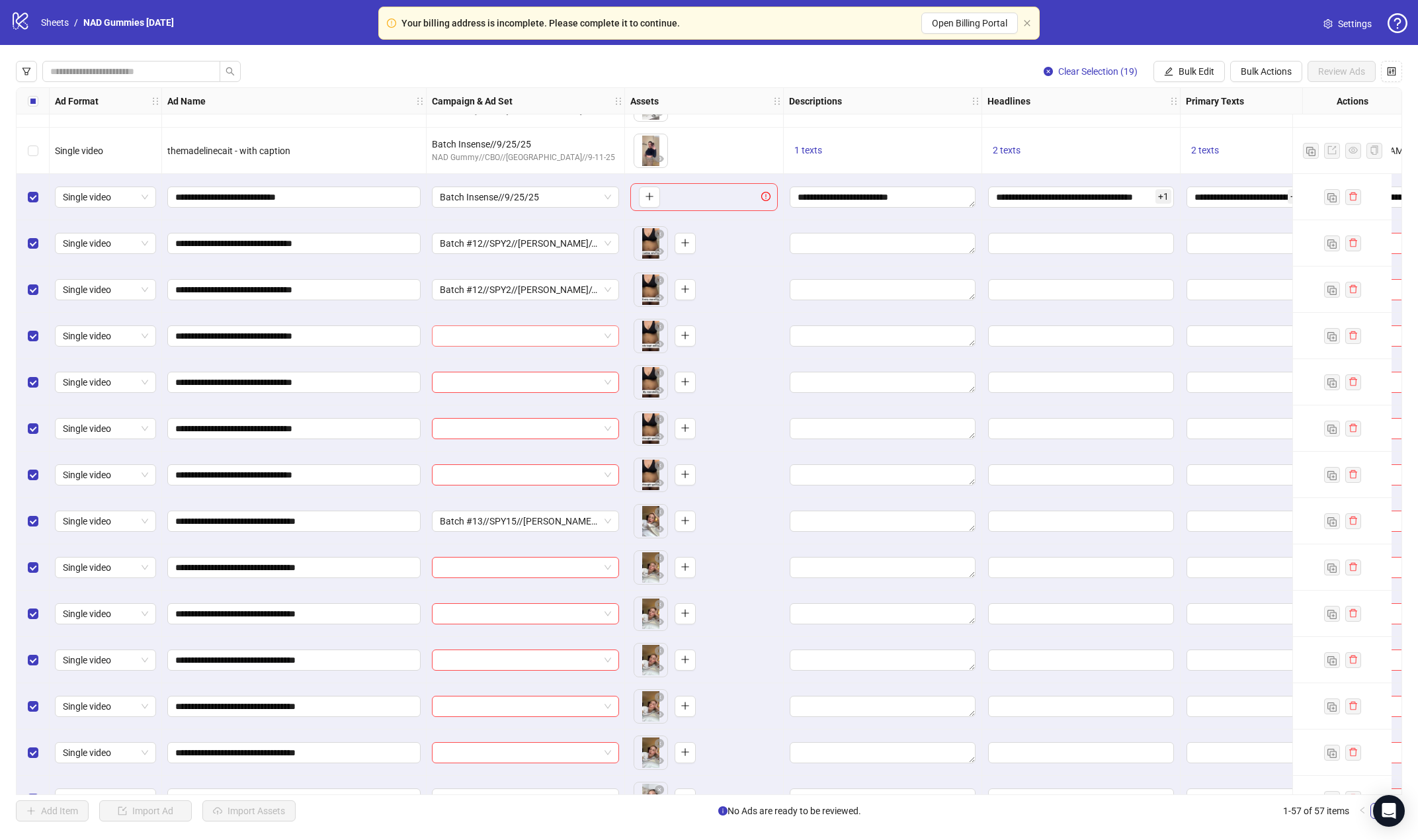
click at [571, 338] on input "search" at bounding box center [519, 336] width 160 height 20
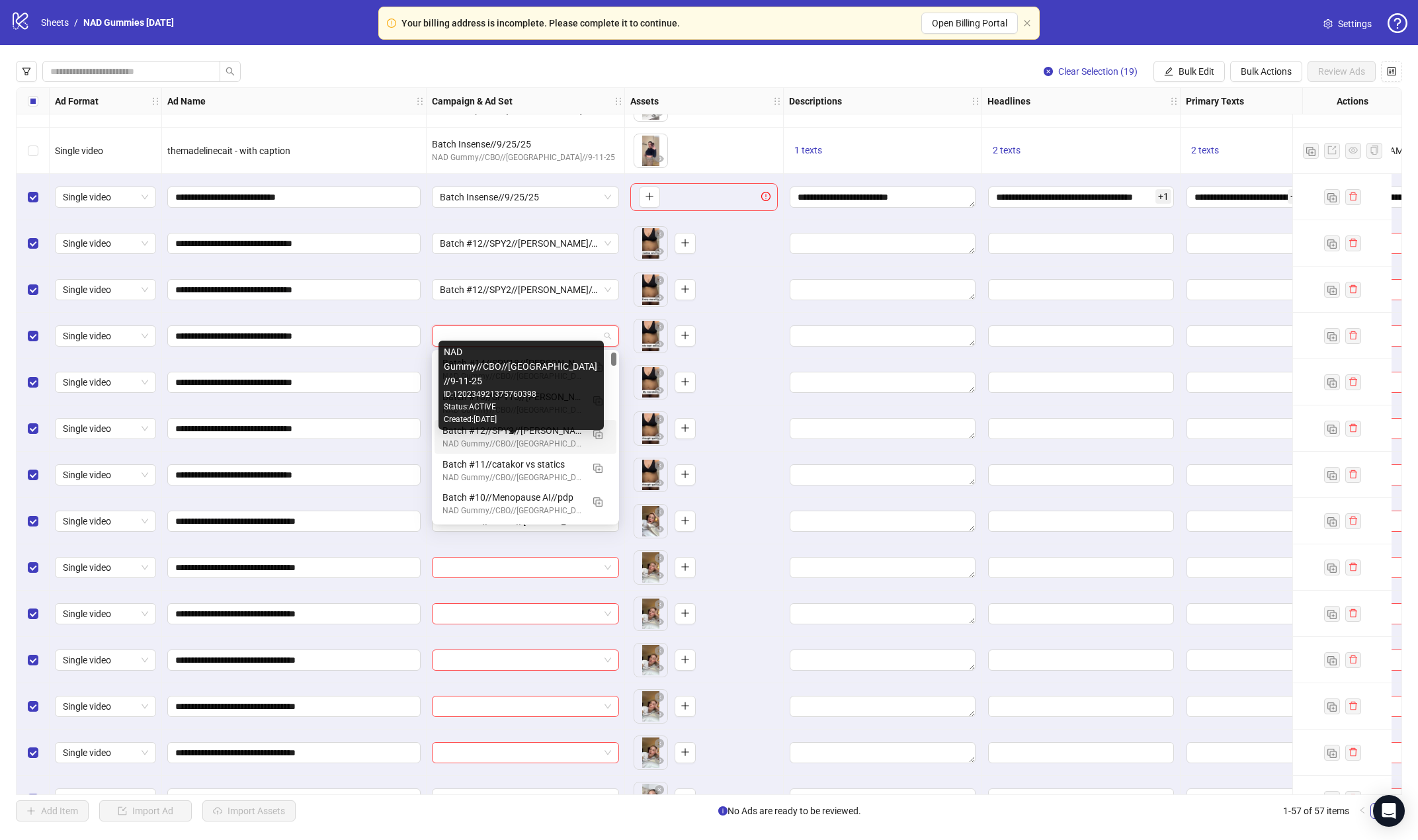
click at [545, 439] on div "NAD Gummy//CBO//[GEOGRAPHIC_DATA]//9-11-25" at bounding box center [512, 444] width 140 height 13
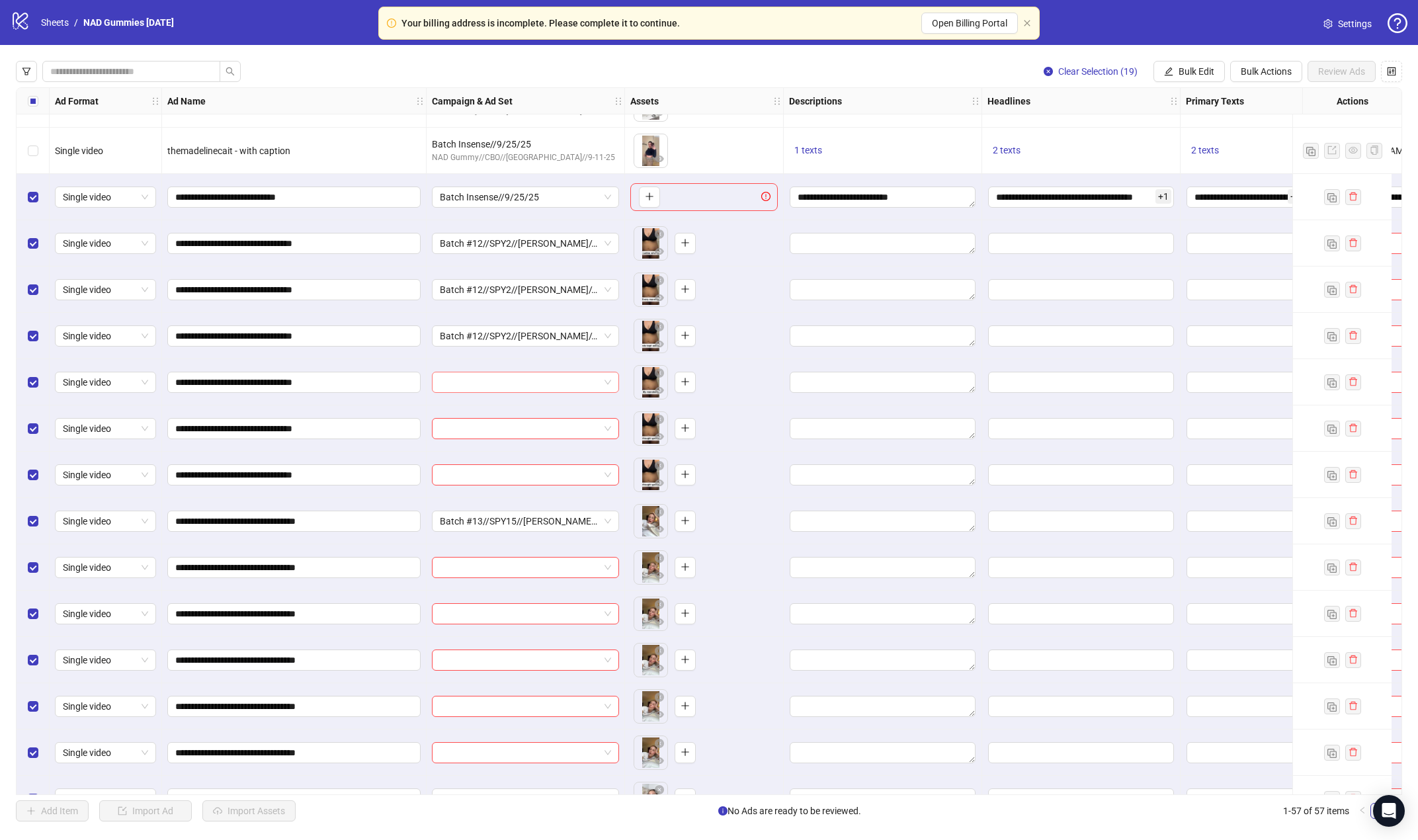
click at [544, 379] on input "search" at bounding box center [519, 382] width 160 height 20
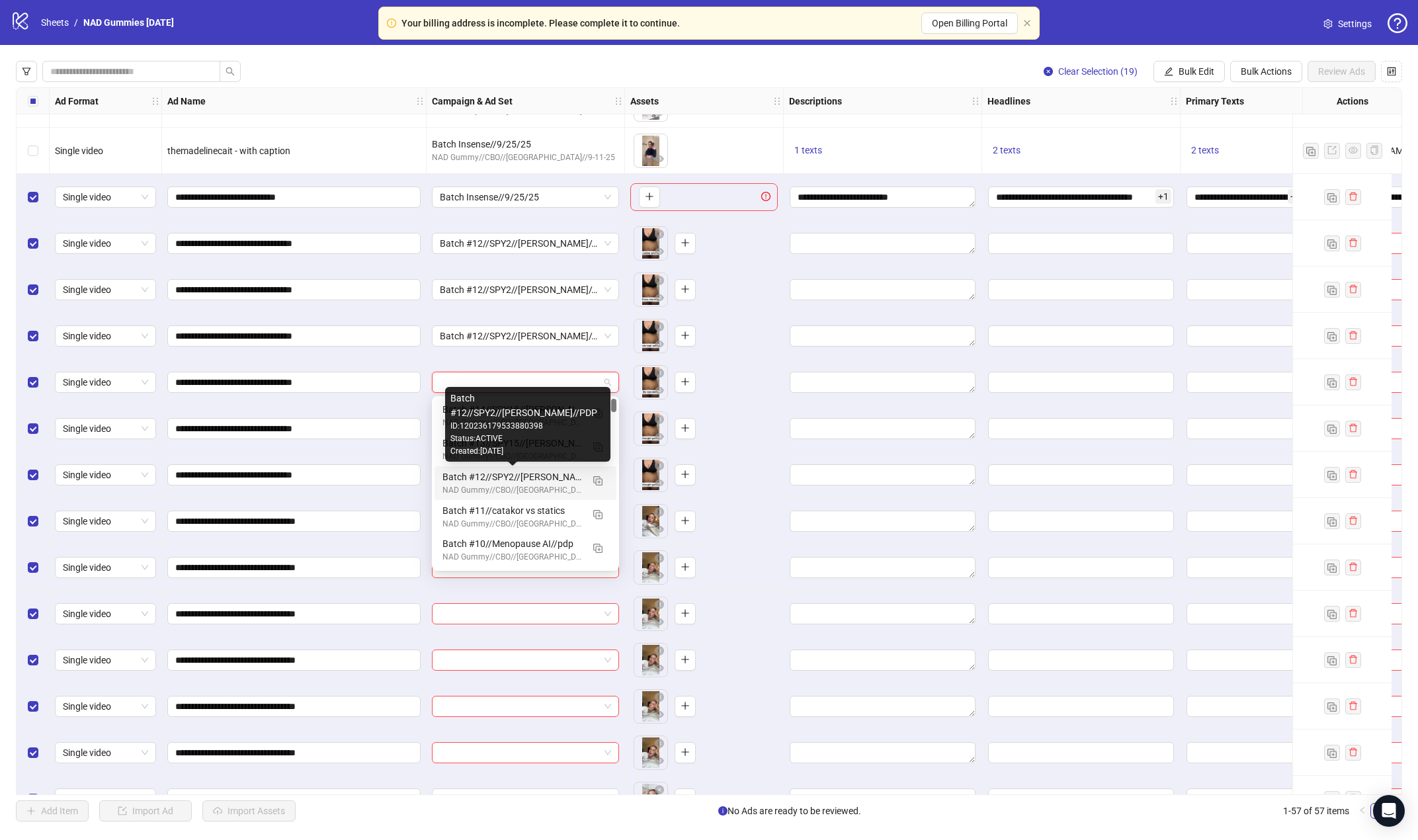
click at [541, 478] on div "Batch #12//SPY2//[PERSON_NAME]//PDP" at bounding box center [512, 477] width 140 height 14
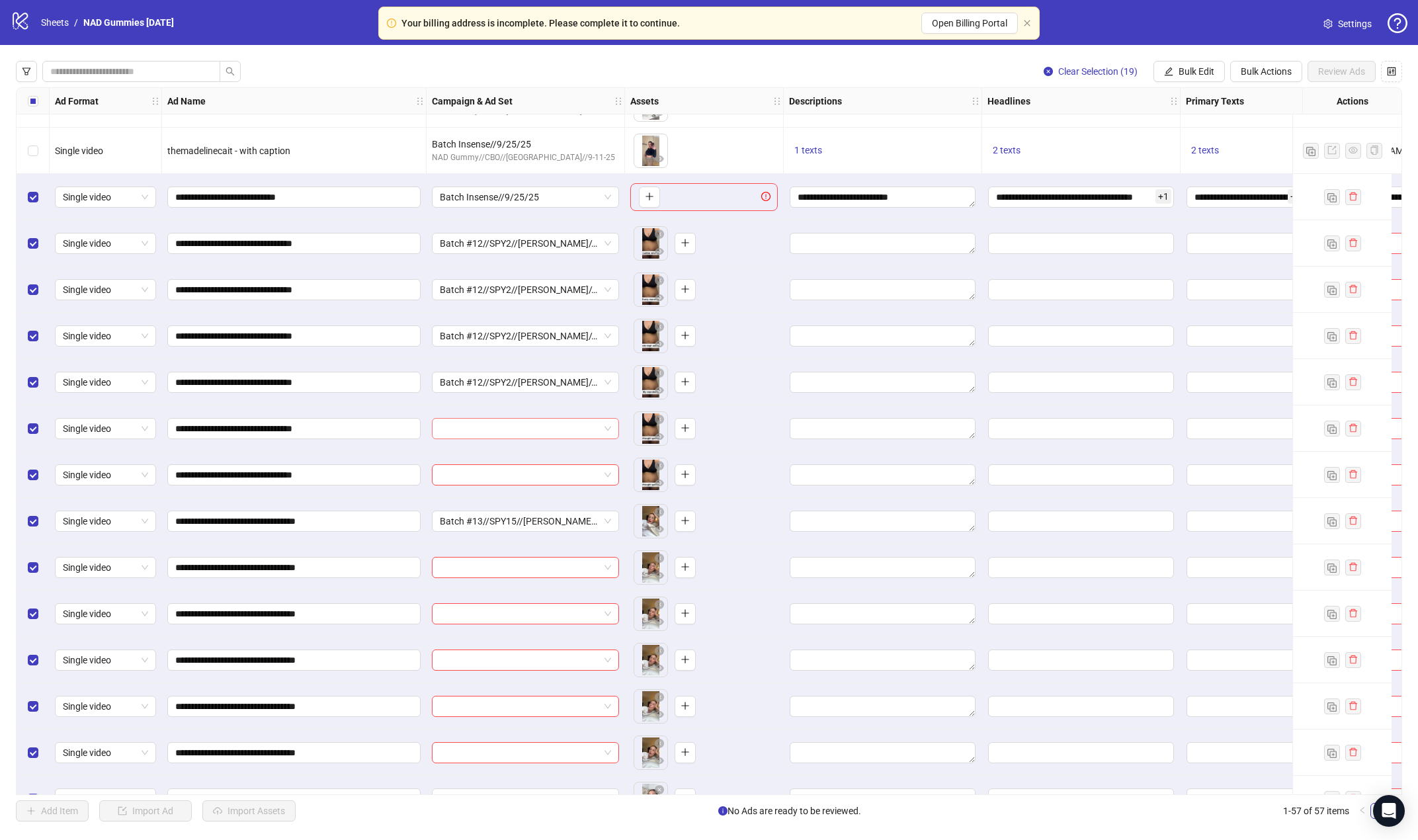
click at [549, 434] on input "search" at bounding box center [519, 429] width 160 height 20
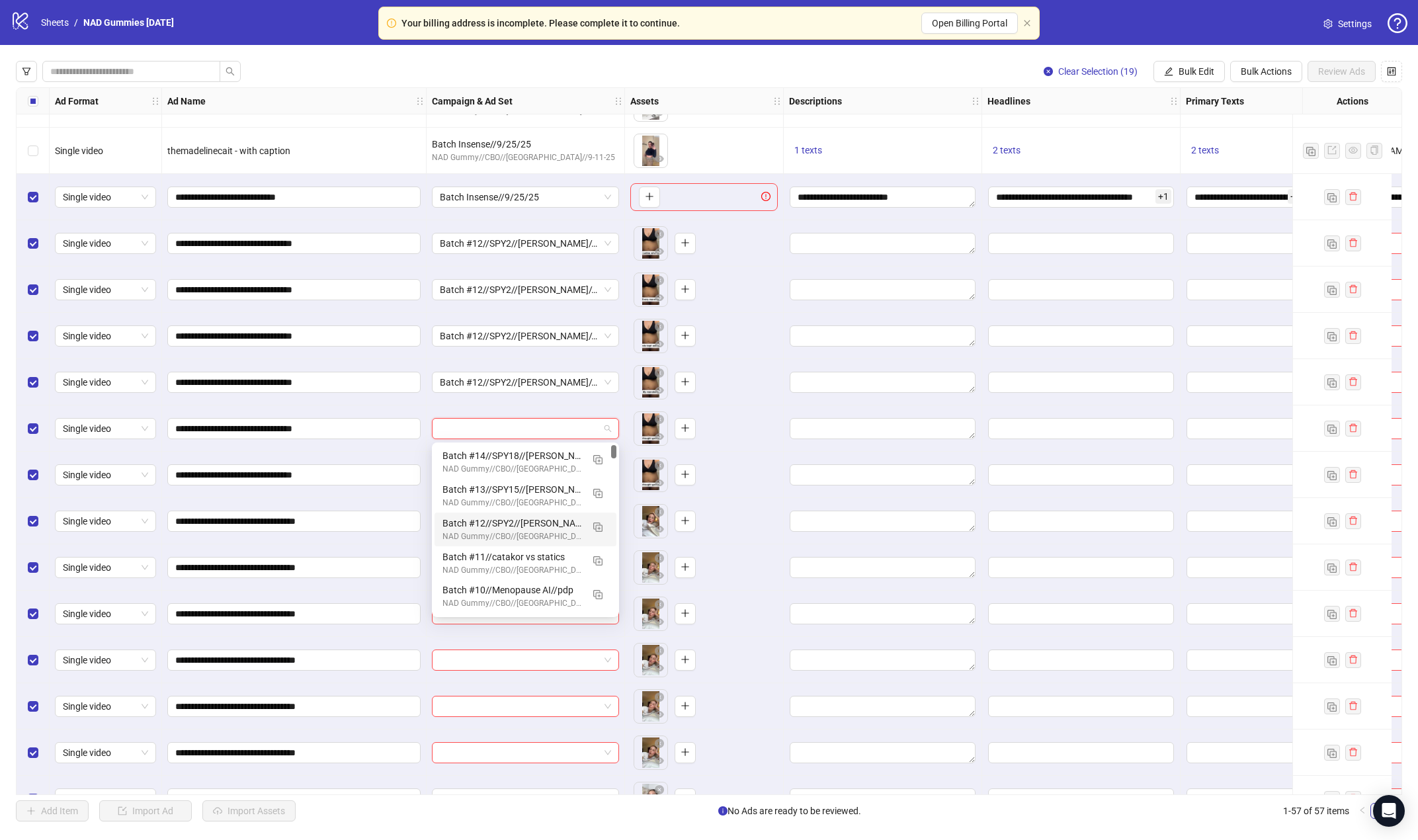
click at [541, 523] on div "Batch #12//SPY2//[PERSON_NAME]//PDP" at bounding box center [512, 523] width 140 height 14
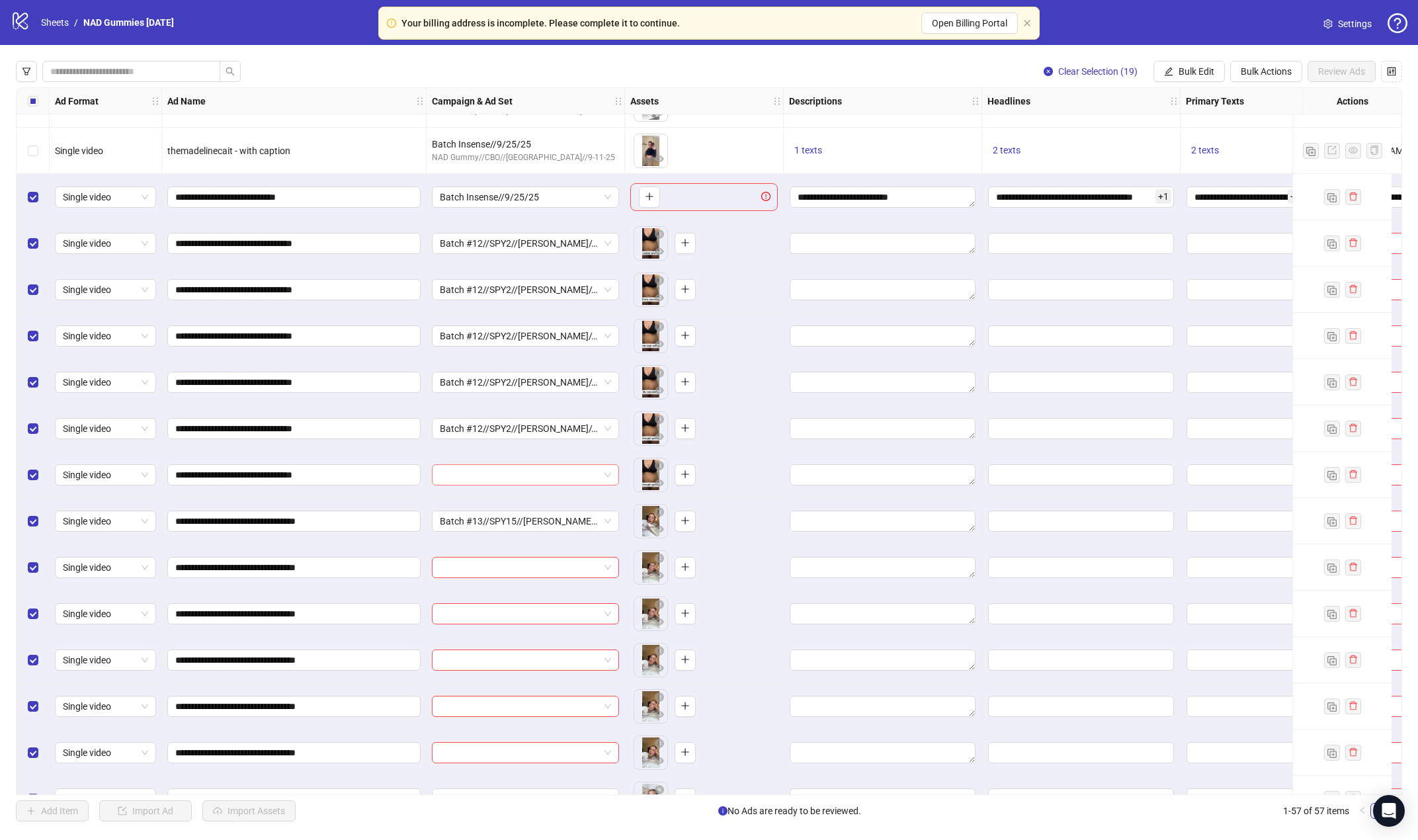
click at [547, 468] on input "search" at bounding box center [519, 475] width 160 height 20
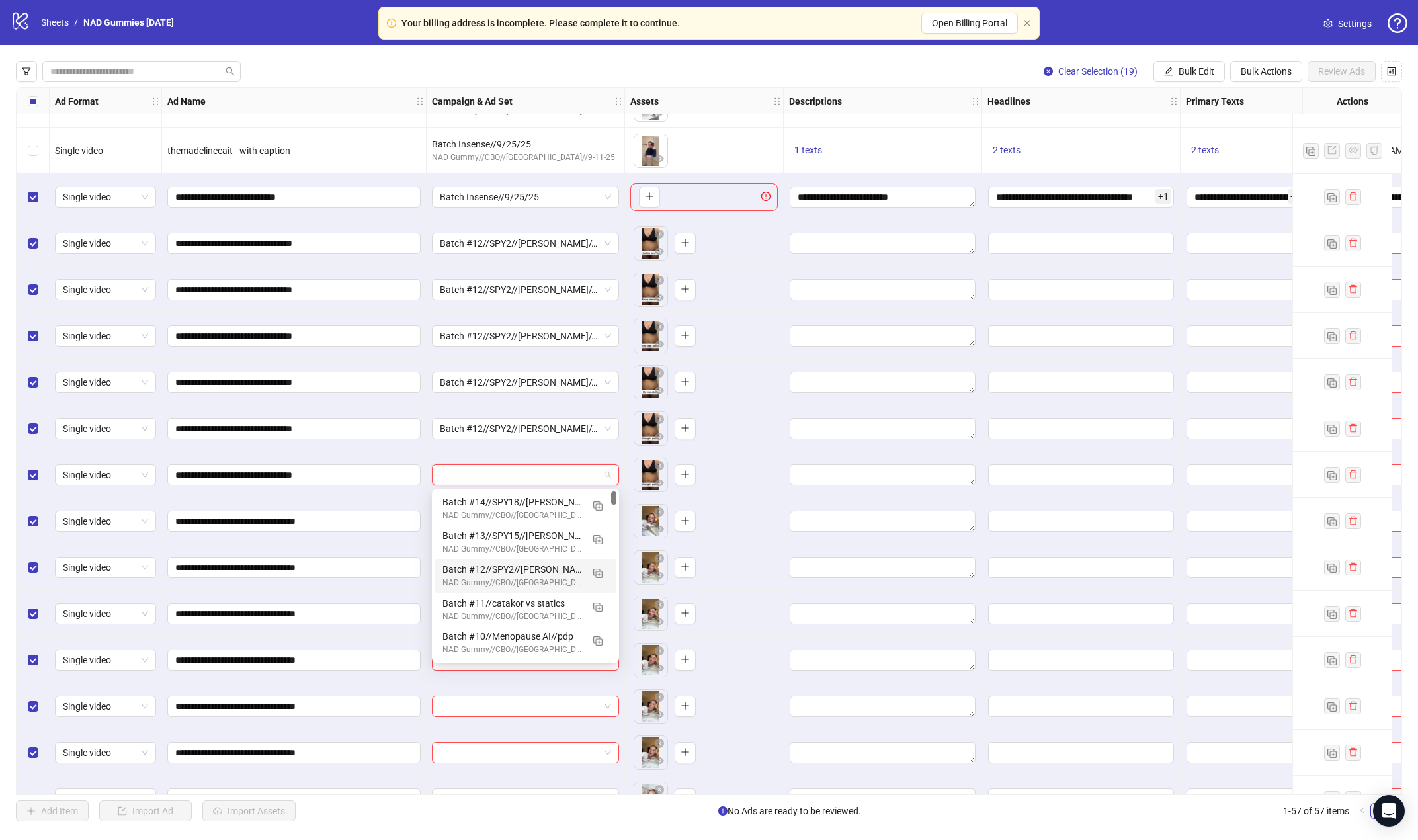
click at [531, 566] on div "Batch #12//SPY2//[PERSON_NAME]//PDP" at bounding box center [512, 569] width 140 height 14
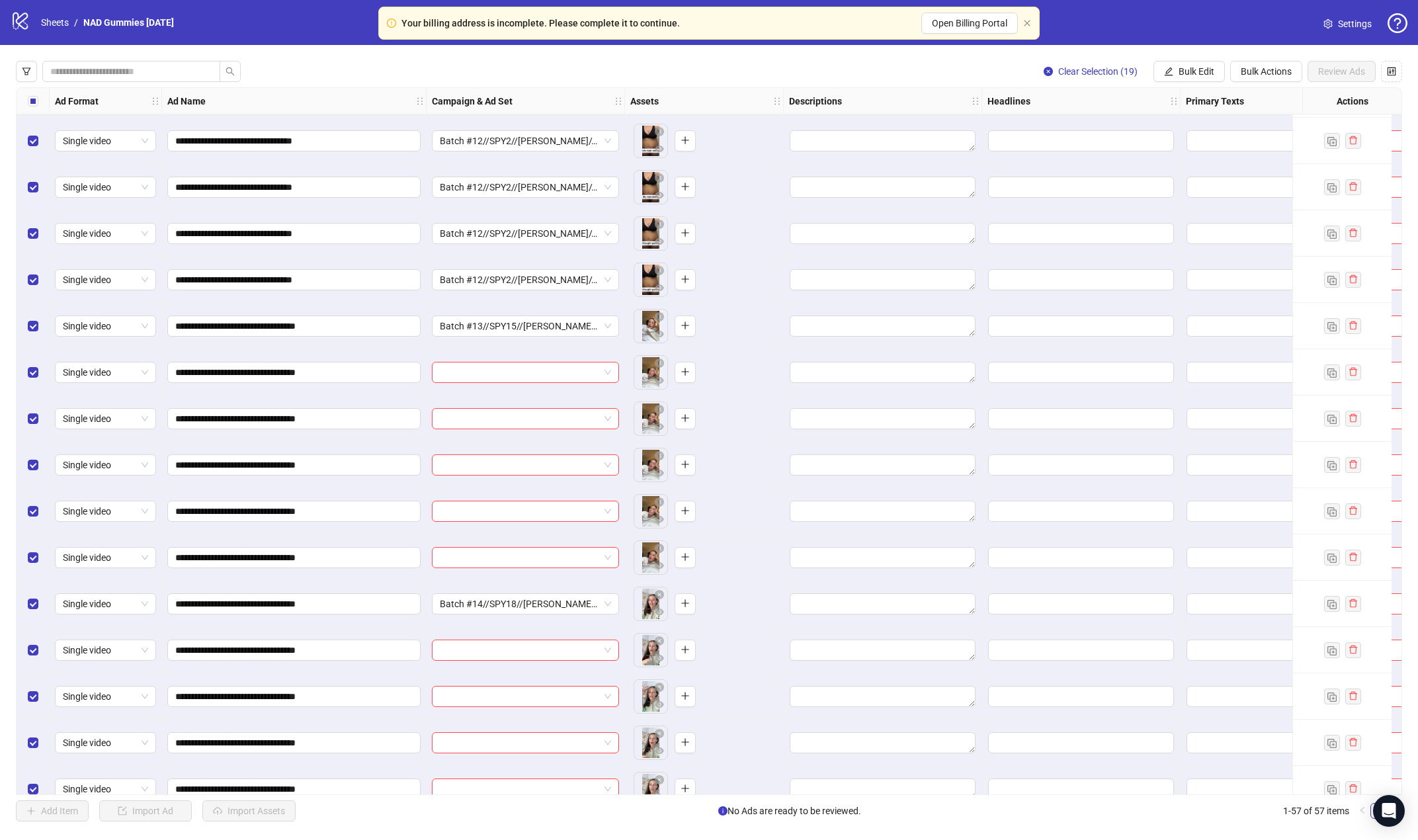
scroll to position [1898, 0]
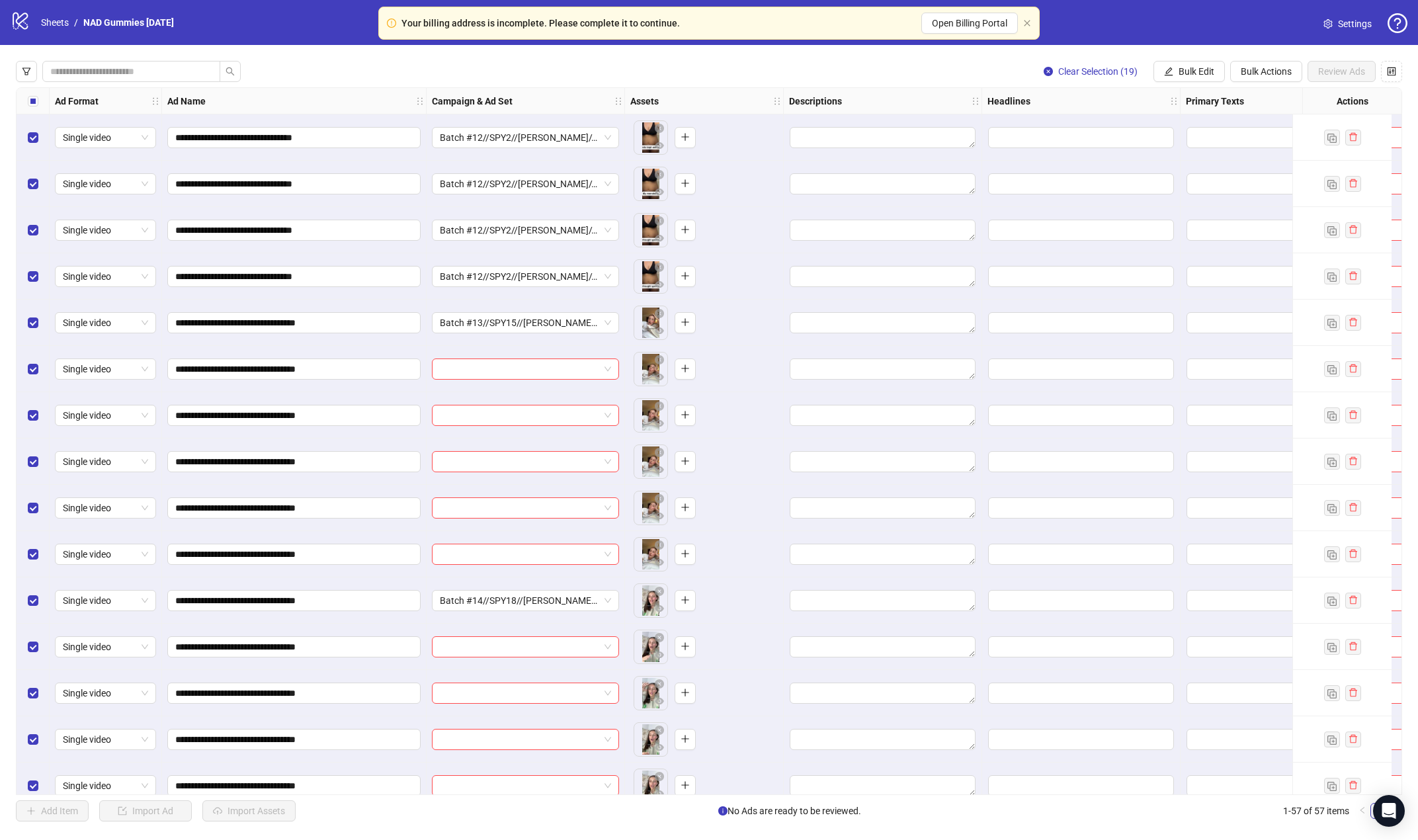
click at [525, 375] on div "**********" at bounding box center [708, 441] width 1386 height 708
click at [522, 370] on input "search" at bounding box center [519, 369] width 160 height 20
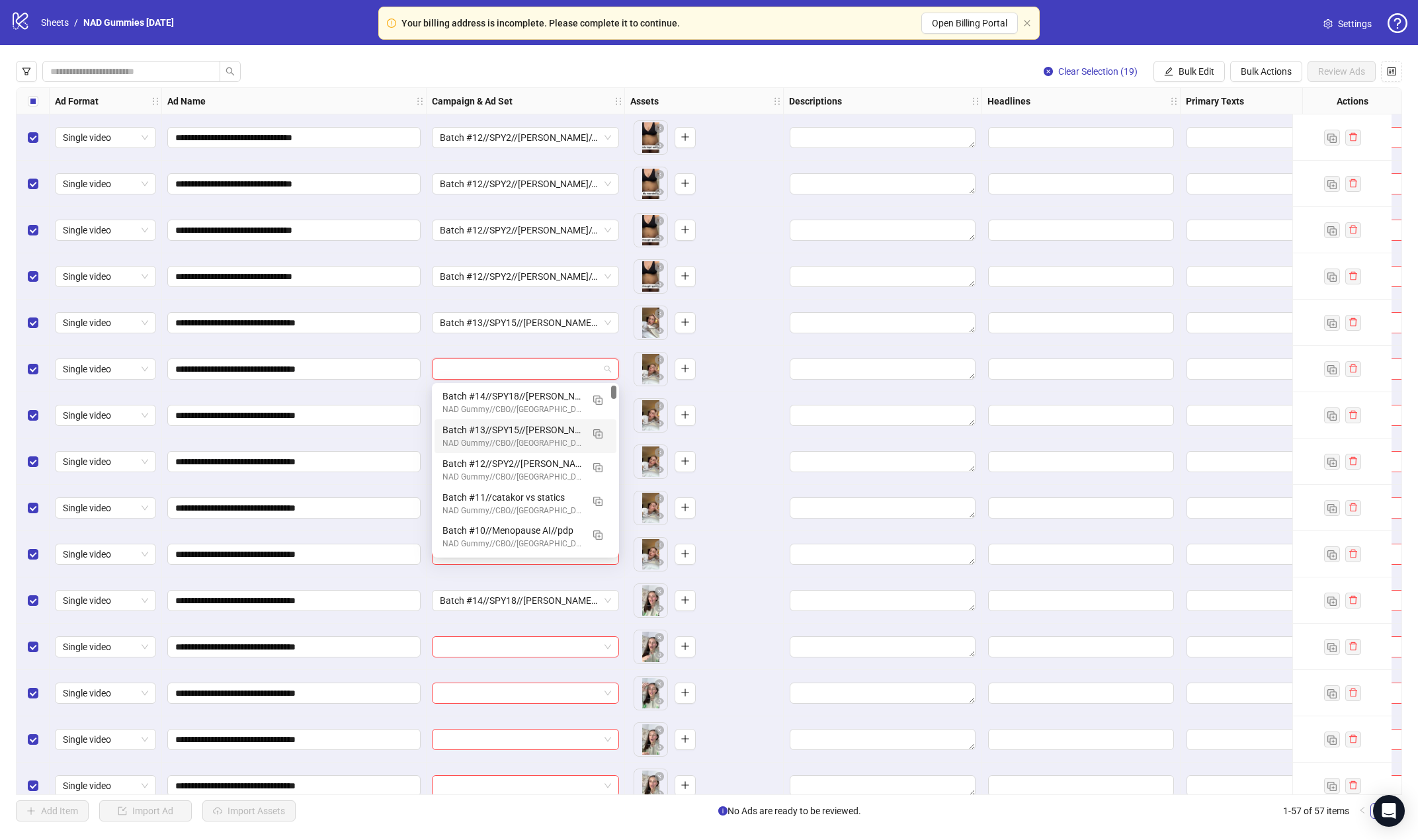
click at [528, 440] on div "NAD Gummy//CBO//[GEOGRAPHIC_DATA]//9-11-25" at bounding box center [512, 443] width 140 height 13
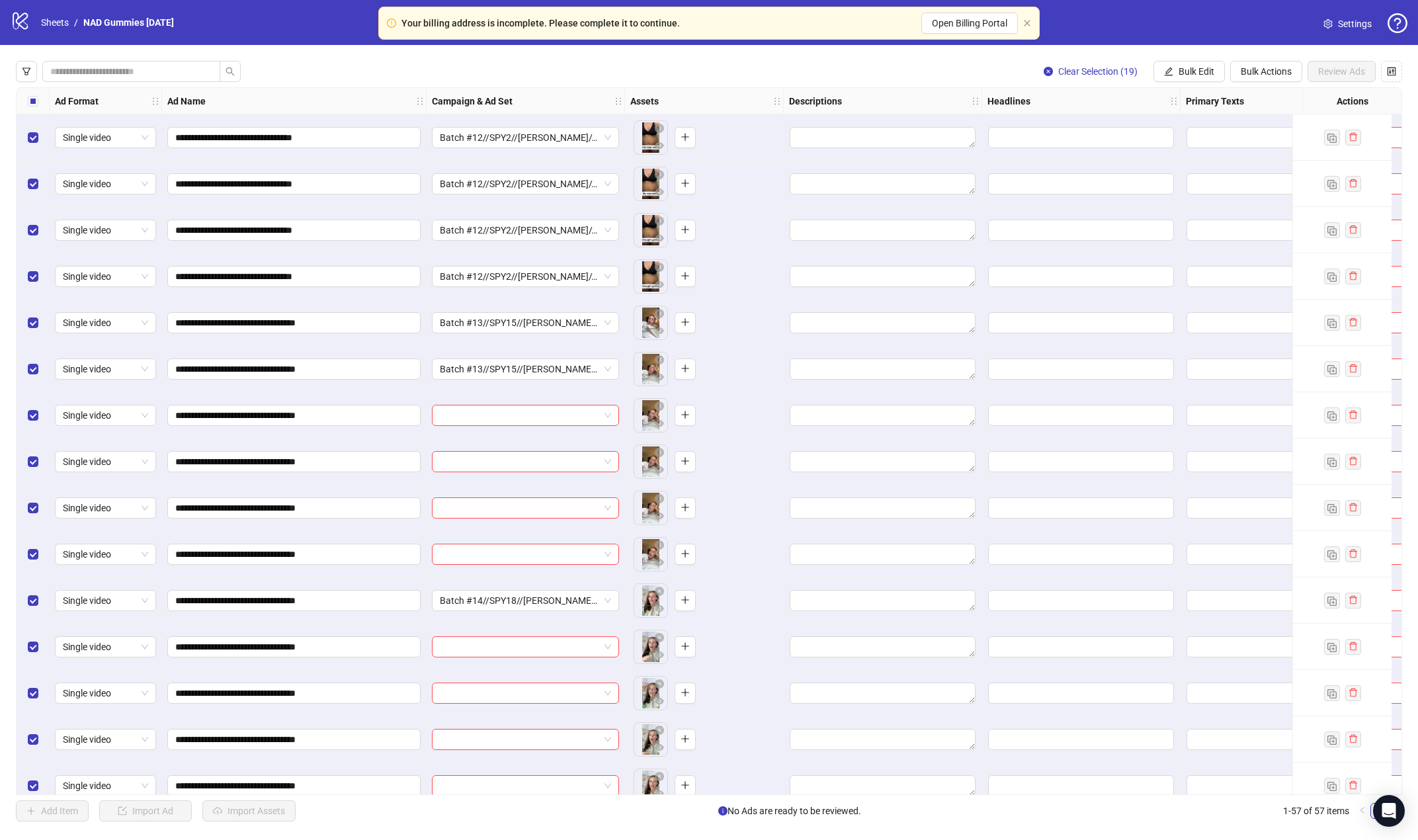
click at [522, 429] on div at bounding box center [526, 415] width 198 height 47
click at [521, 420] on input "search" at bounding box center [519, 415] width 160 height 20
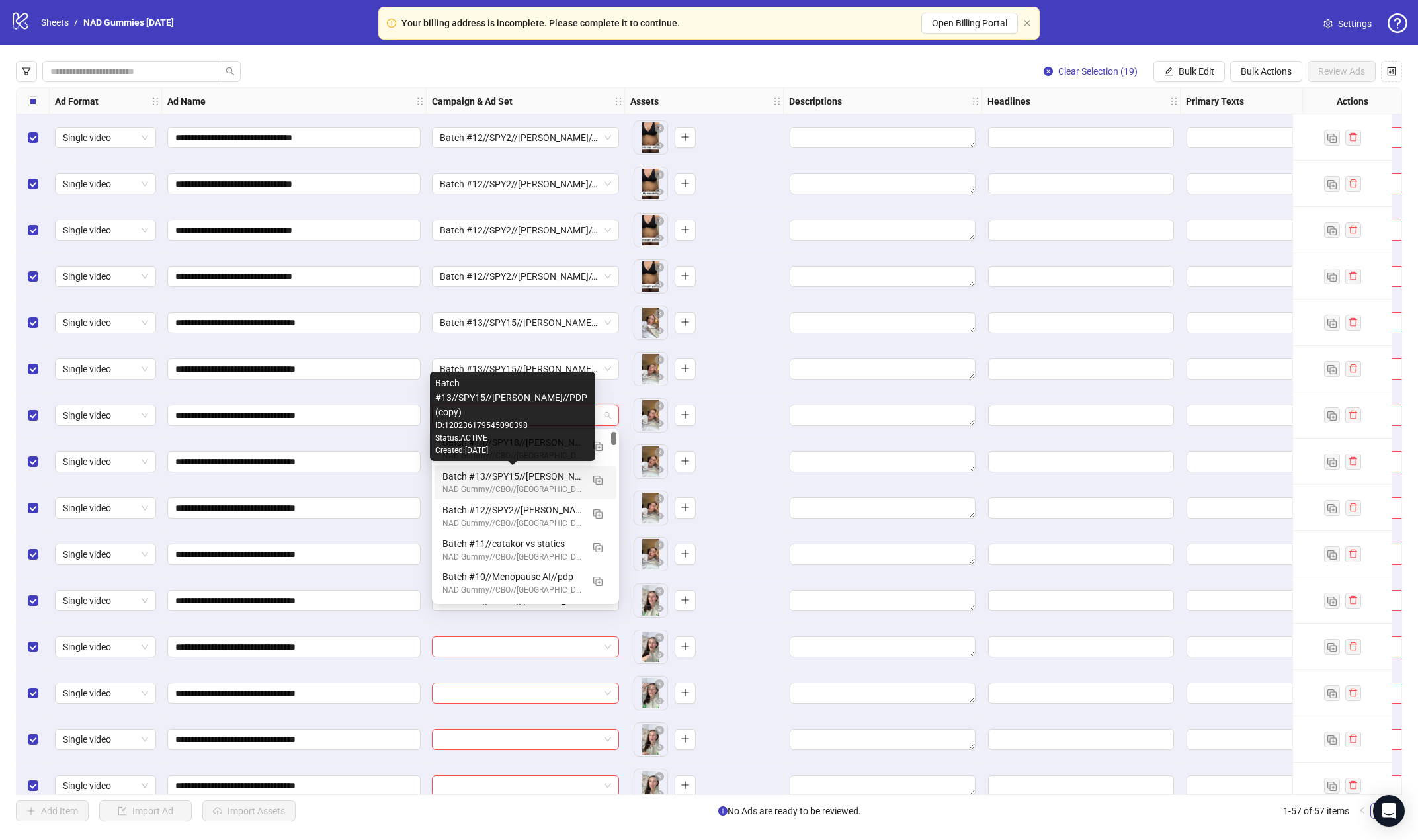
click at [520, 478] on div "Batch #13//SPY15//[PERSON_NAME]//PDP (copy)" at bounding box center [512, 476] width 140 height 14
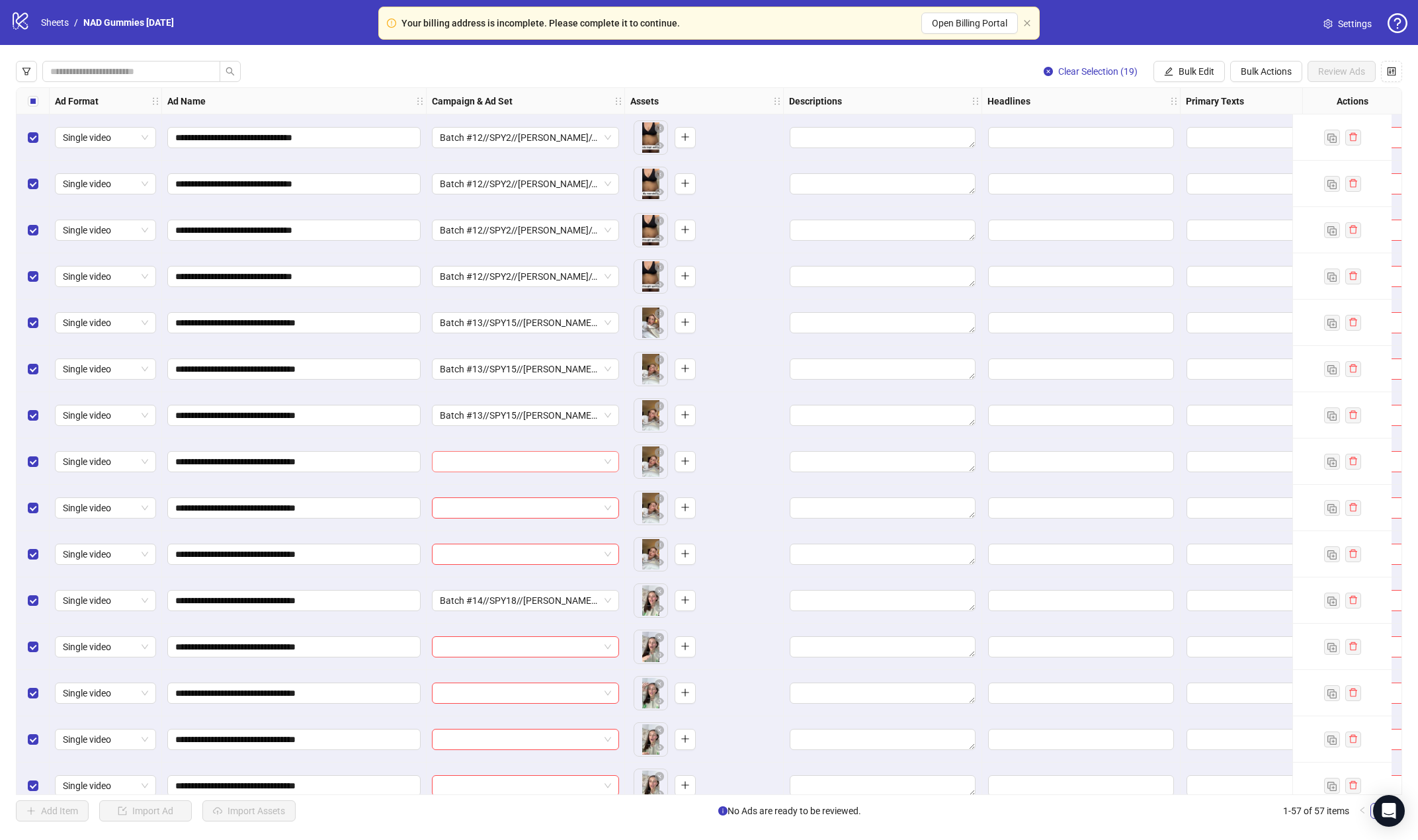
click at [516, 463] on input "search" at bounding box center [519, 462] width 160 height 20
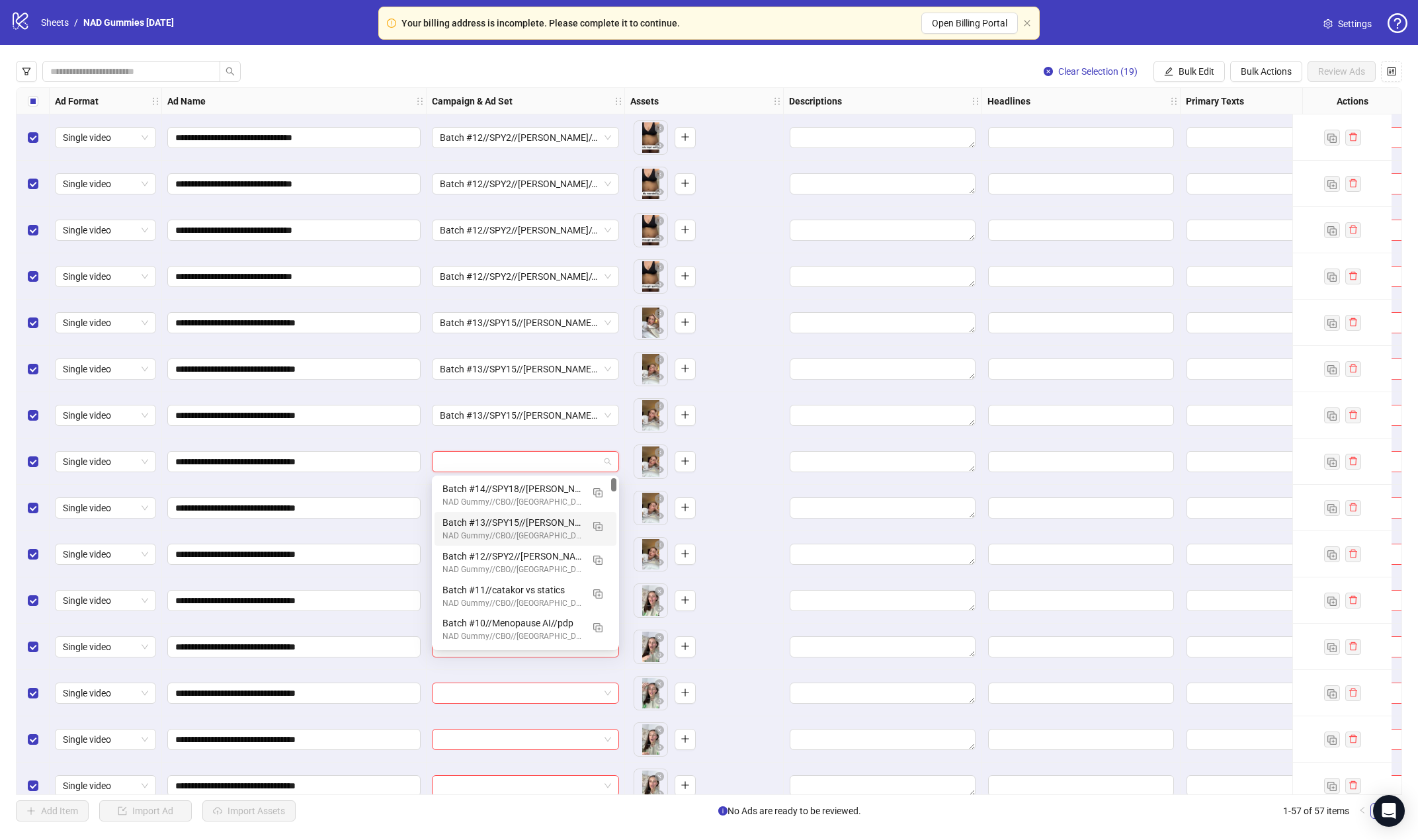
click at [519, 521] on div "Batch #13//SPY15//[PERSON_NAME]//PDP (copy)" at bounding box center [512, 522] width 140 height 14
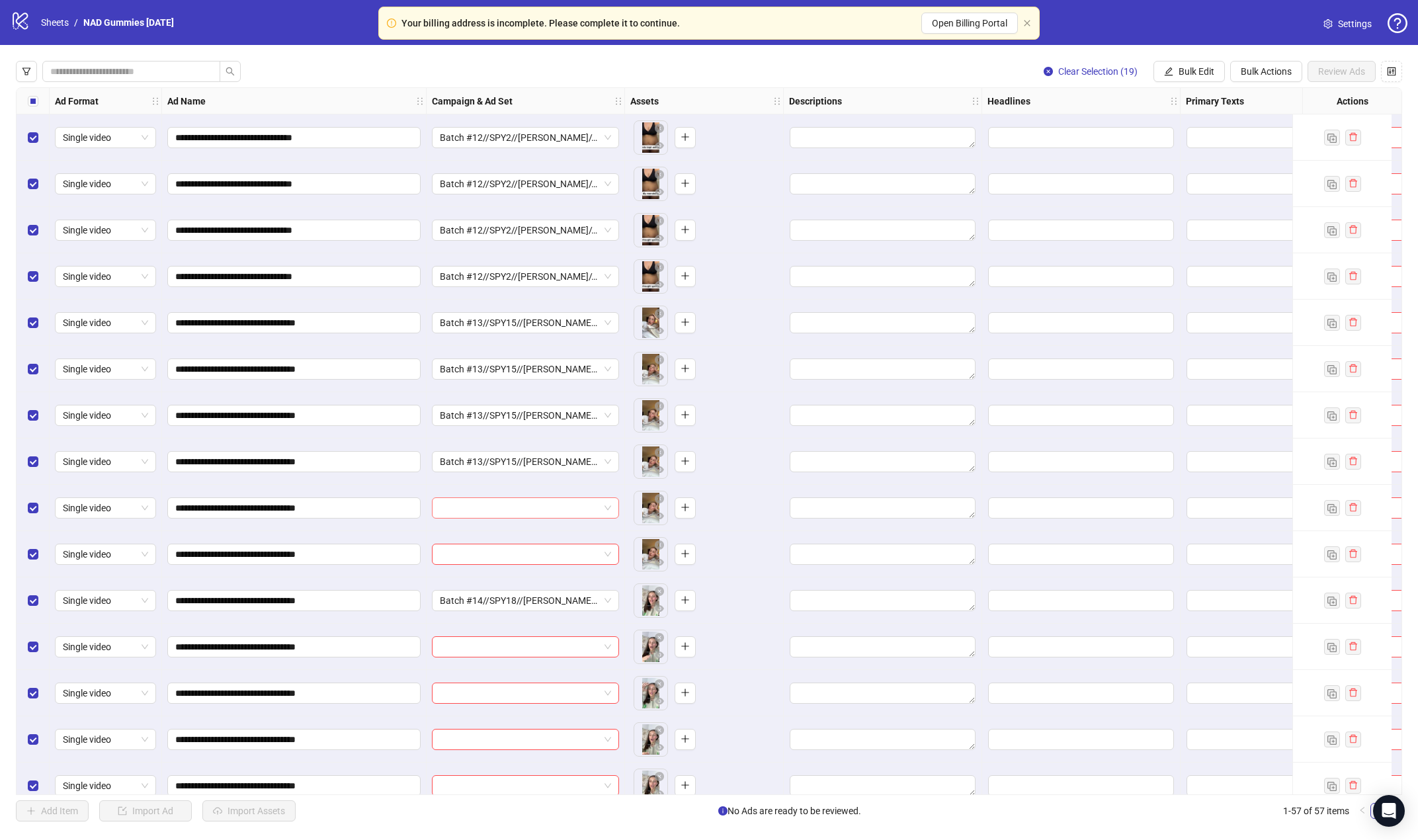
click at [522, 516] on input "search" at bounding box center [519, 508] width 160 height 20
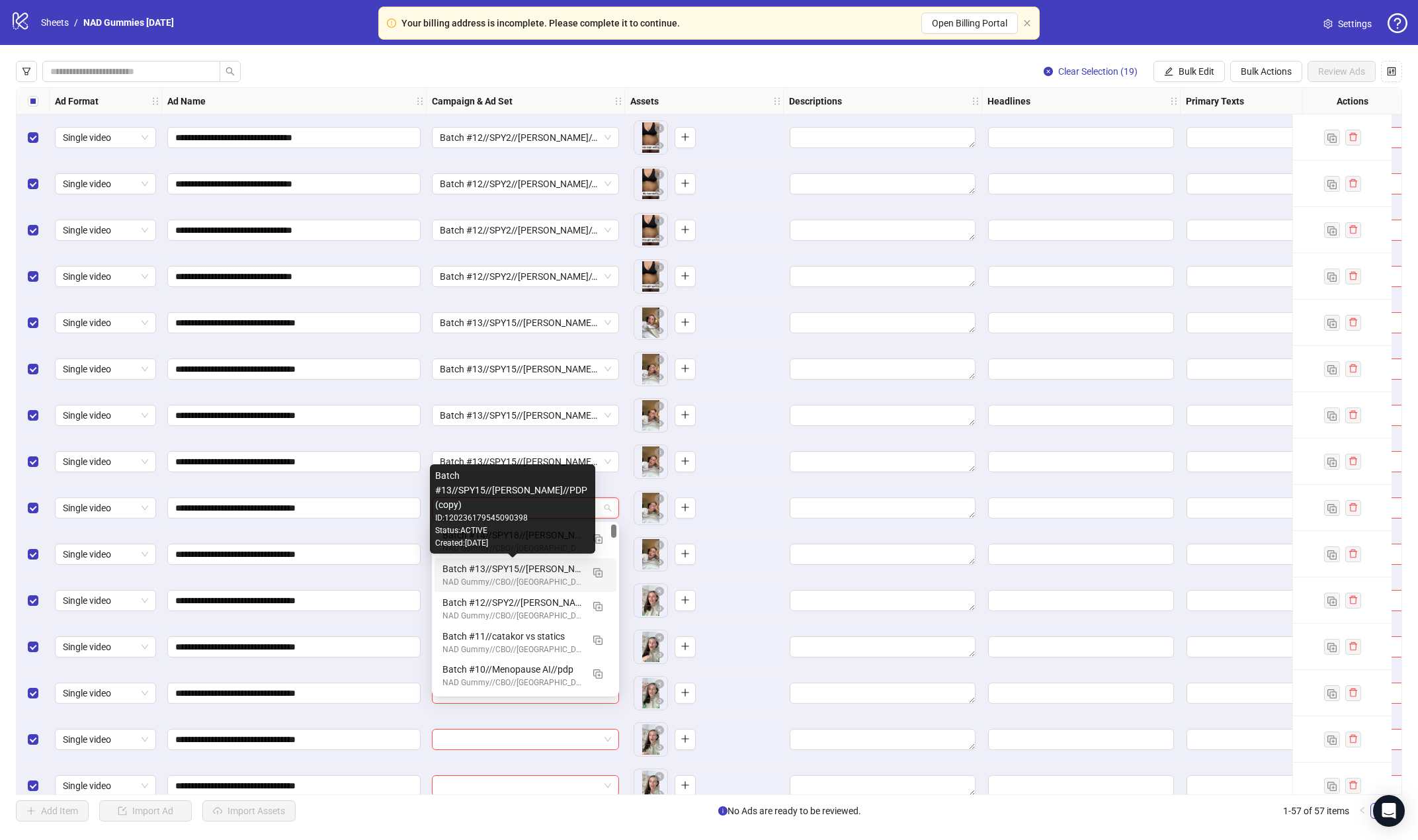
click at [525, 570] on div "Batch #13//SPY15//[PERSON_NAME]//PDP (copy)" at bounding box center [512, 569] width 140 height 14
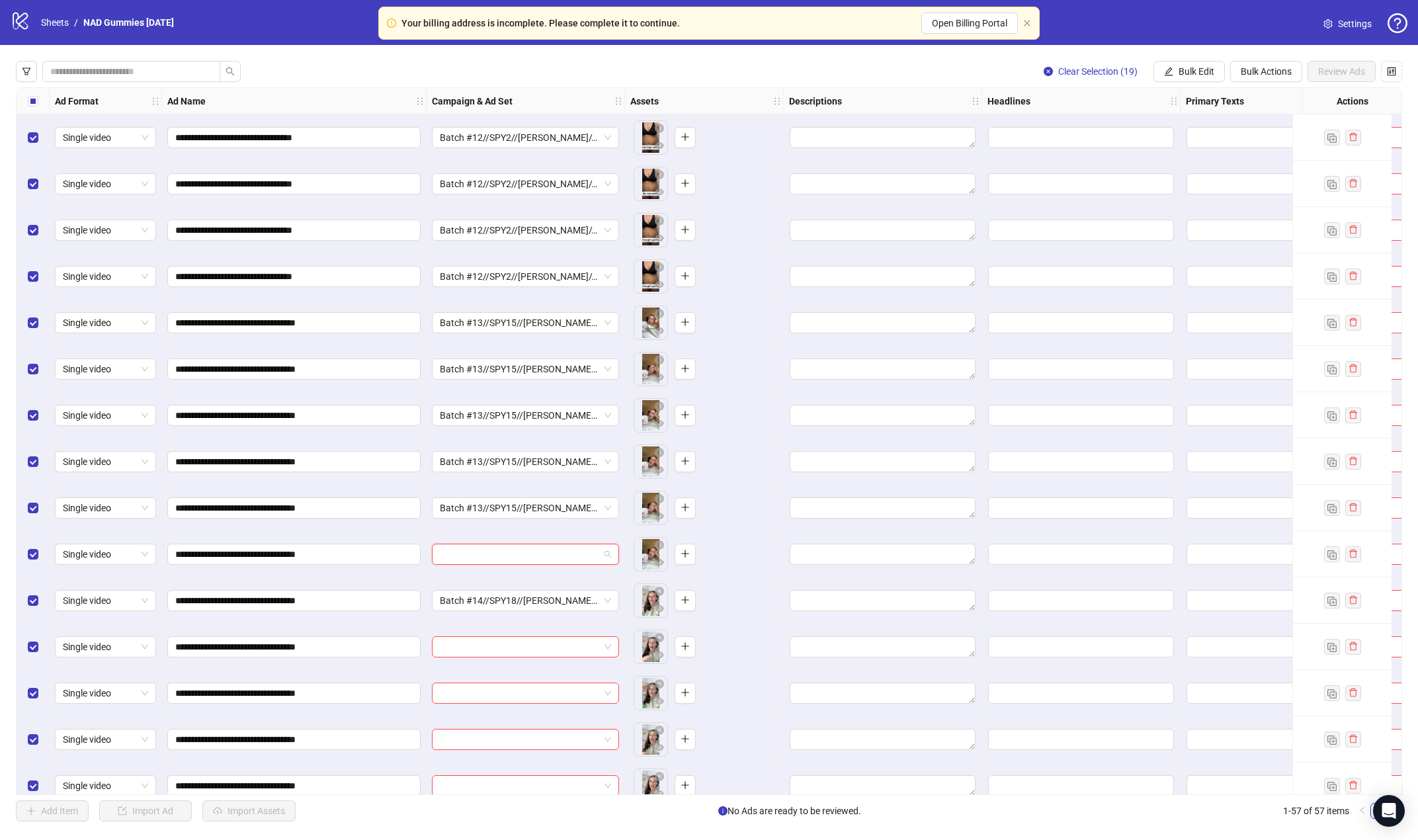
click at [534, 551] on input "search" at bounding box center [519, 554] width 160 height 20
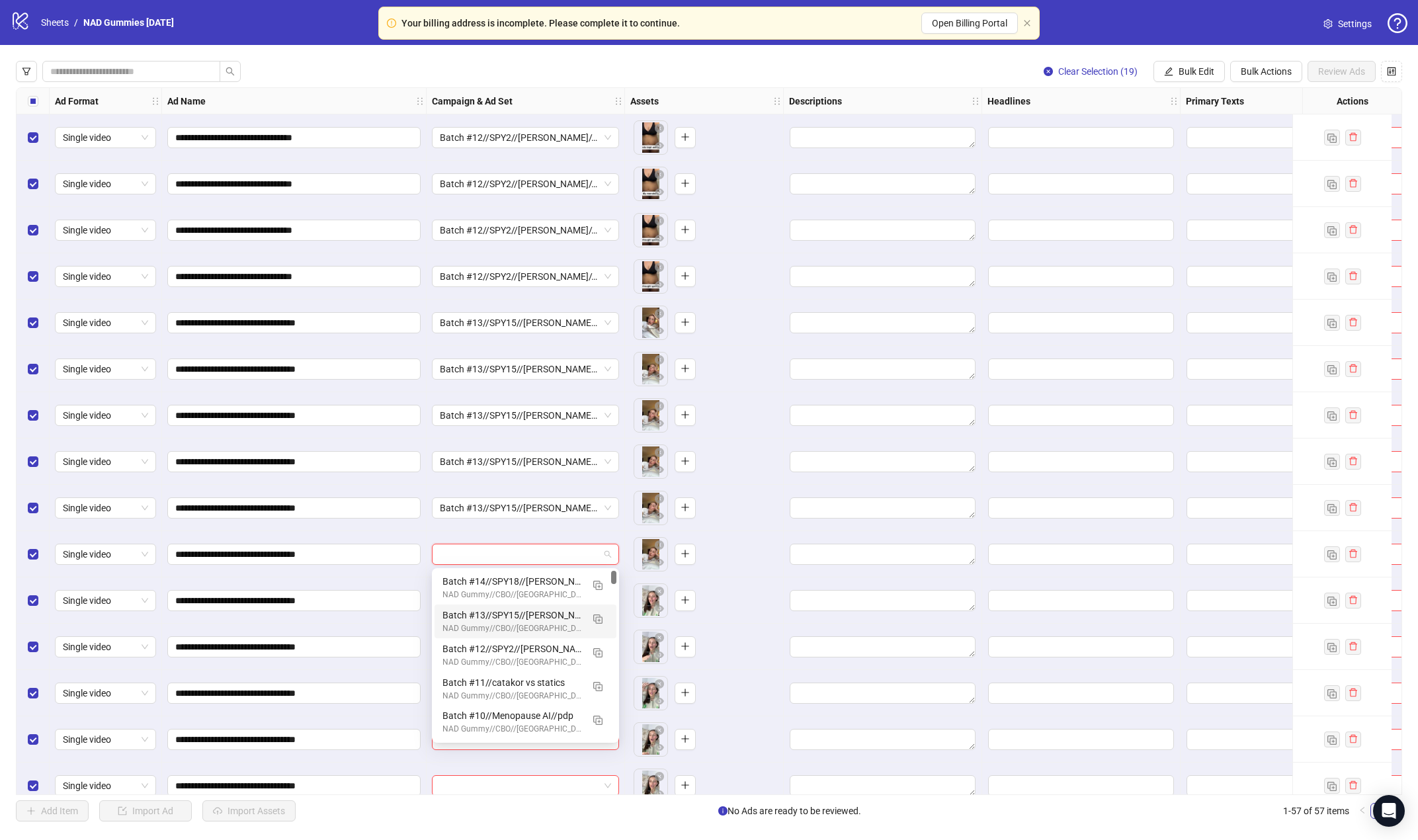
click at [535, 614] on div "Batch #13//SPY15//[PERSON_NAME]//PDP (copy)" at bounding box center [512, 615] width 140 height 14
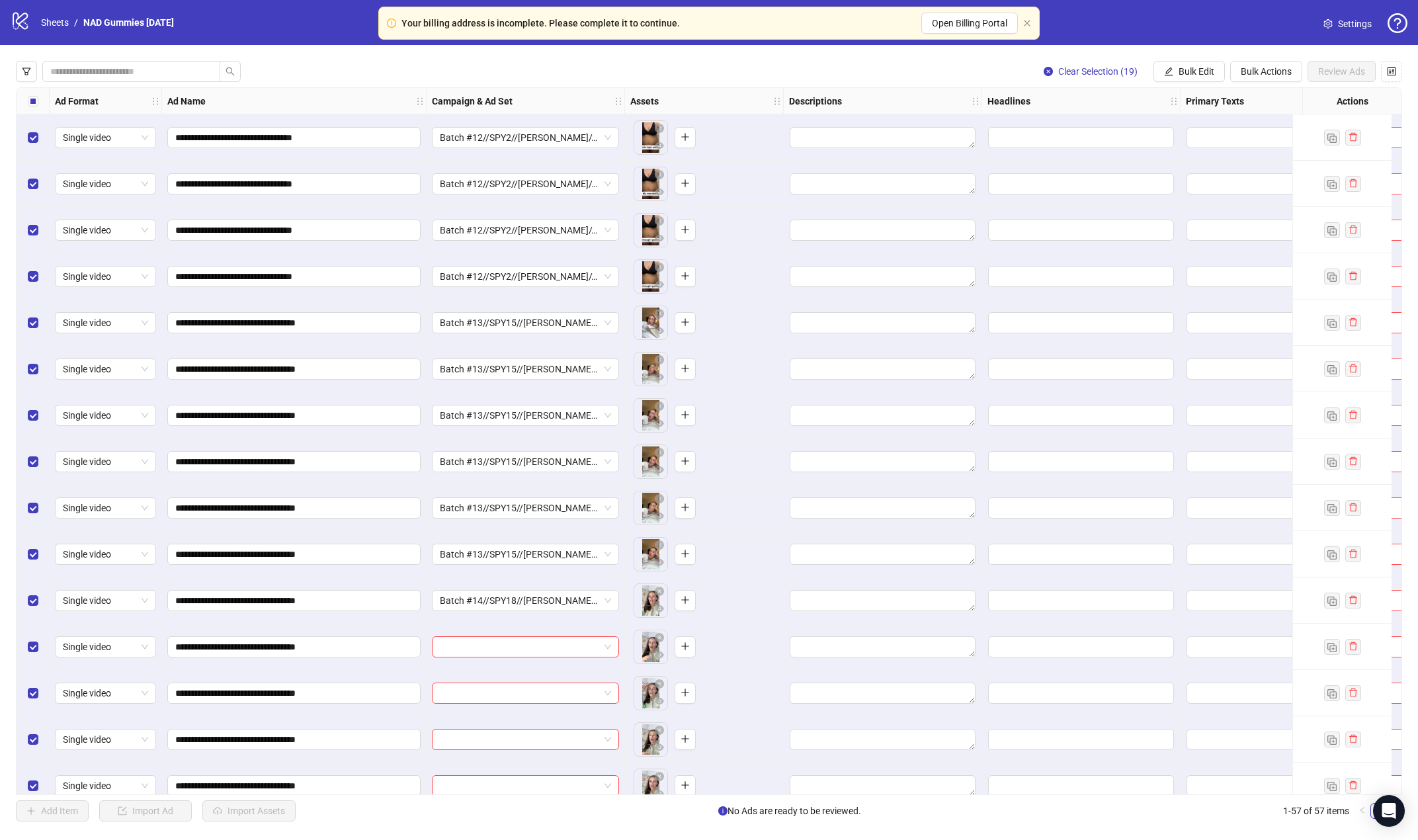
scroll to position [1964, 0]
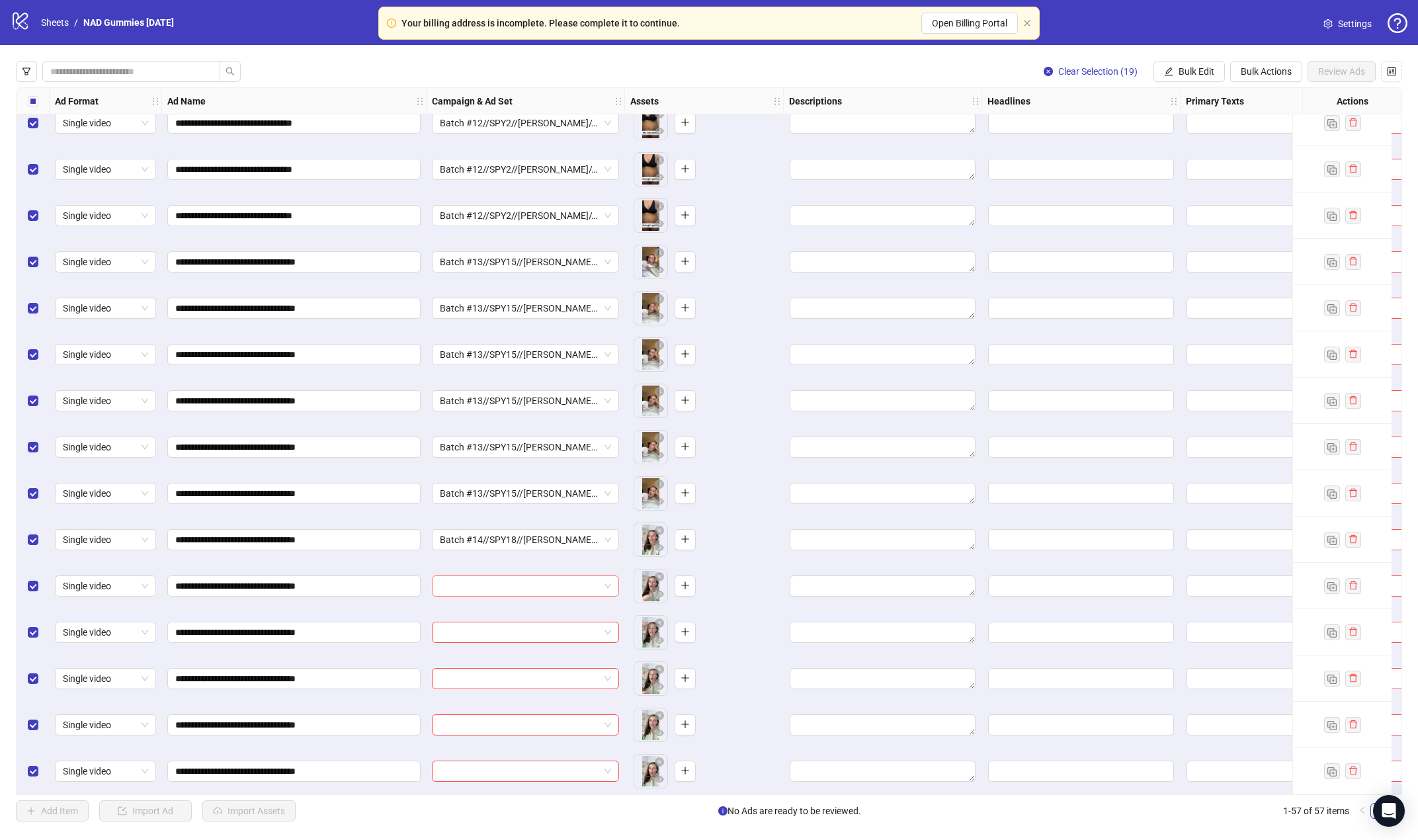
click at [522, 583] on input "search" at bounding box center [519, 586] width 160 height 20
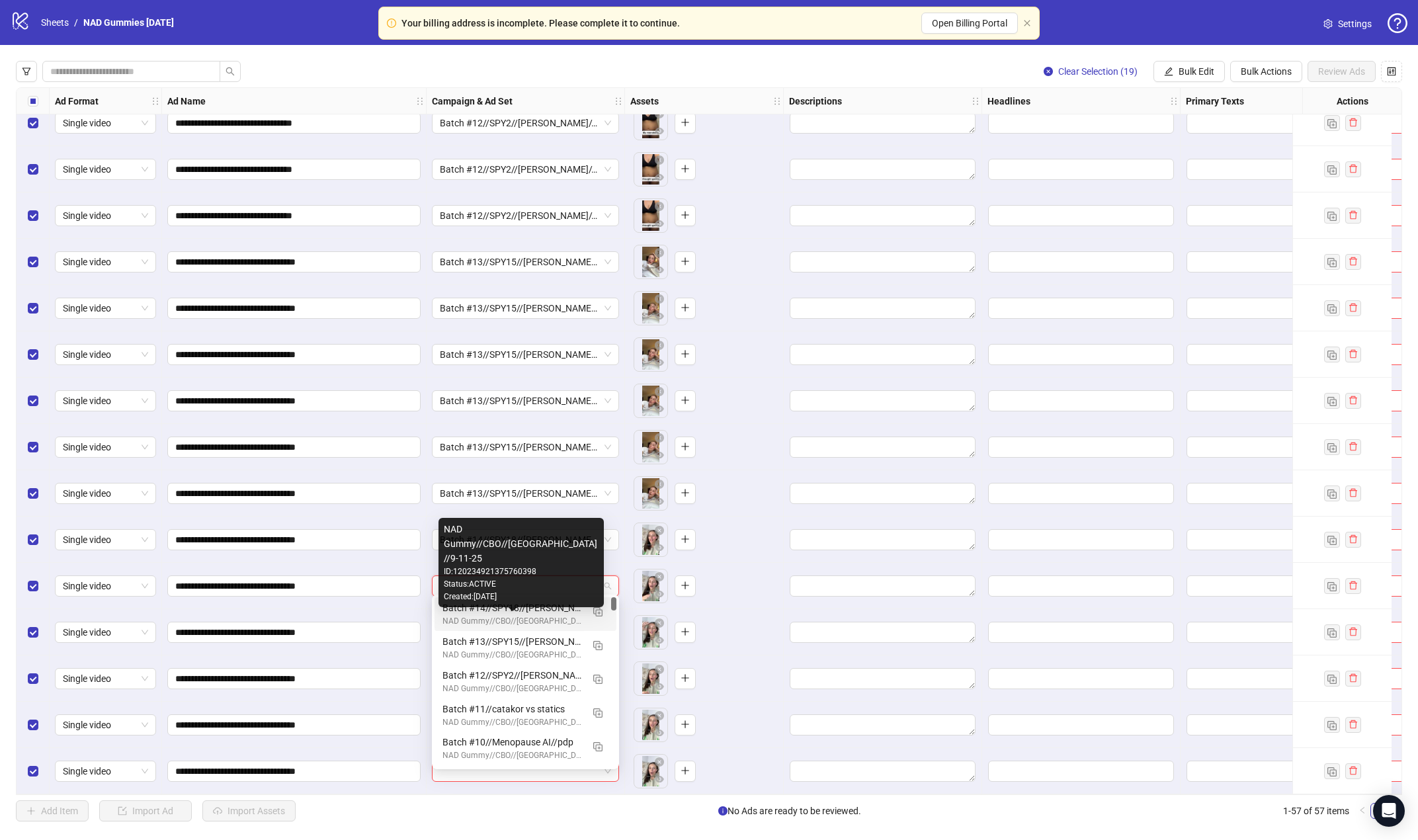
click at [511, 619] on div "NAD Gummy//CBO//[GEOGRAPHIC_DATA]//9-11-25" at bounding box center [512, 622] width 140 height 13
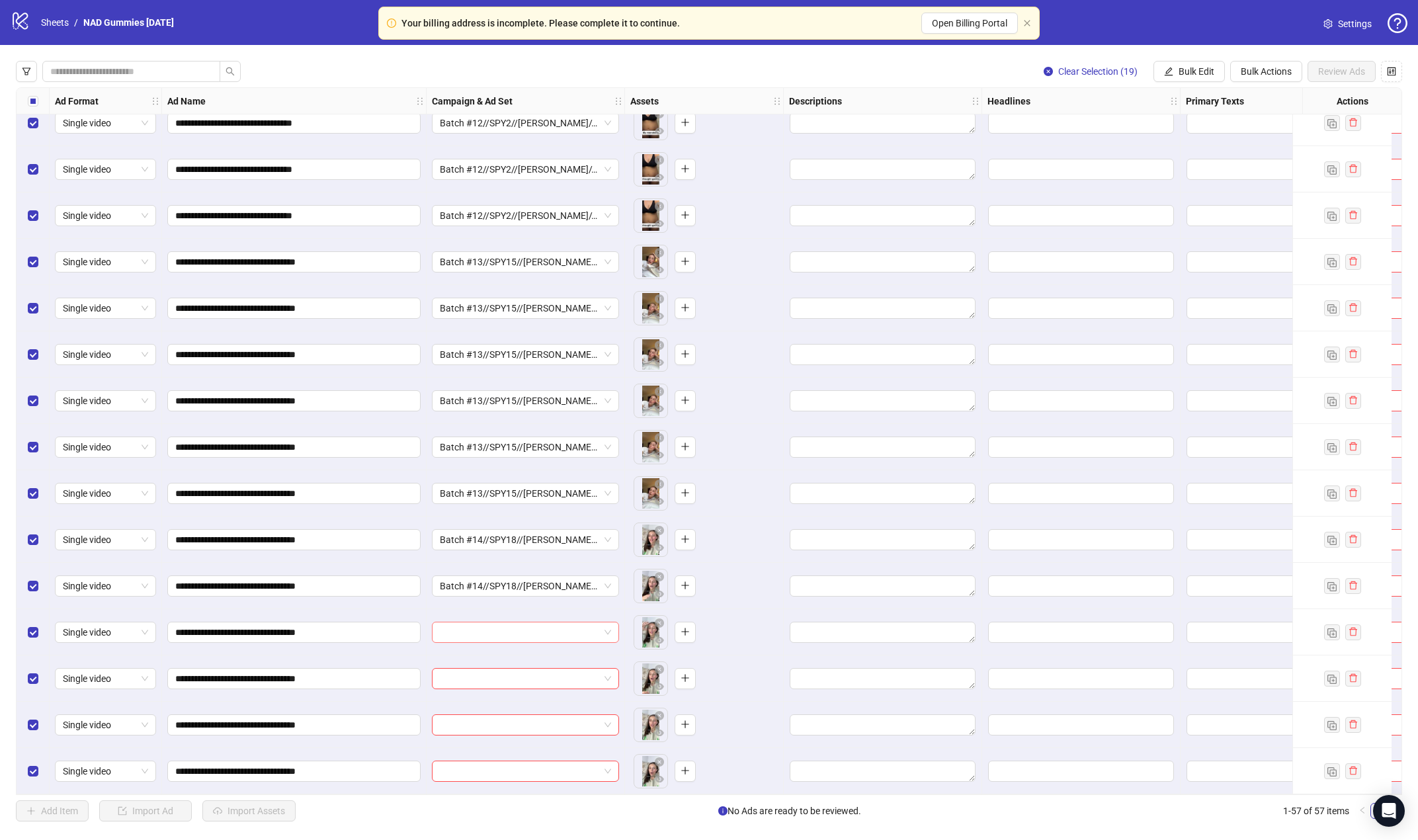
click at [511, 624] on input "search" at bounding box center [519, 632] width 160 height 20
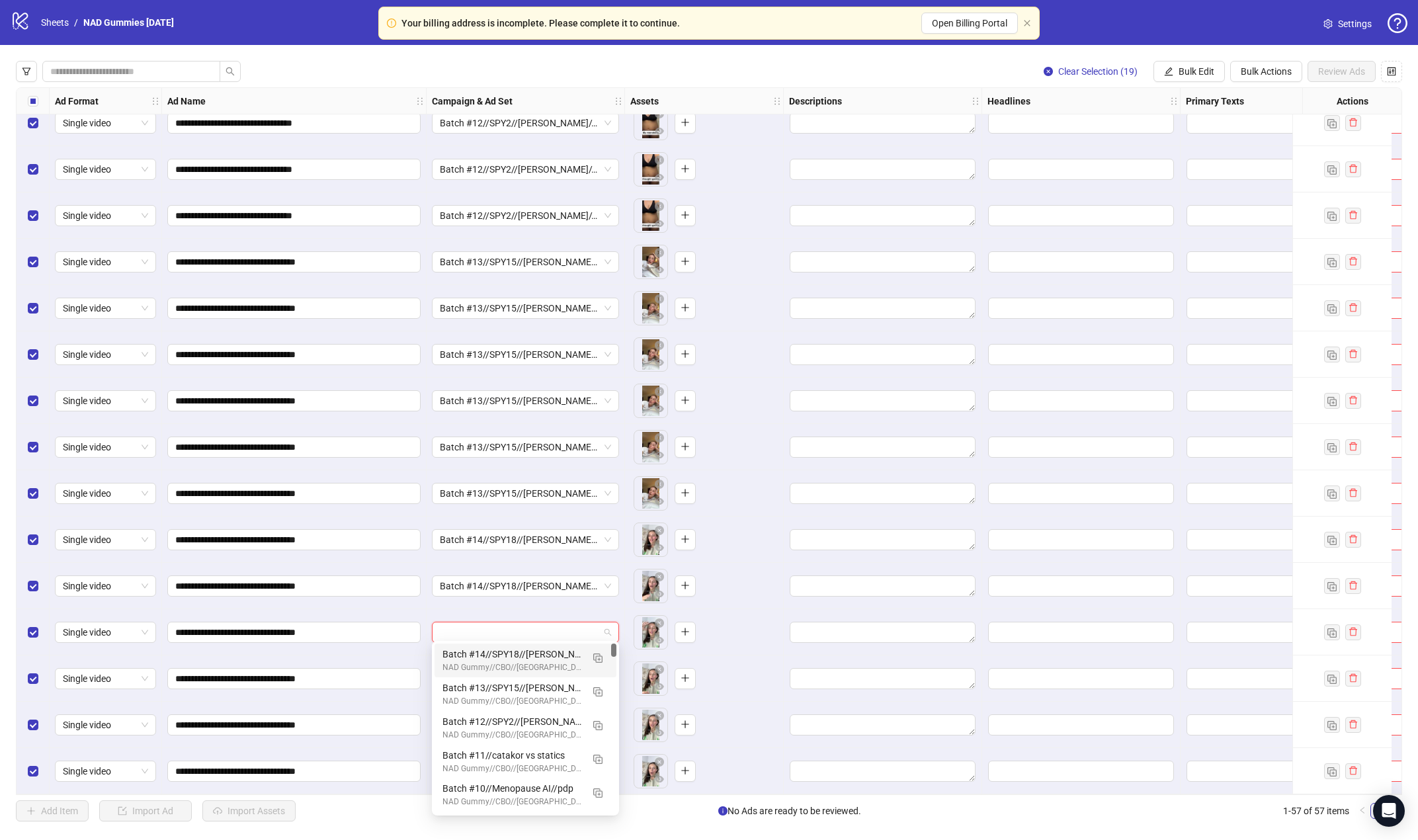
click at [508, 660] on div "Batch #14//SPY18//[PERSON_NAME]//PDP" at bounding box center [512, 654] width 140 height 14
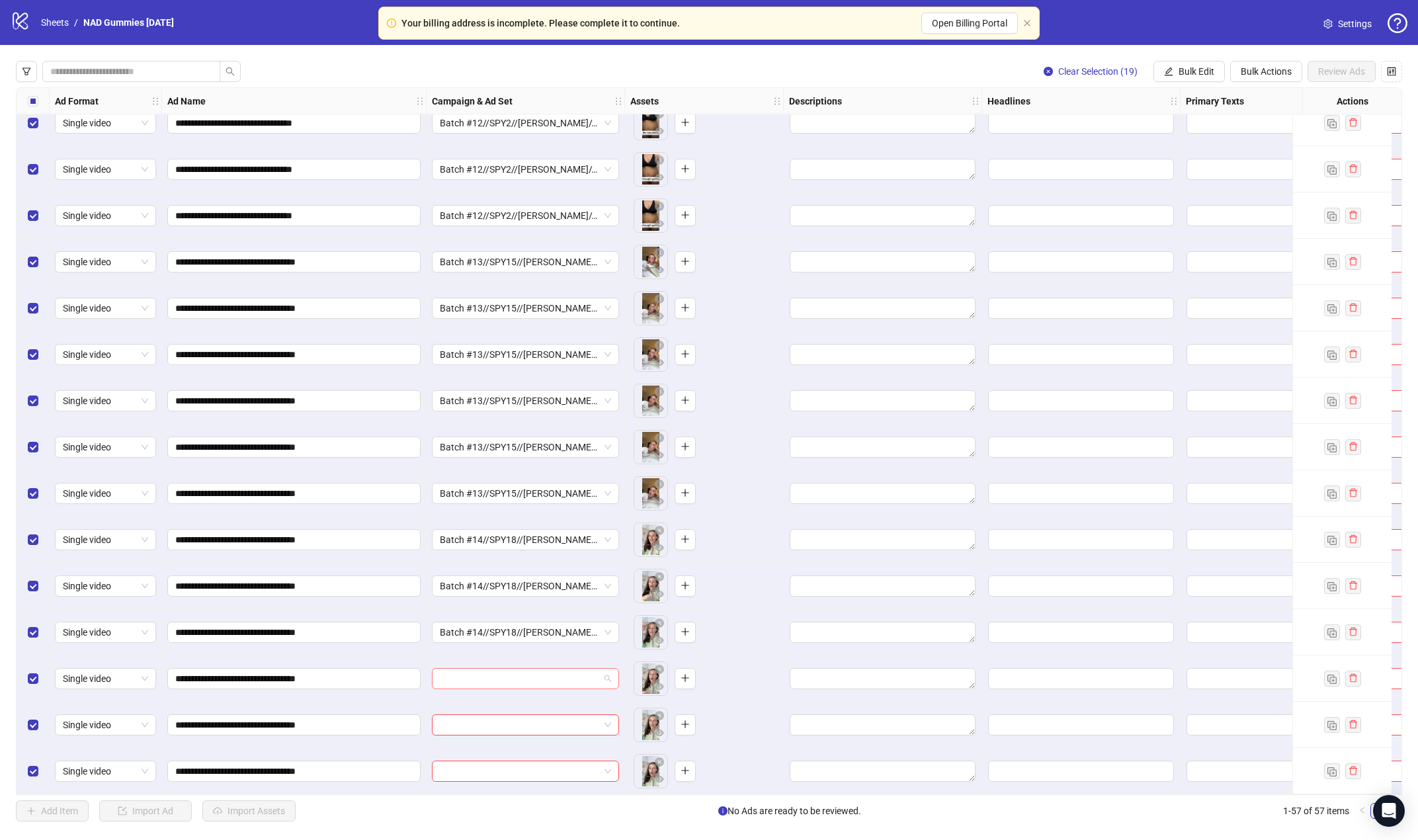
click at [513, 670] on input "search" at bounding box center [519, 679] width 160 height 20
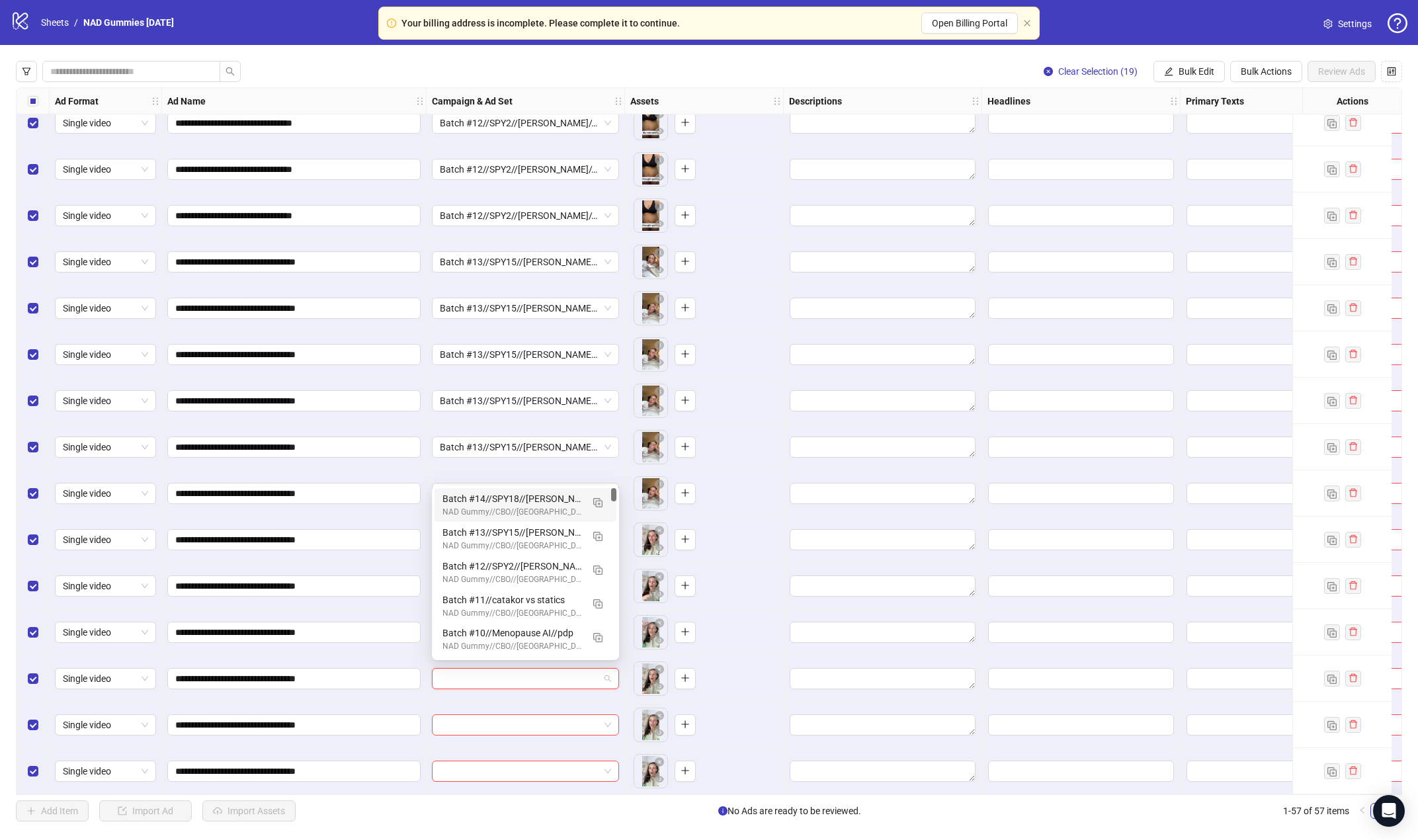
click at [492, 499] on div "Batch #14//SPY18//[PERSON_NAME]//PDP" at bounding box center [512, 498] width 140 height 14
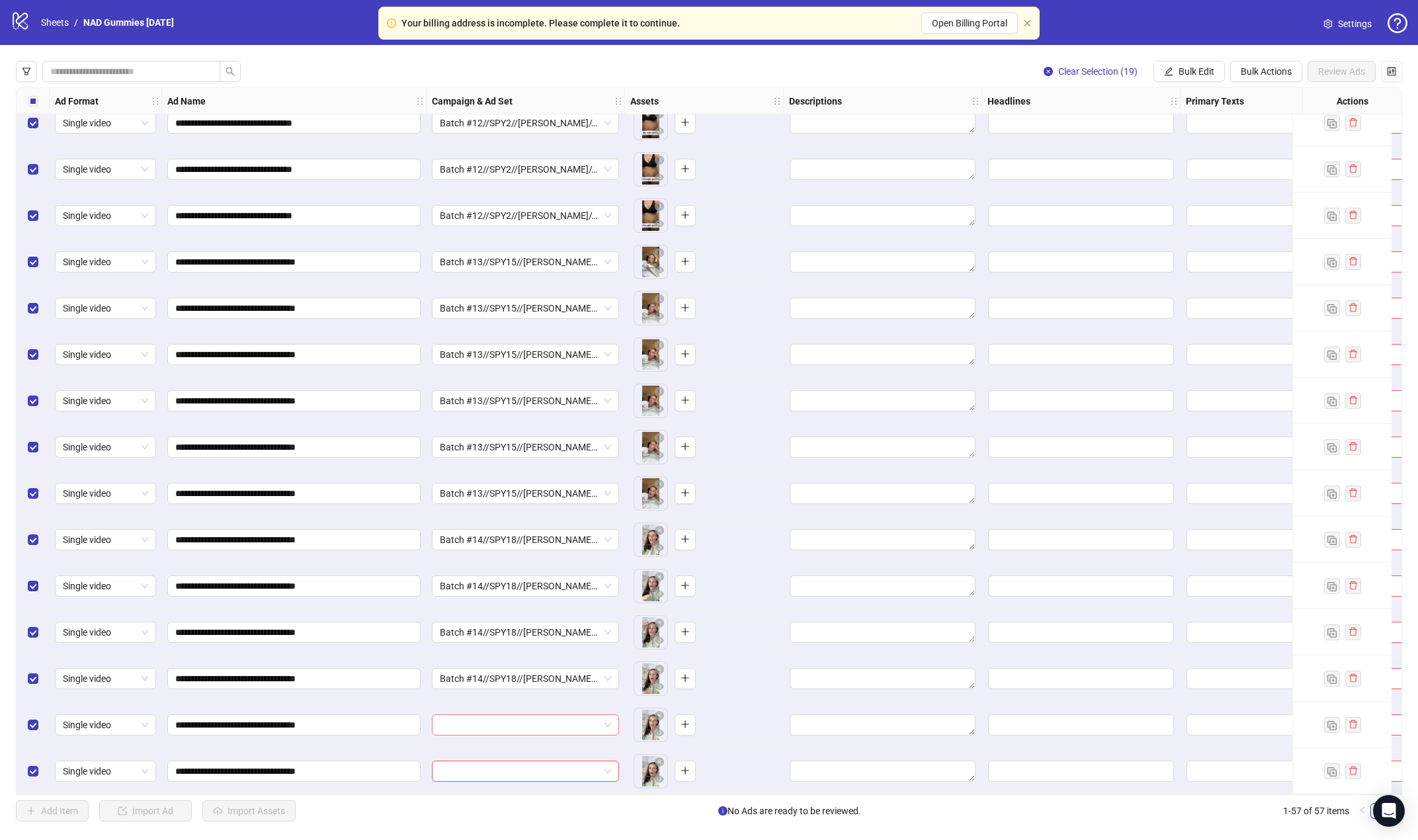
click at [542, 724] on input "search" at bounding box center [519, 725] width 160 height 20
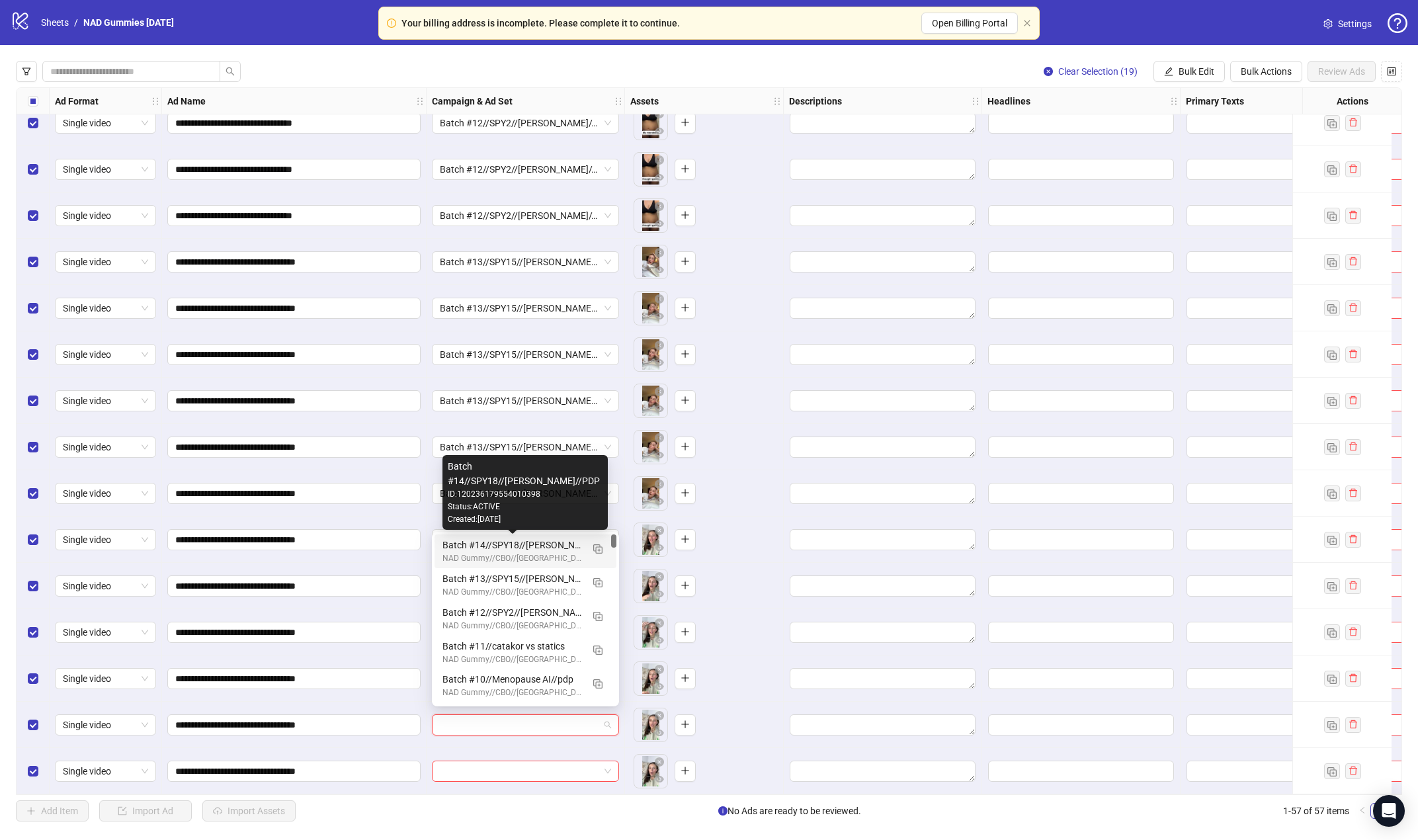
click at [532, 550] on div "Batch #14//SPY18//[PERSON_NAME]//PDP" at bounding box center [512, 545] width 140 height 14
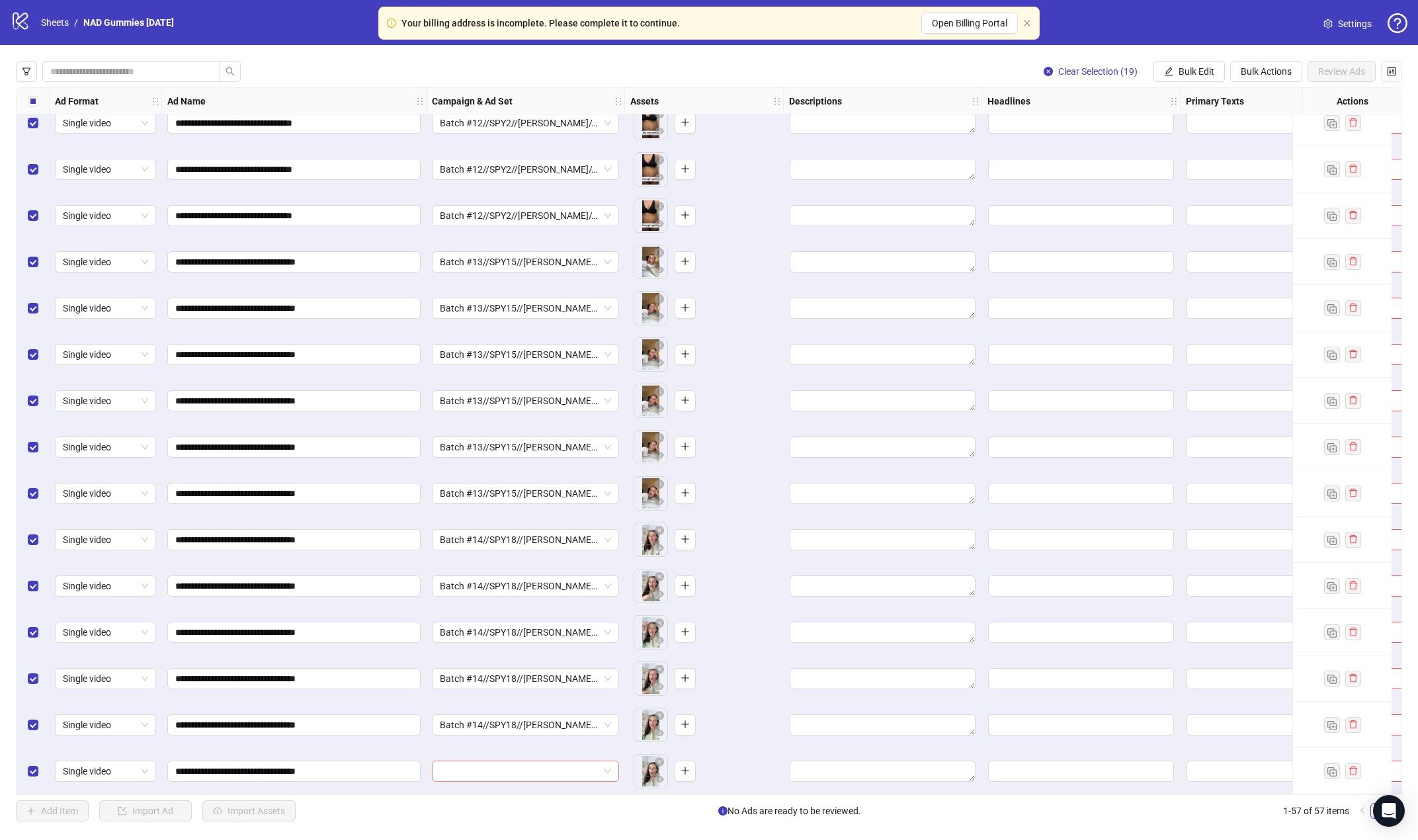
click at [541, 768] on input "search" at bounding box center [519, 771] width 160 height 20
click at [521, 592] on div "Batch #14//SPY18//[PERSON_NAME]//PDP" at bounding box center [512, 591] width 140 height 14
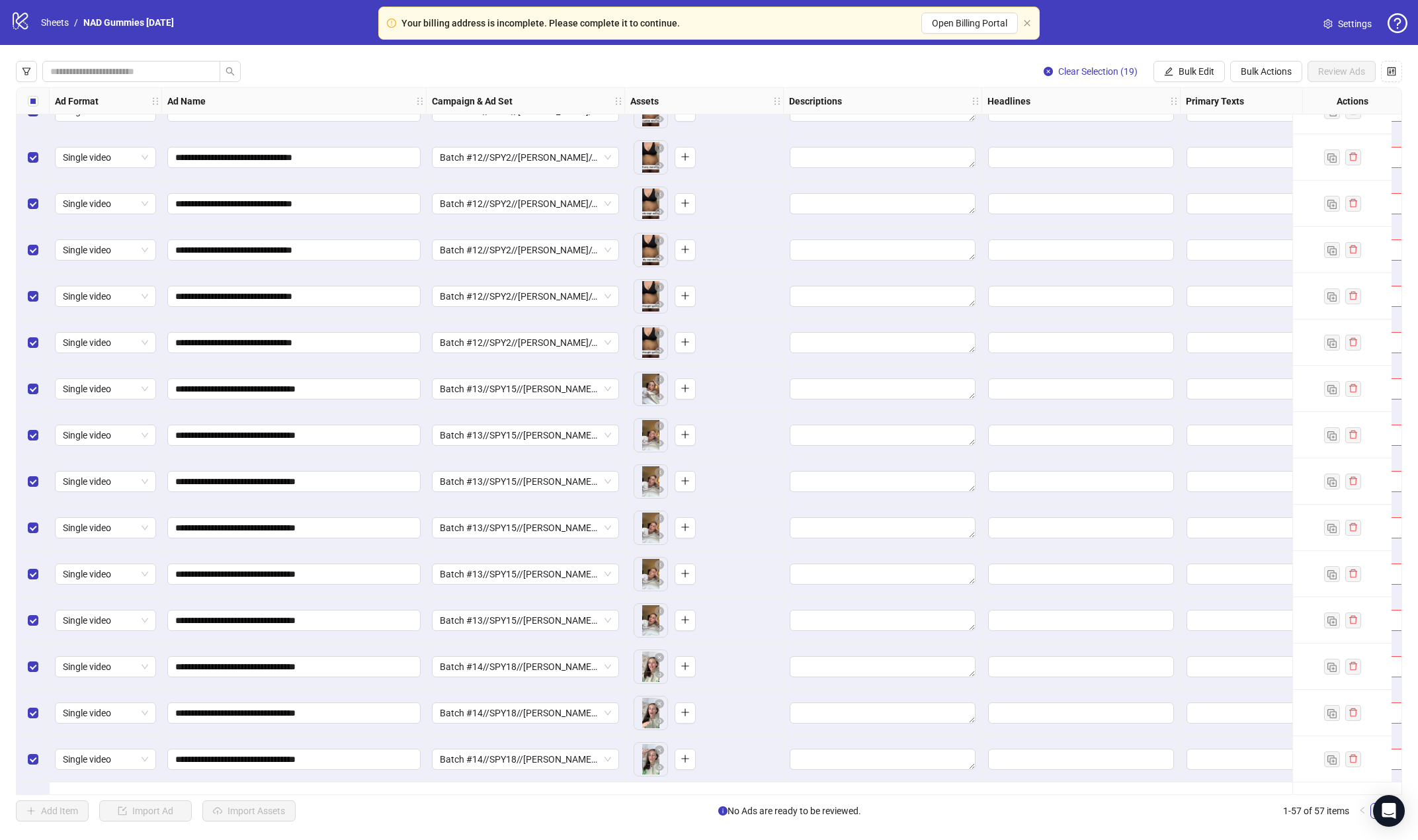
scroll to position [1633, 0]
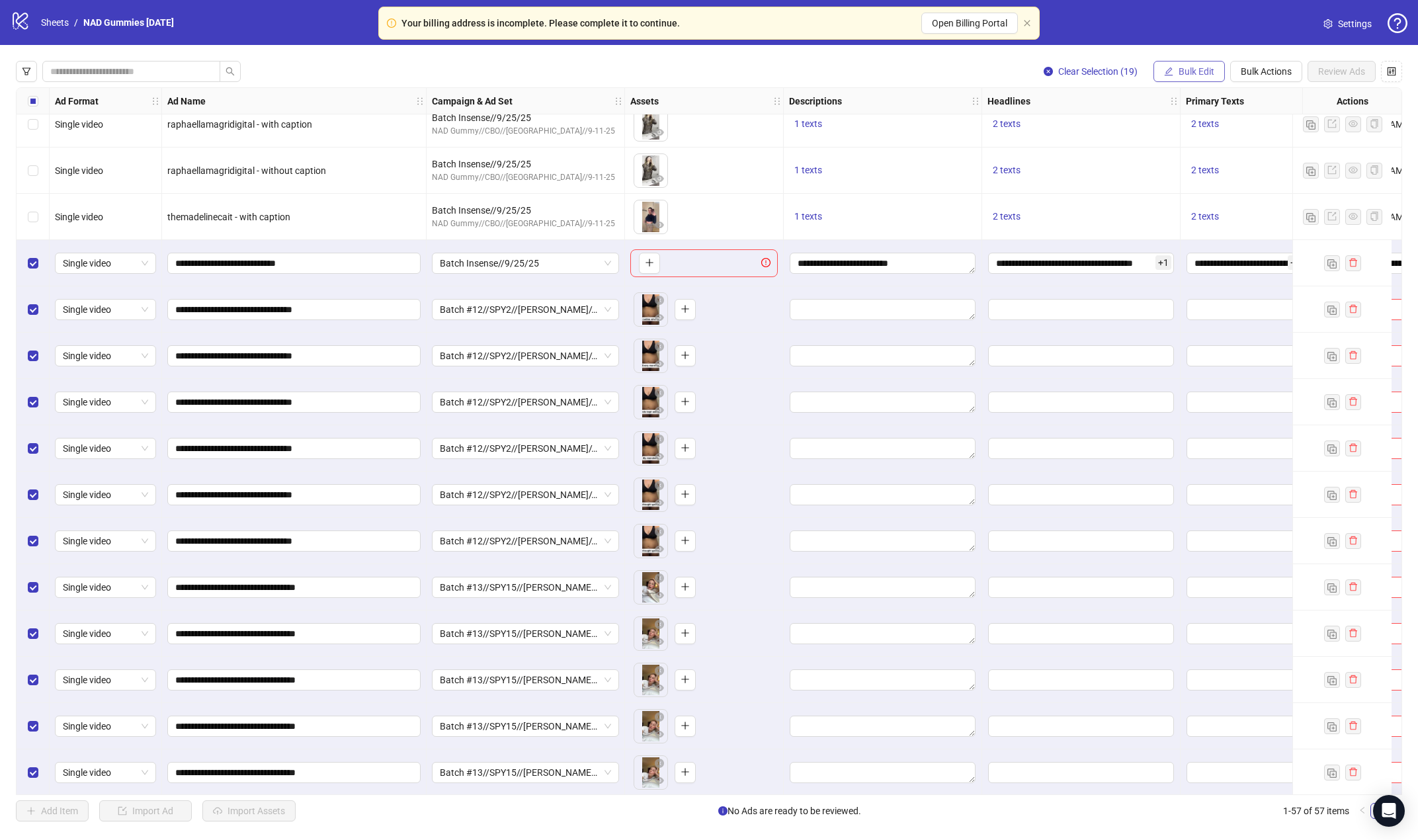
click at [1185, 74] on span "Bulk Edit" at bounding box center [1196, 71] width 36 height 11
click at [1185, 155] on span "Descriptions" at bounding box center [1202, 162] width 79 height 14
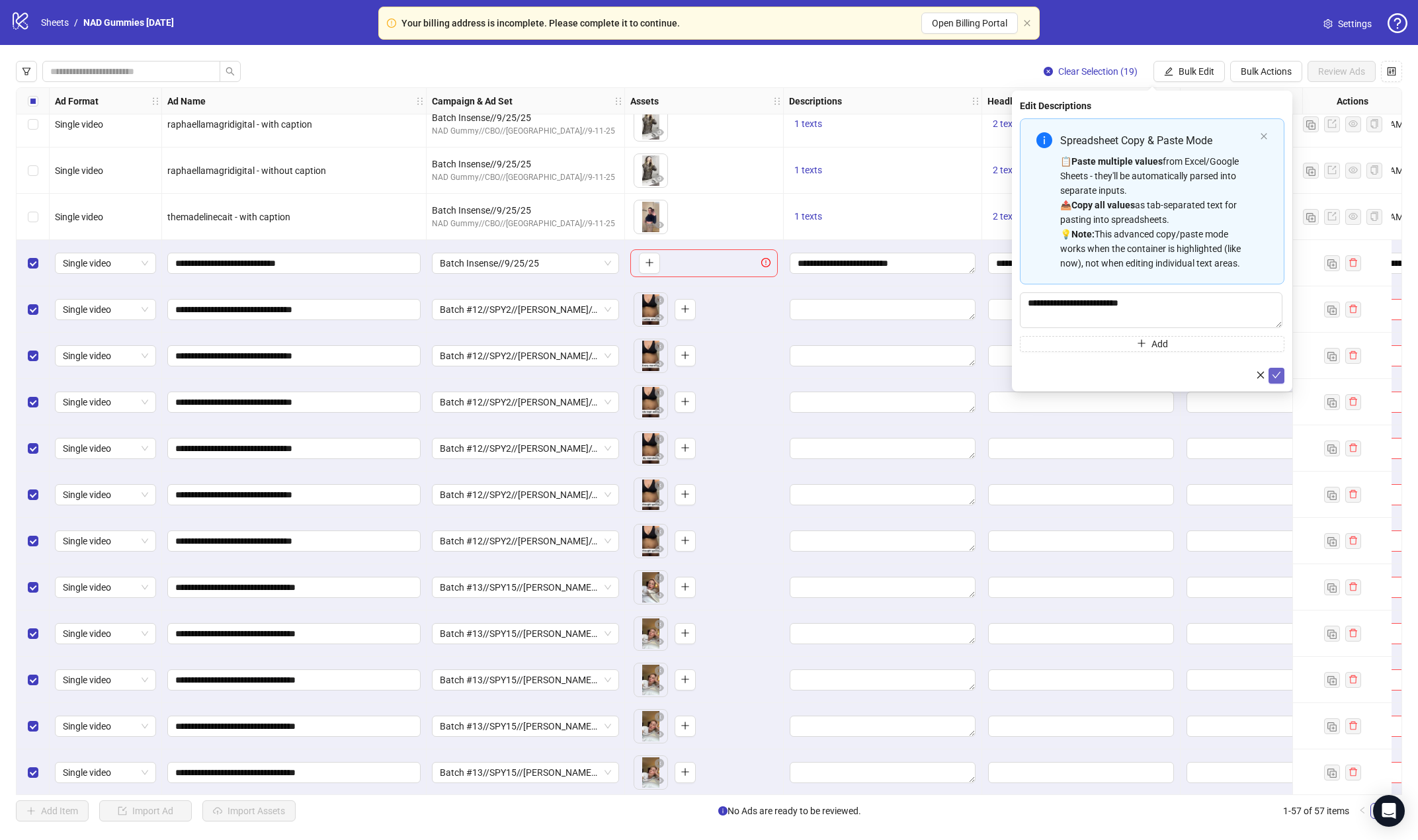
click at [1185, 376] on icon "check" at bounding box center [1277, 375] width 9 height 6
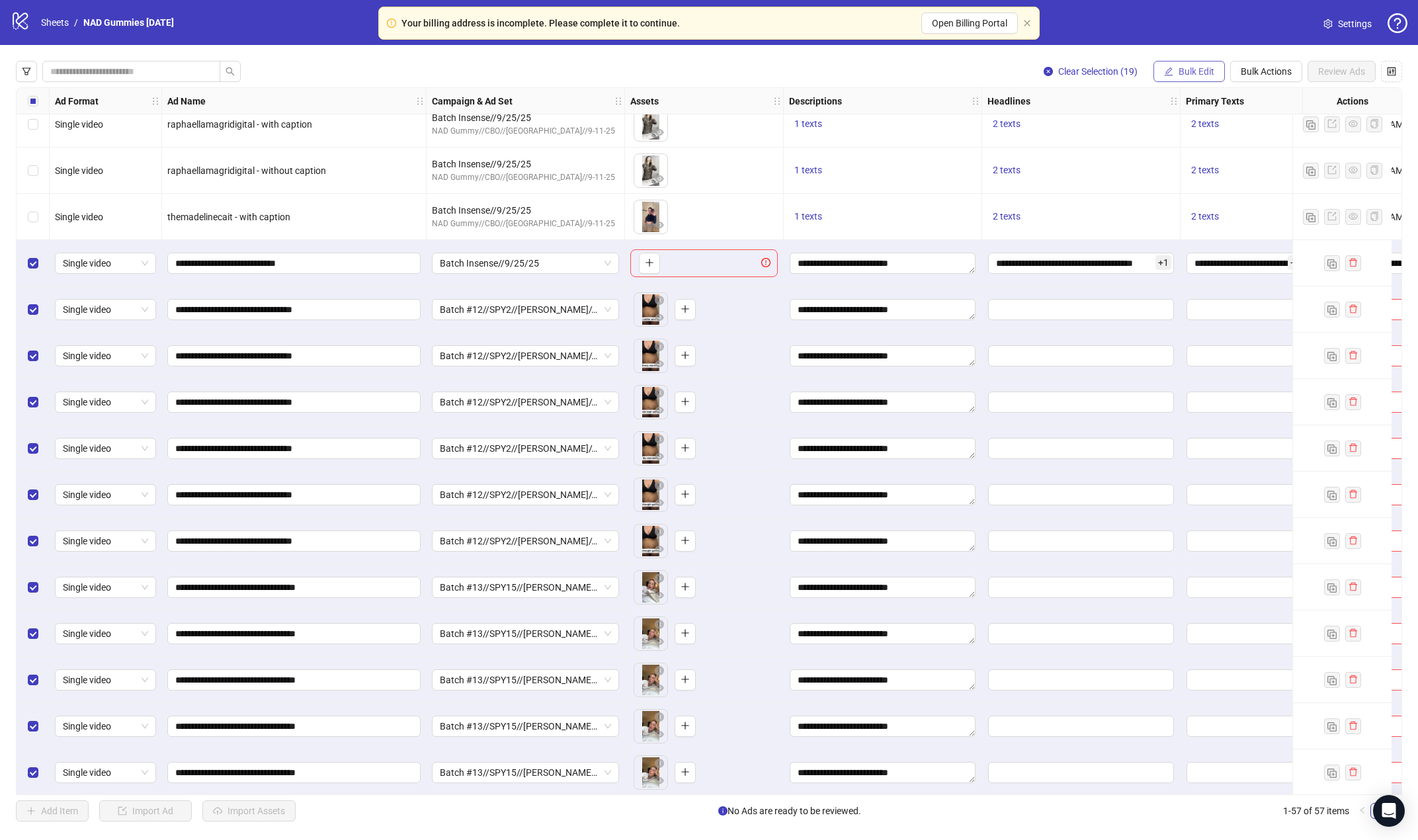
click at [1180, 73] on span "Bulk Edit" at bounding box center [1196, 71] width 36 height 11
click at [1185, 162] on span "Descriptions" at bounding box center [1202, 162] width 79 height 14
click at [1185, 76] on span "Bulk Edit" at bounding box center [1196, 71] width 36 height 11
click at [1185, 178] on span "Headlines" at bounding box center [1202, 183] width 79 height 14
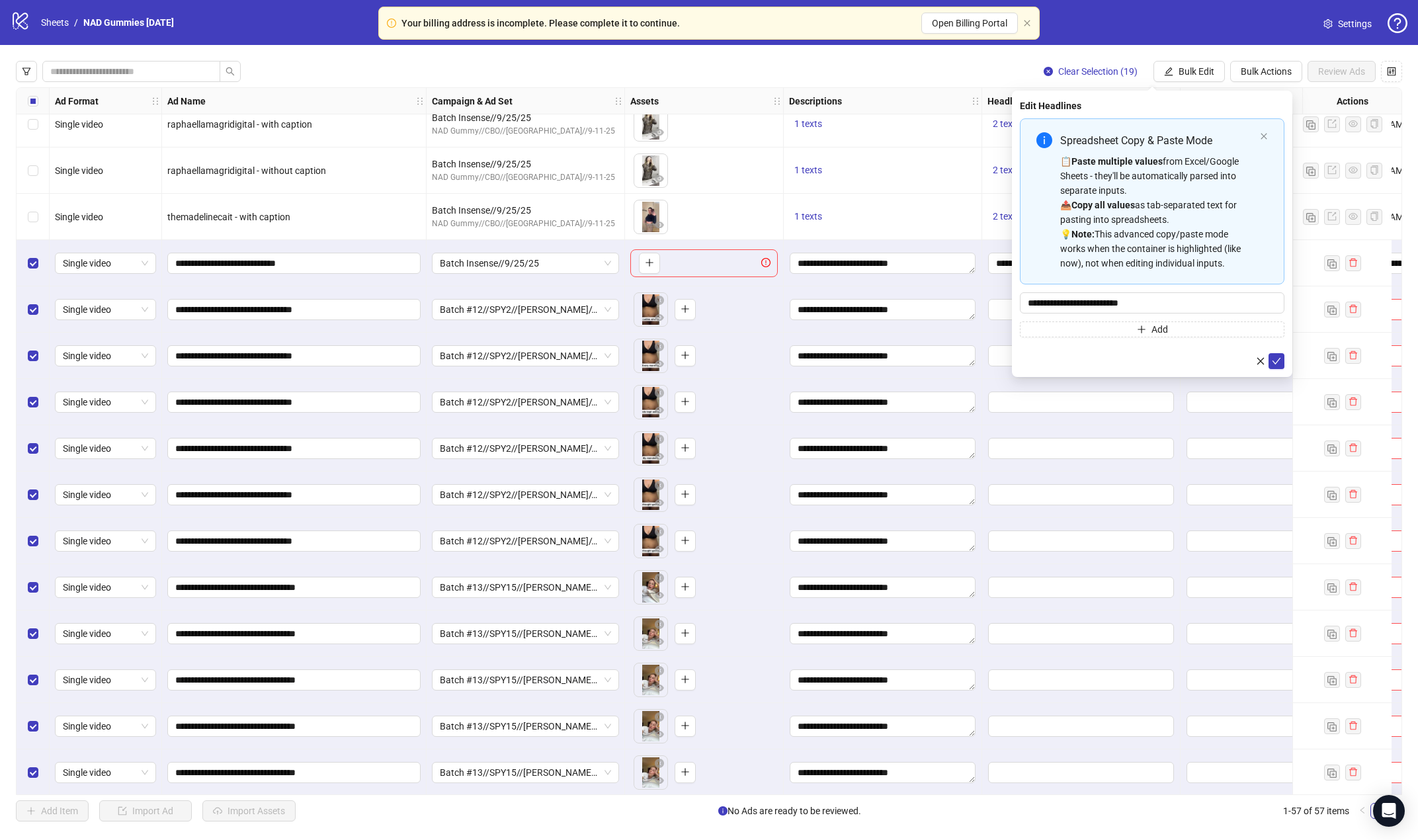
click at [1185, 357] on icon "close" at bounding box center [1260, 361] width 9 height 9
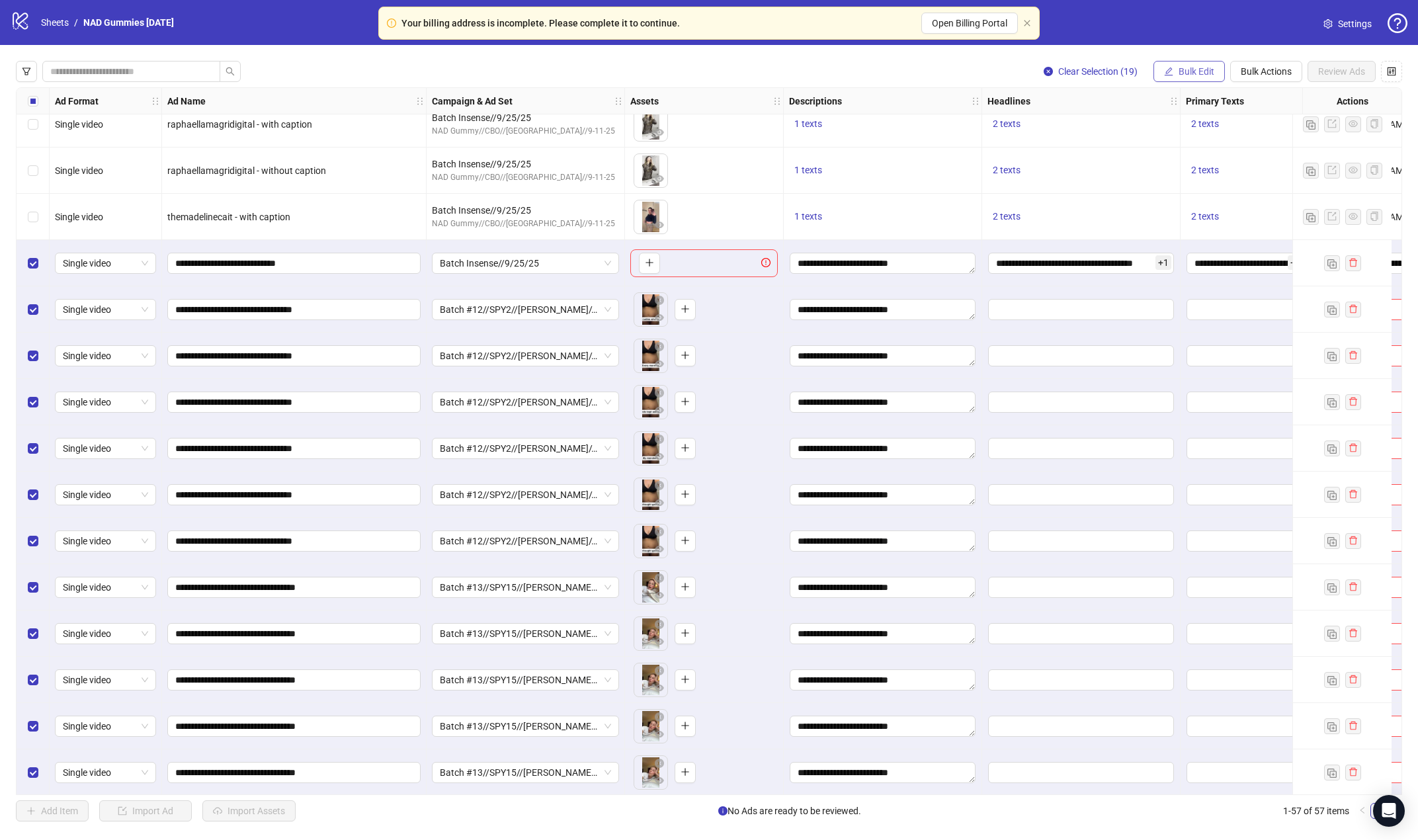
click at [1185, 69] on span "Bulk Edit" at bounding box center [1196, 71] width 36 height 11
click at [1185, 181] on span "Headlines" at bounding box center [1202, 183] width 79 height 14
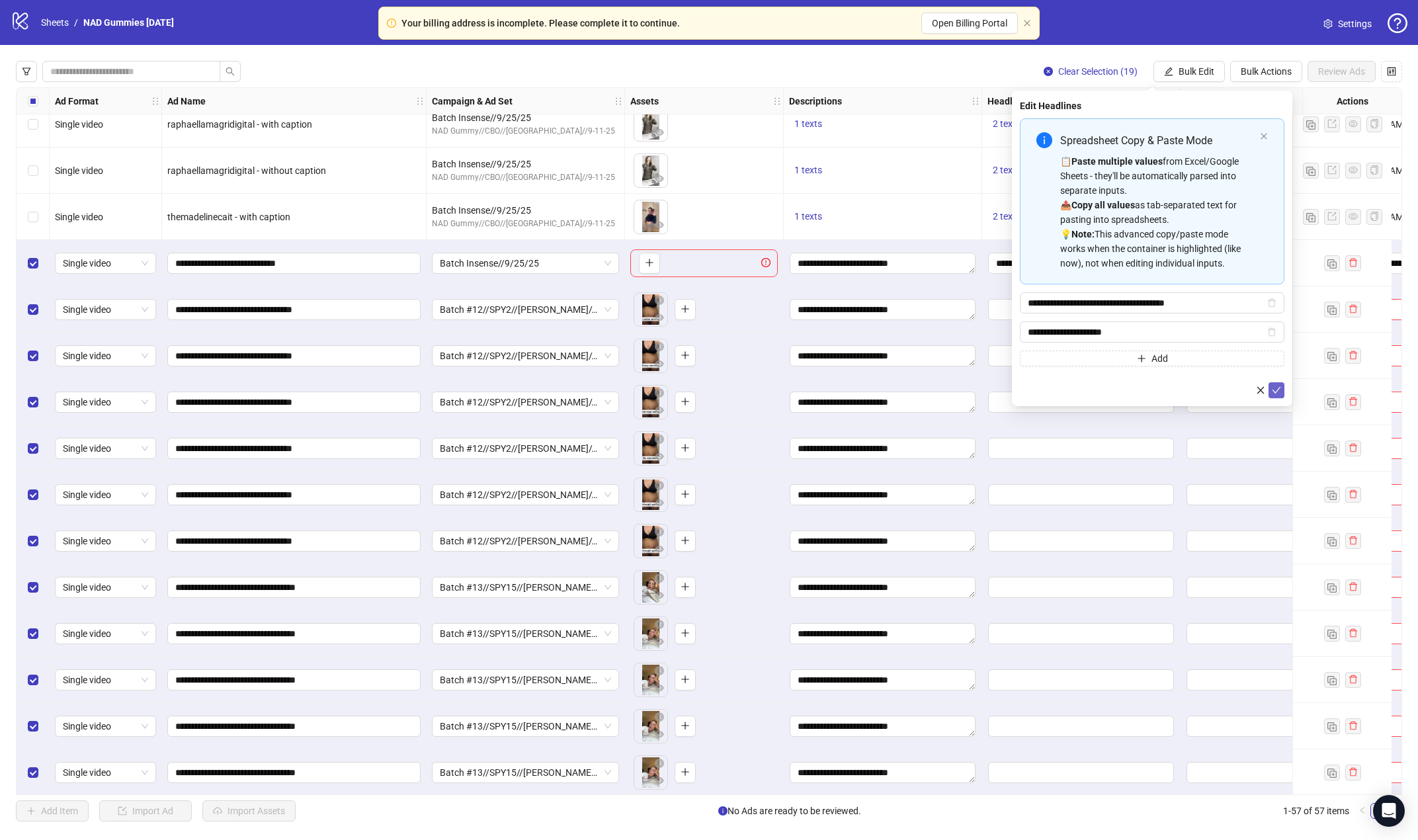
click at [1185, 385] on icon "check" at bounding box center [1276, 390] width 9 height 9
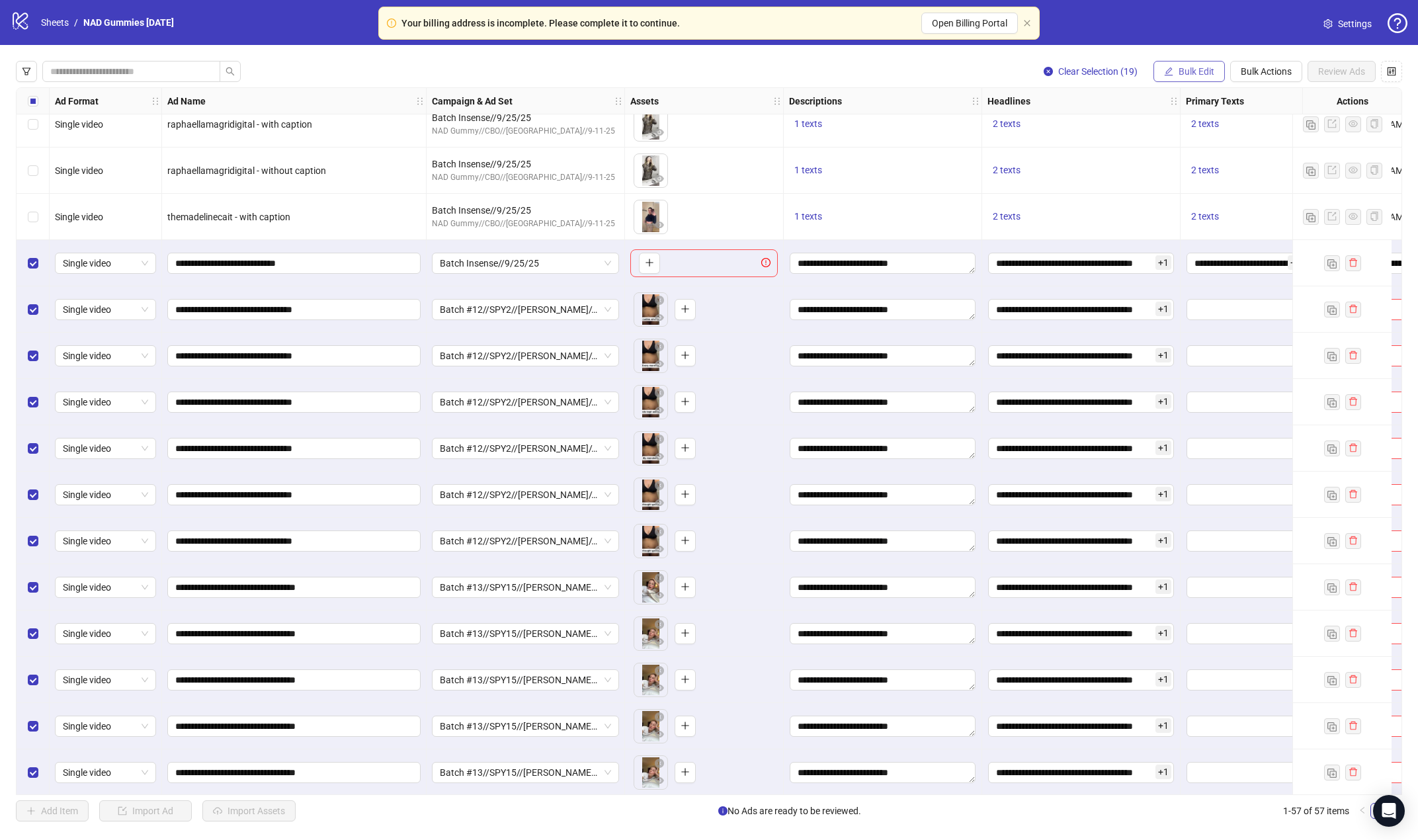
click at [1185, 67] on span "Bulk Edit" at bounding box center [1196, 71] width 36 height 11
click at [1185, 195] on li "Primary Texts" at bounding box center [1202, 205] width 95 height 21
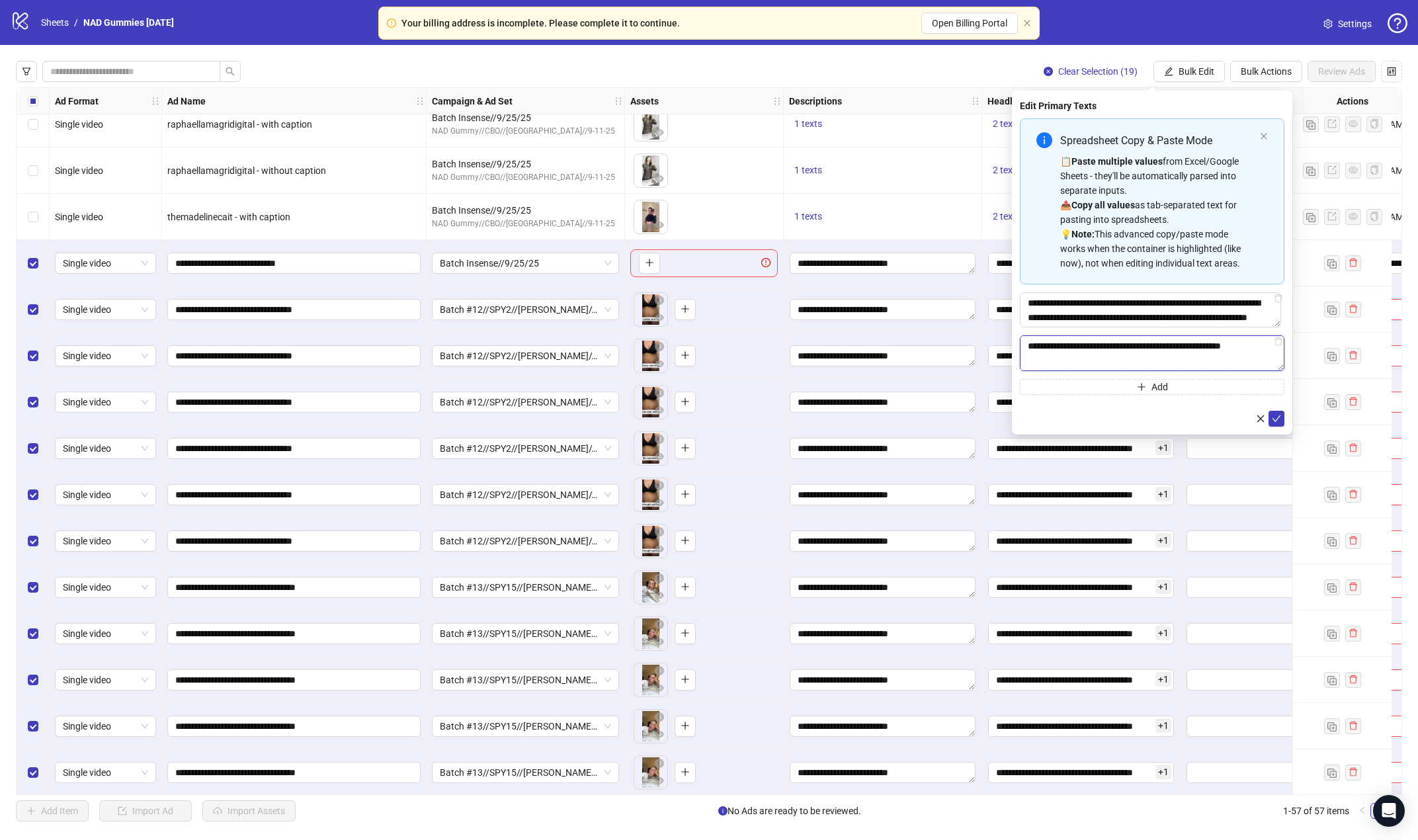
drag, startPoint x: 1068, startPoint y: 358, endPoint x: 1026, endPoint y: 347, distance: 43.4
click at [1026, 347] on textarea "Multi-text input container - paste or copy values" at bounding box center [1152, 353] width 264 height 36
click at [1086, 354] on textarea "Multi-text input container - paste or copy values" at bounding box center [1152, 353] width 264 height 36
drag, startPoint x: 1061, startPoint y: 351, endPoint x: 1026, endPoint y: 340, distance: 36.7
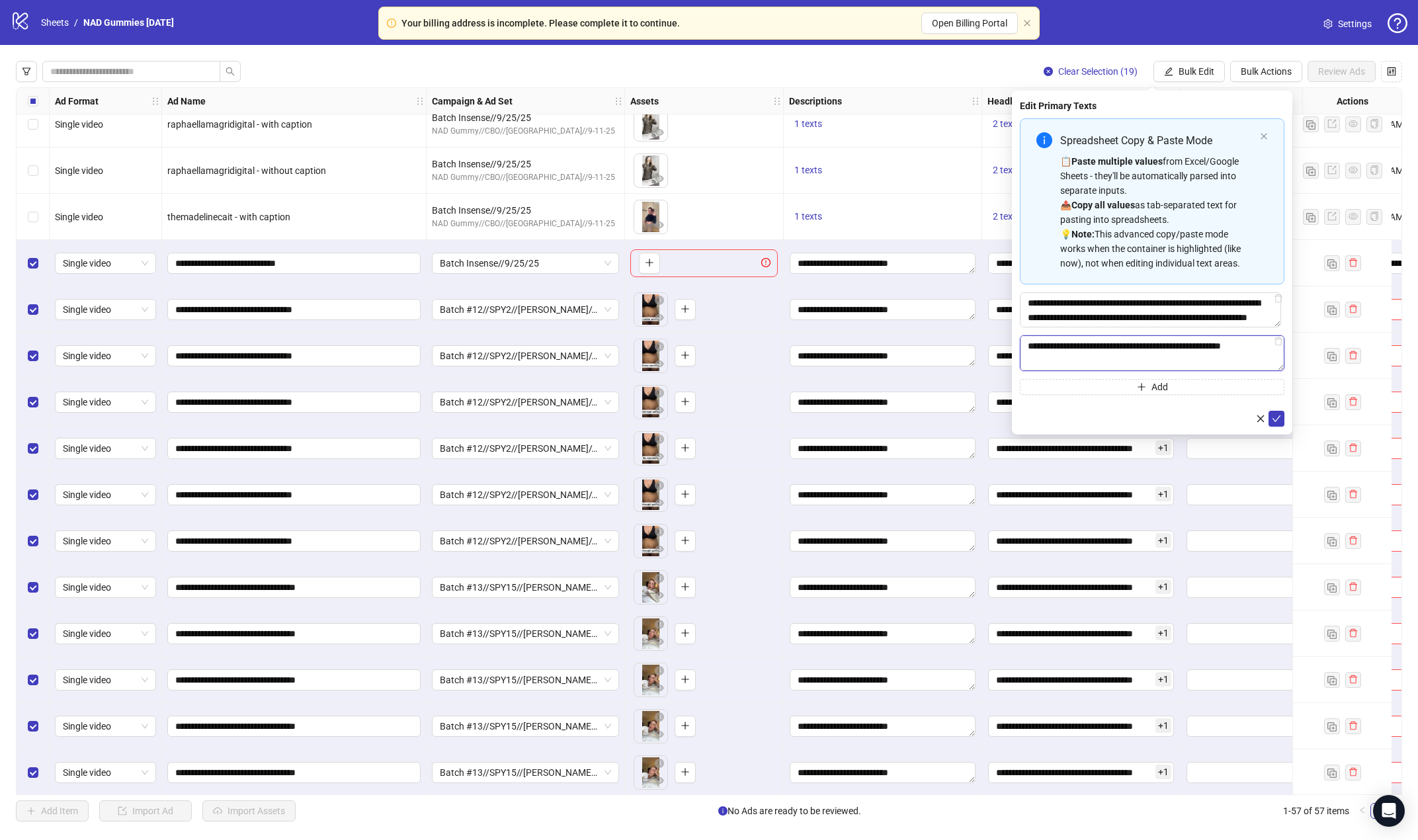
click at [1026, 340] on textarea "Multi-text input container - paste or copy values" at bounding box center [1152, 353] width 264 height 36
click at [1075, 354] on textarea "Multi-text input container - paste or copy values" at bounding box center [1152, 353] width 264 height 36
drag, startPoint x: 1106, startPoint y: 344, endPoint x: 1063, endPoint y: 347, distance: 43.1
click at [1063, 347] on textarea "Multi-text input container - paste or copy values" at bounding box center [1152, 353] width 264 height 36
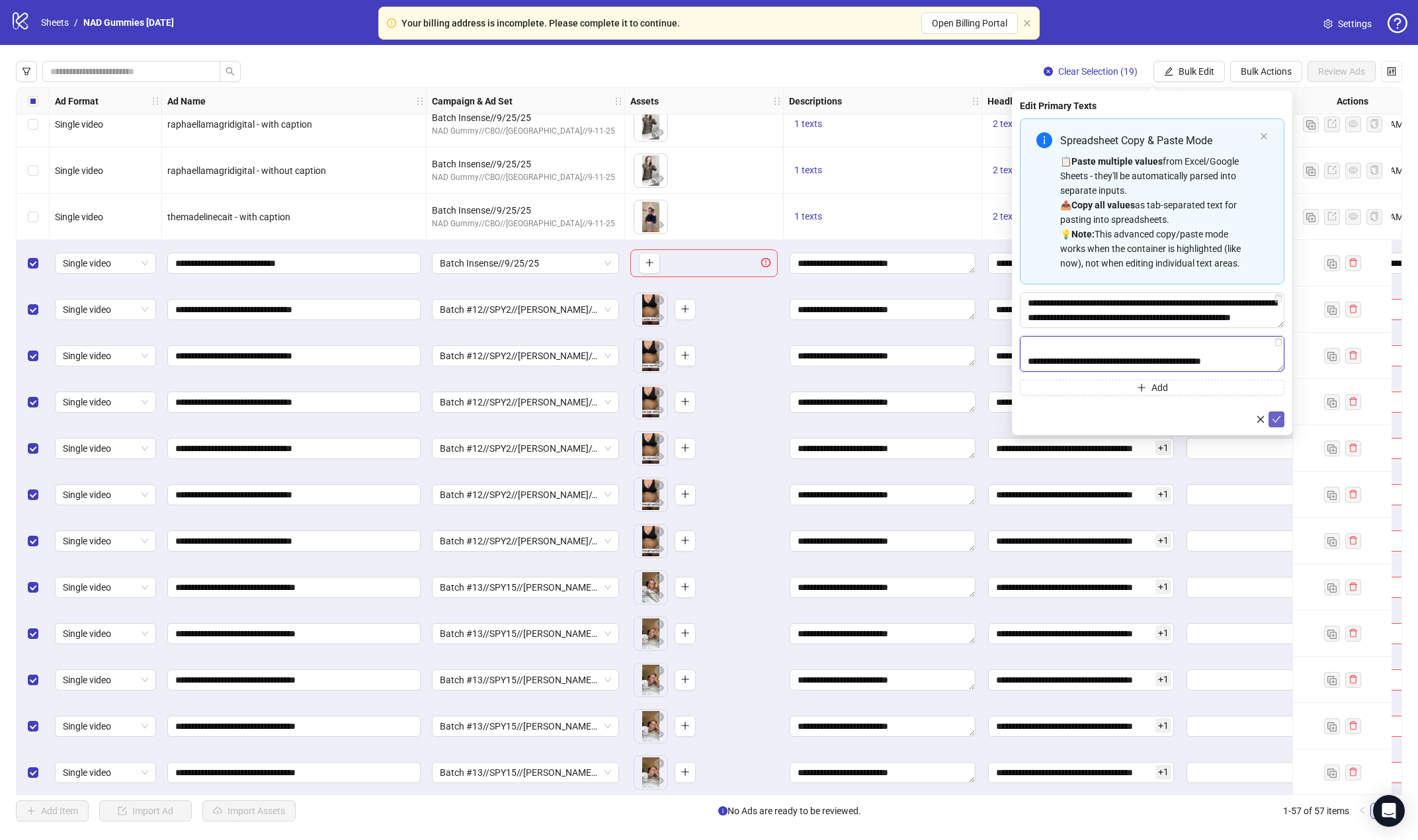
type textarea "**********"
click at [1185, 415] on button "submit" at bounding box center [1276, 419] width 16 height 16
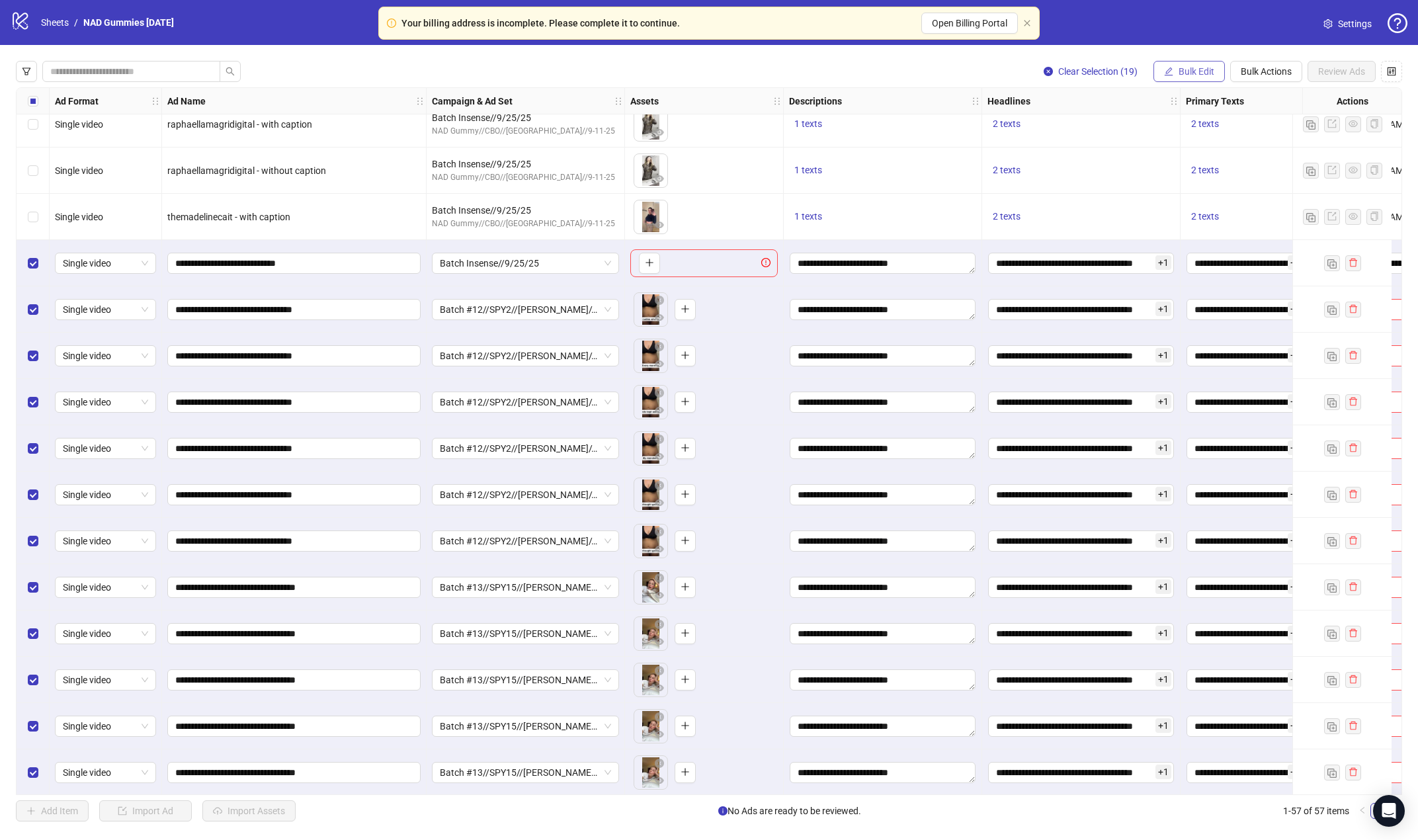
click at [1185, 74] on span "Bulk Edit" at bounding box center [1196, 71] width 36 height 11
click at [1185, 228] on span "Destination URL" at bounding box center [1202, 226] width 79 height 14
click at [1185, 164] on icon "check" at bounding box center [1277, 163] width 9 height 6
click at [1185, 70] on span "Bulk Edit" at bounding box center [1196, 71] width 36 height 11
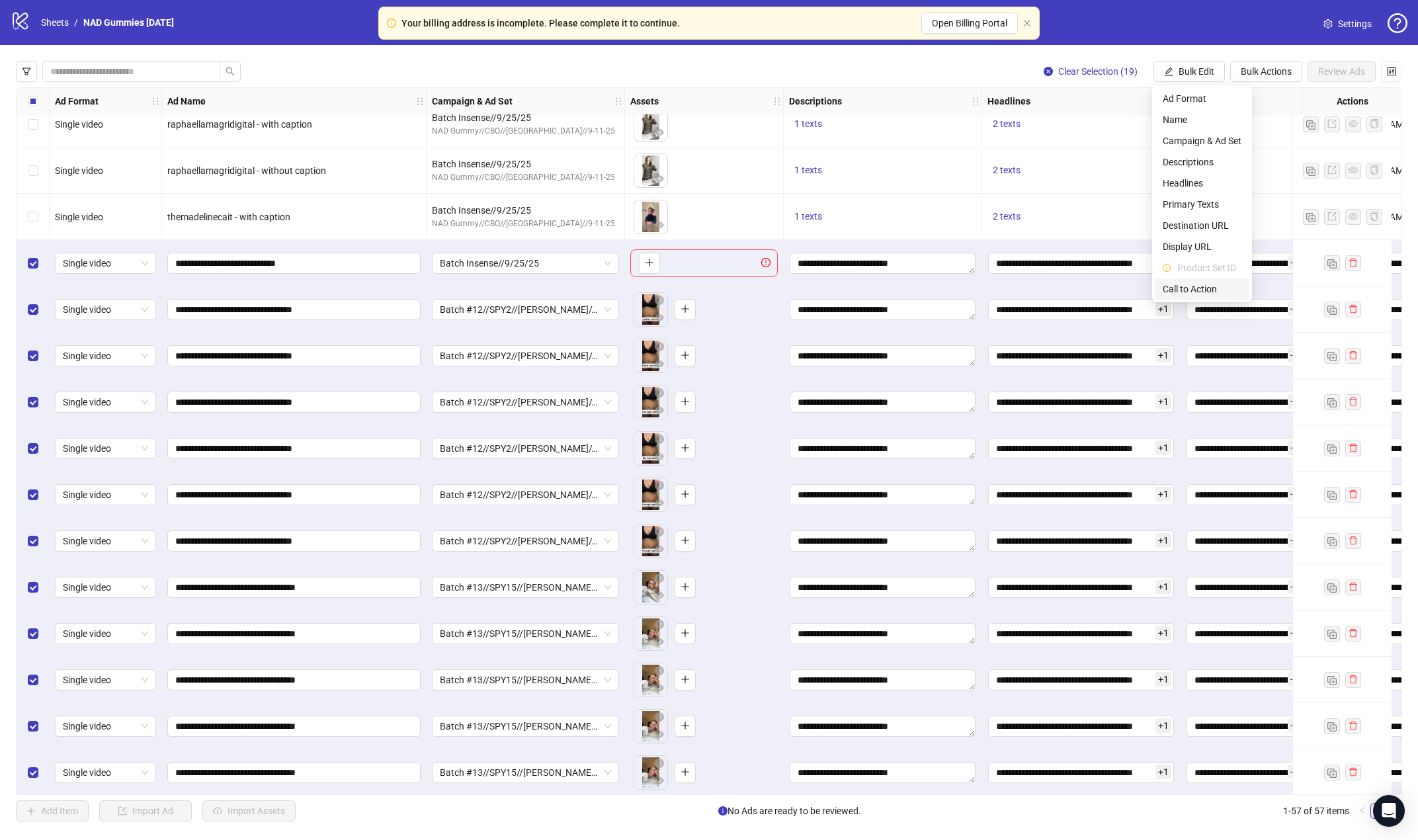
click at [1185, 291] on span "Call to Action" at bounding box center [1202, 289] width 79 height 14
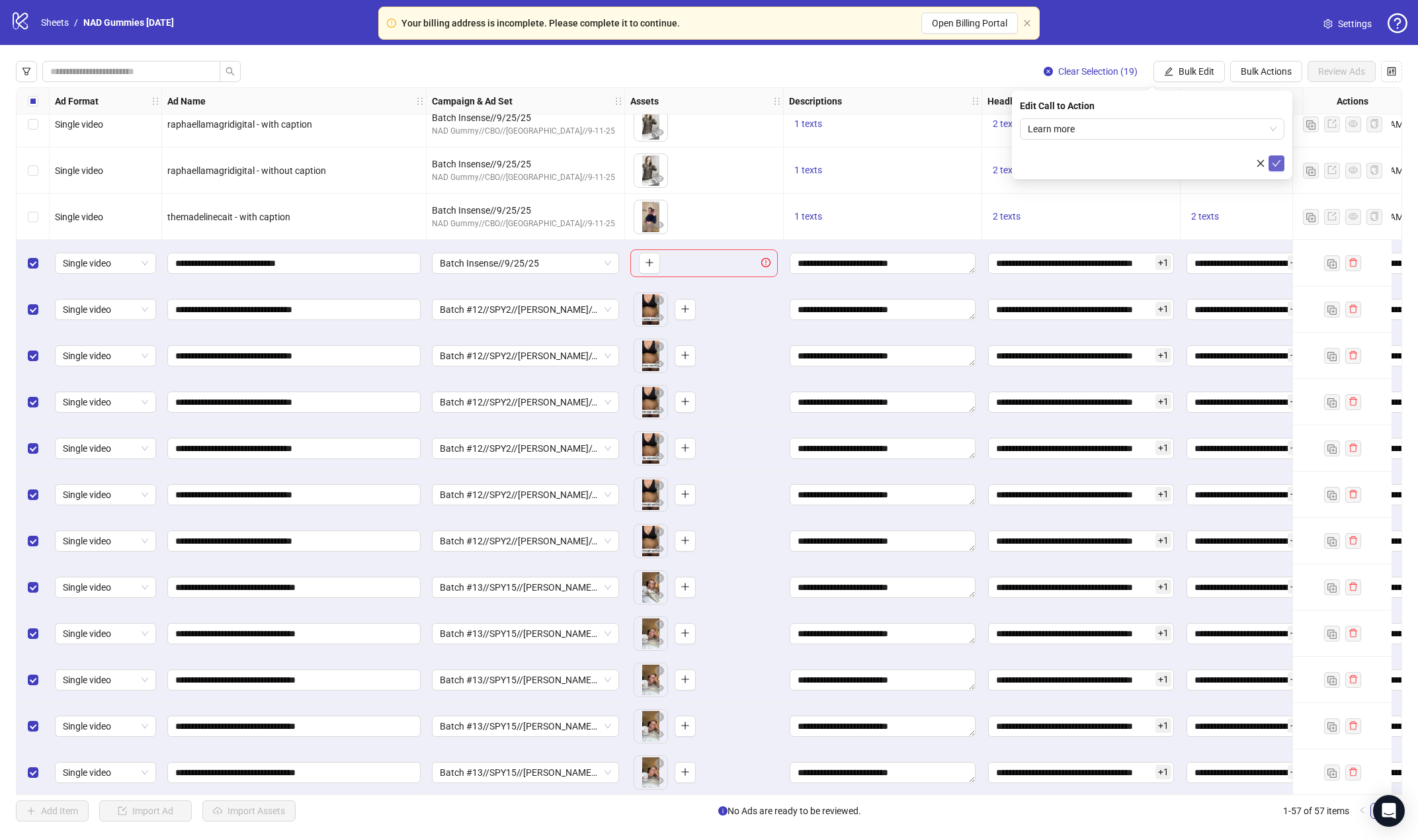
click at [1185, 164] on icon "check" at bounding box center [1276, 163] width 9 height 9
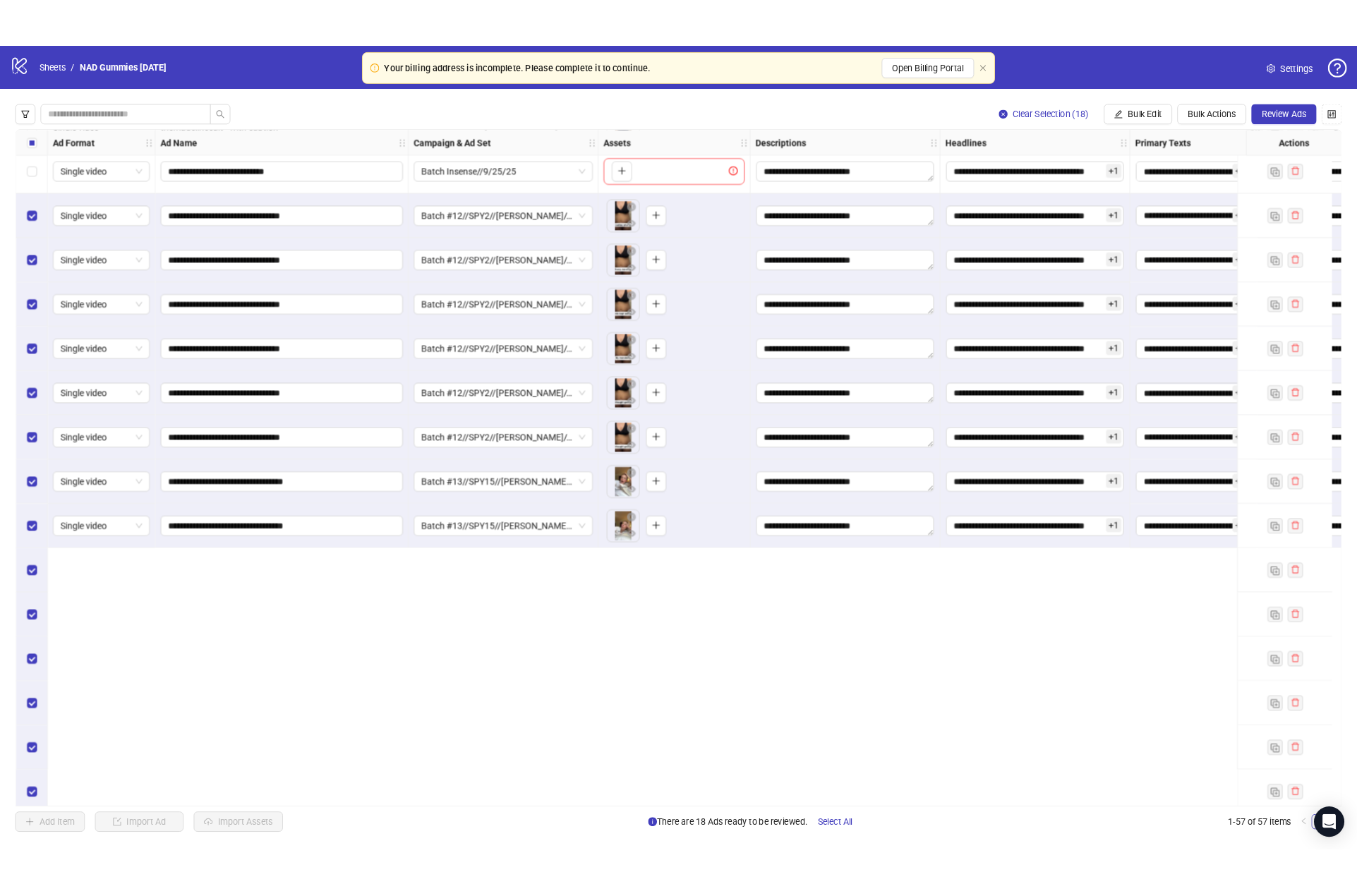
scroll to position [1531, 0]
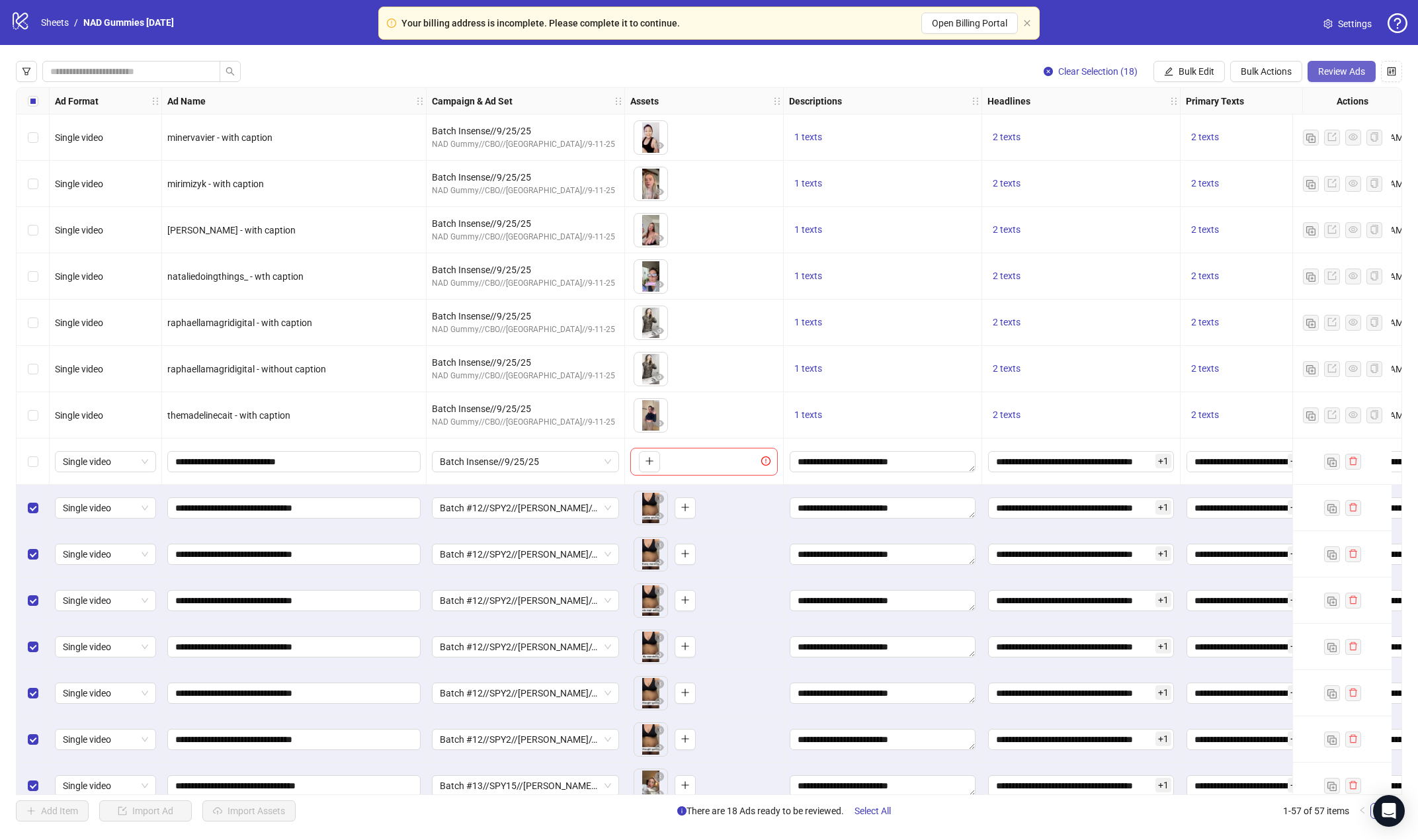
click at [1185, 77] on span "Review Ads" at bounding box center [1341, 71] width 47 height 11
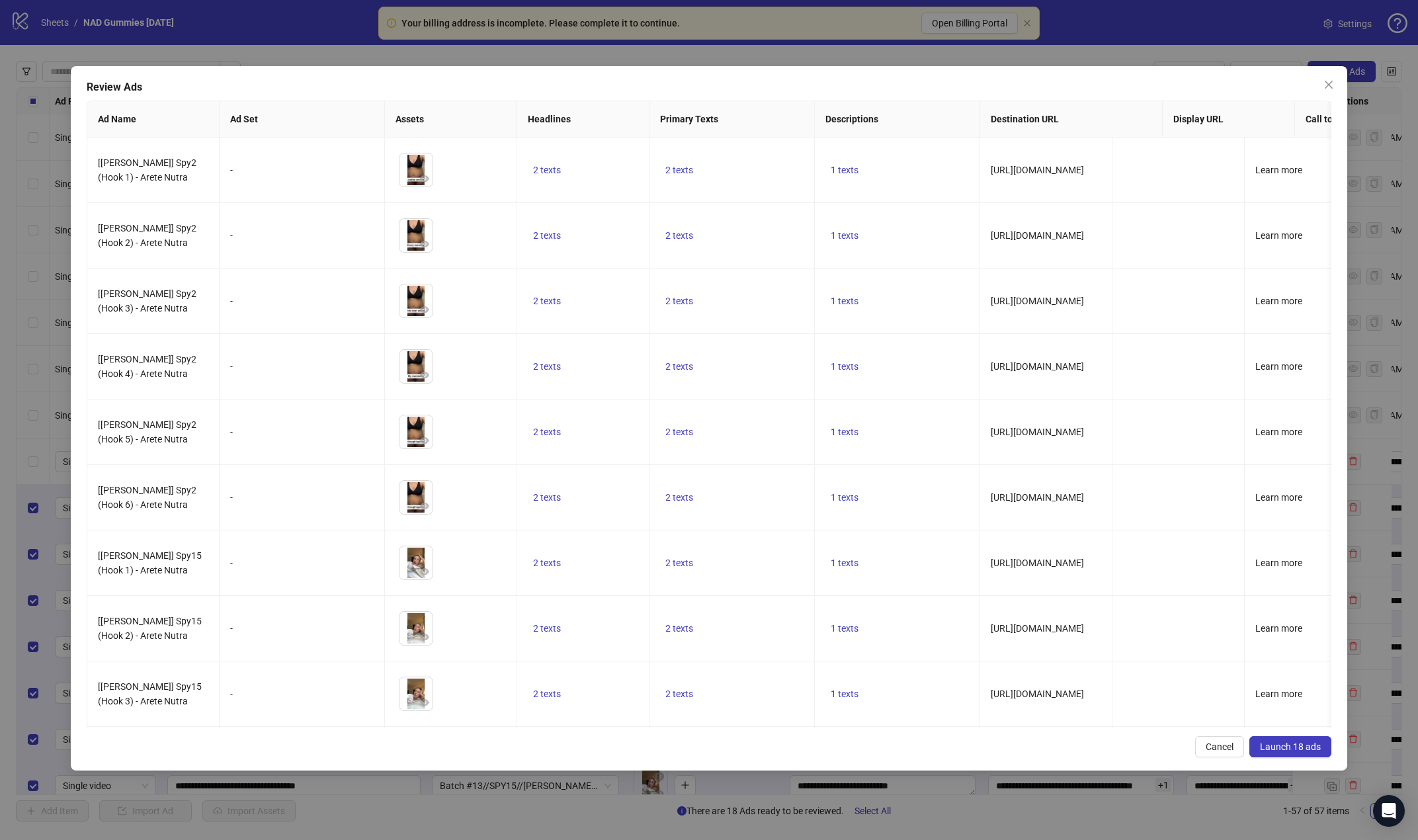
click at [1185, 747] on span "Launch 18 ads" at bounding box center [1290, 746] width 61 height 11
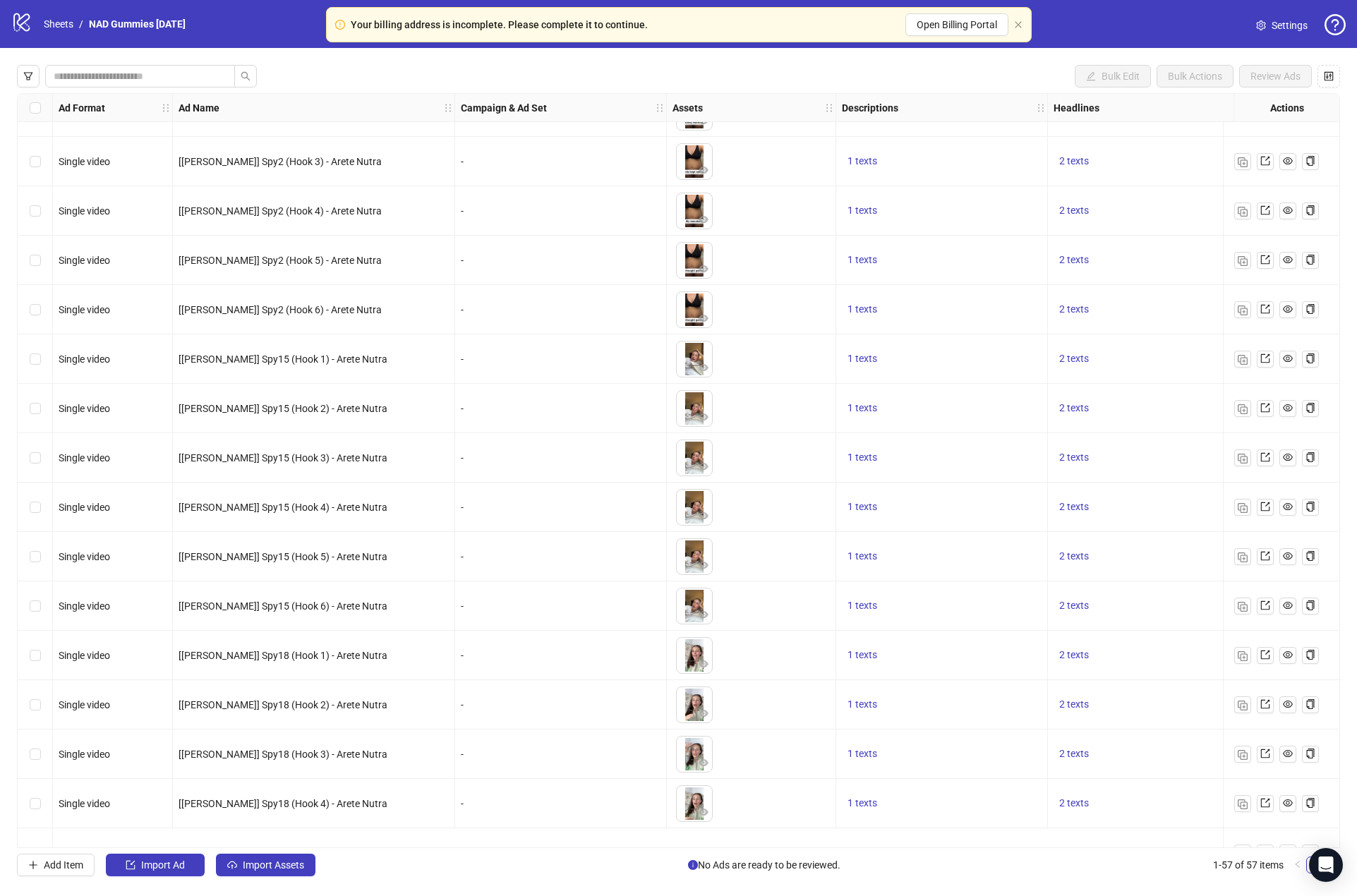
scroll to position [2094, 0]
